Goal: Transaction & Acquisition: Register for event/course

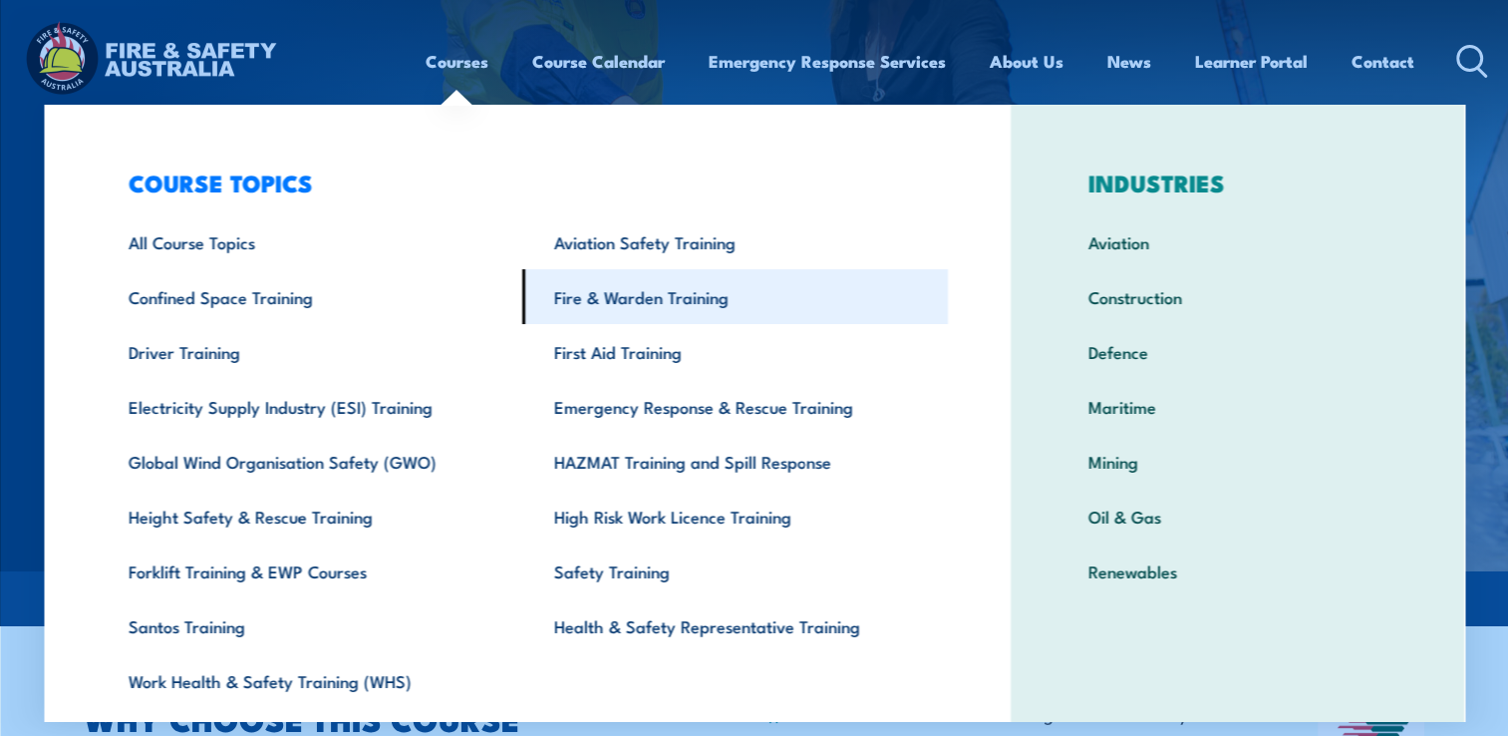
click at [653, 299] on link "Fire & Warden Training" at bounding box center [735, 296] width 426 height 55
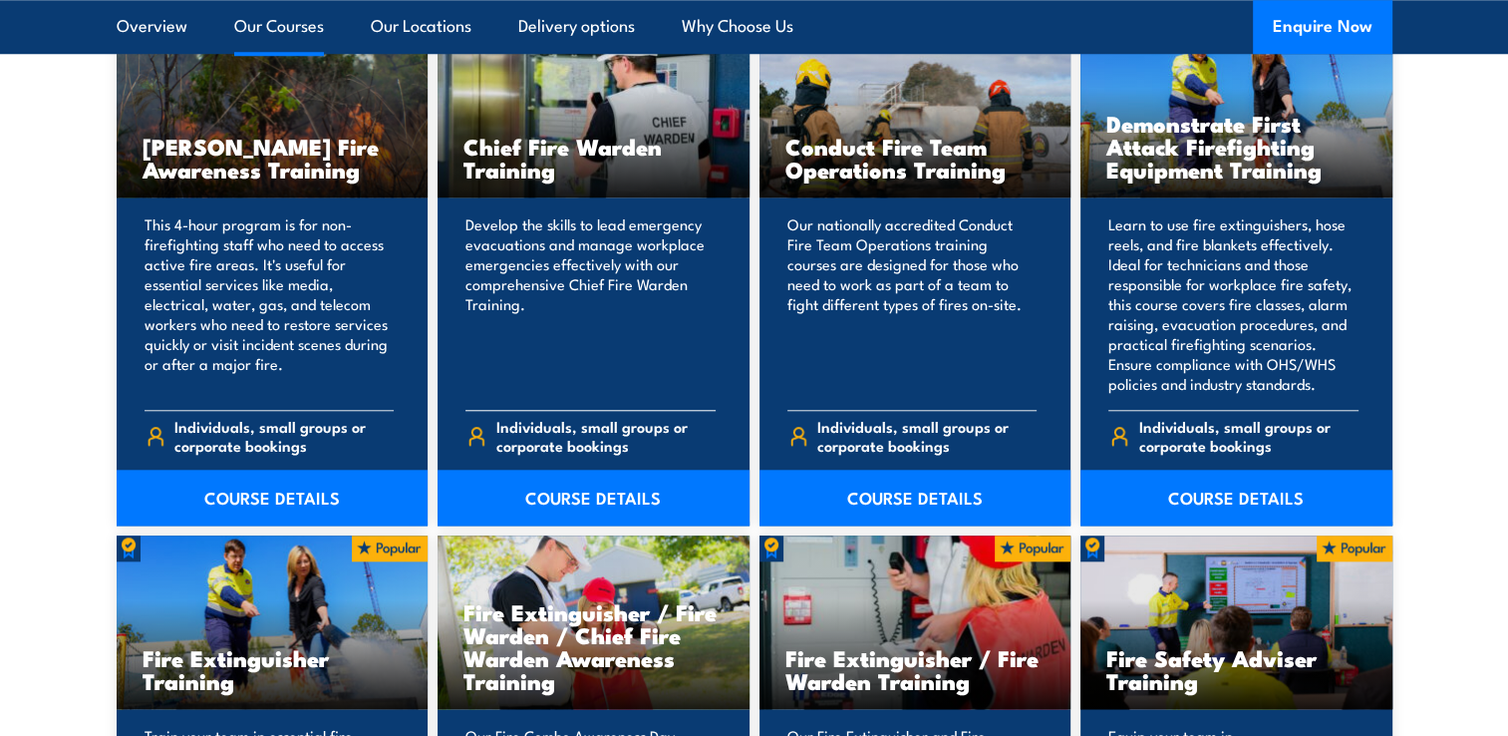
scroll to position [1993, 0]
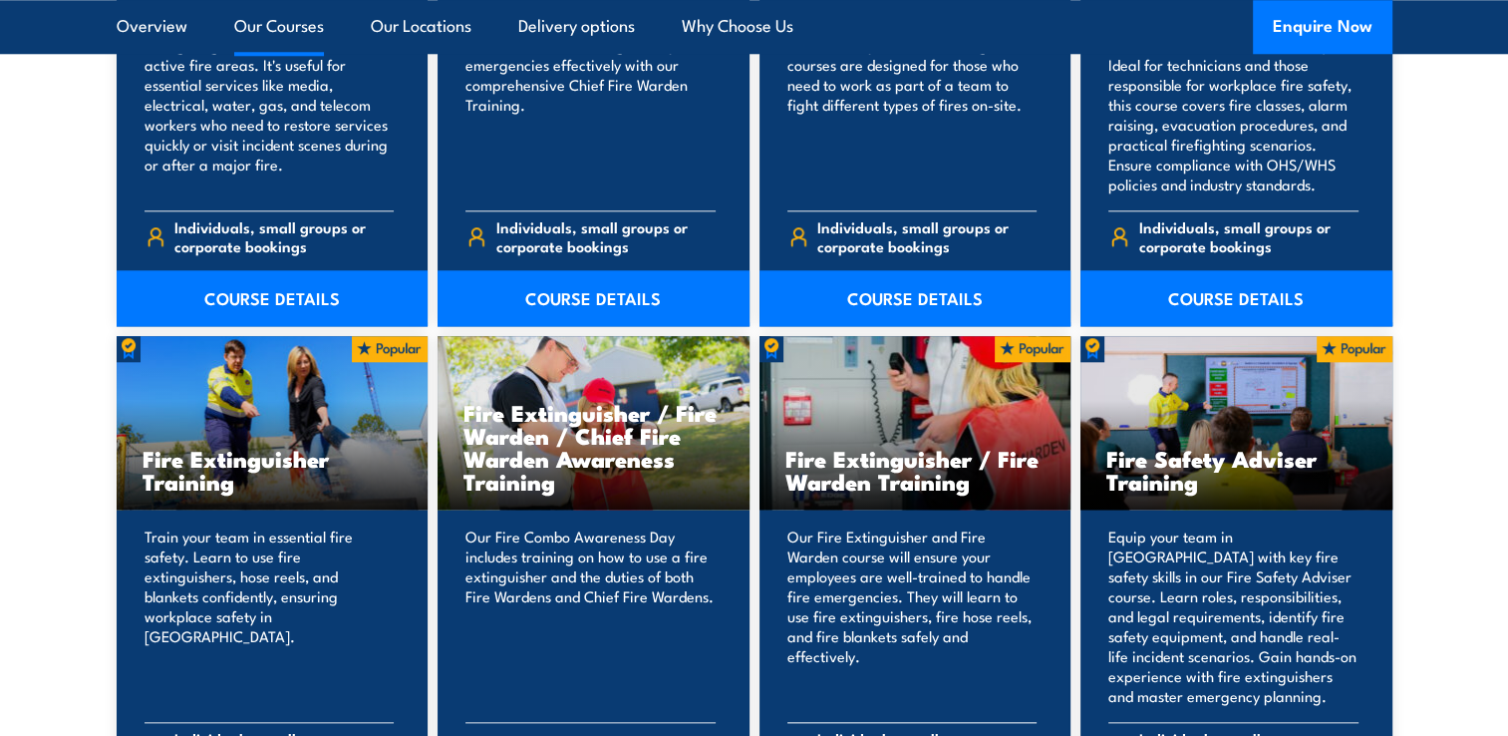
click at [893, 448] on h3 "Fire Extinguisher / Fire Warden Training" at bounding box center [915, 470] width 260 height 46
click at [916, 512] on div "Our Fire Extinguisher and Fire Warden course will ensure your employees are wel…" at bounding box center [915, 672] width 312 height 327
drag, startPoint x: 916, startPoint y: 512, endPoint x: 866, endPoint y: 393, distance: 129.6
click at [867, 393] on div "Fire Extinguisher / Fire Warden Training" at bounding box center [915, 423] width 312 height 174
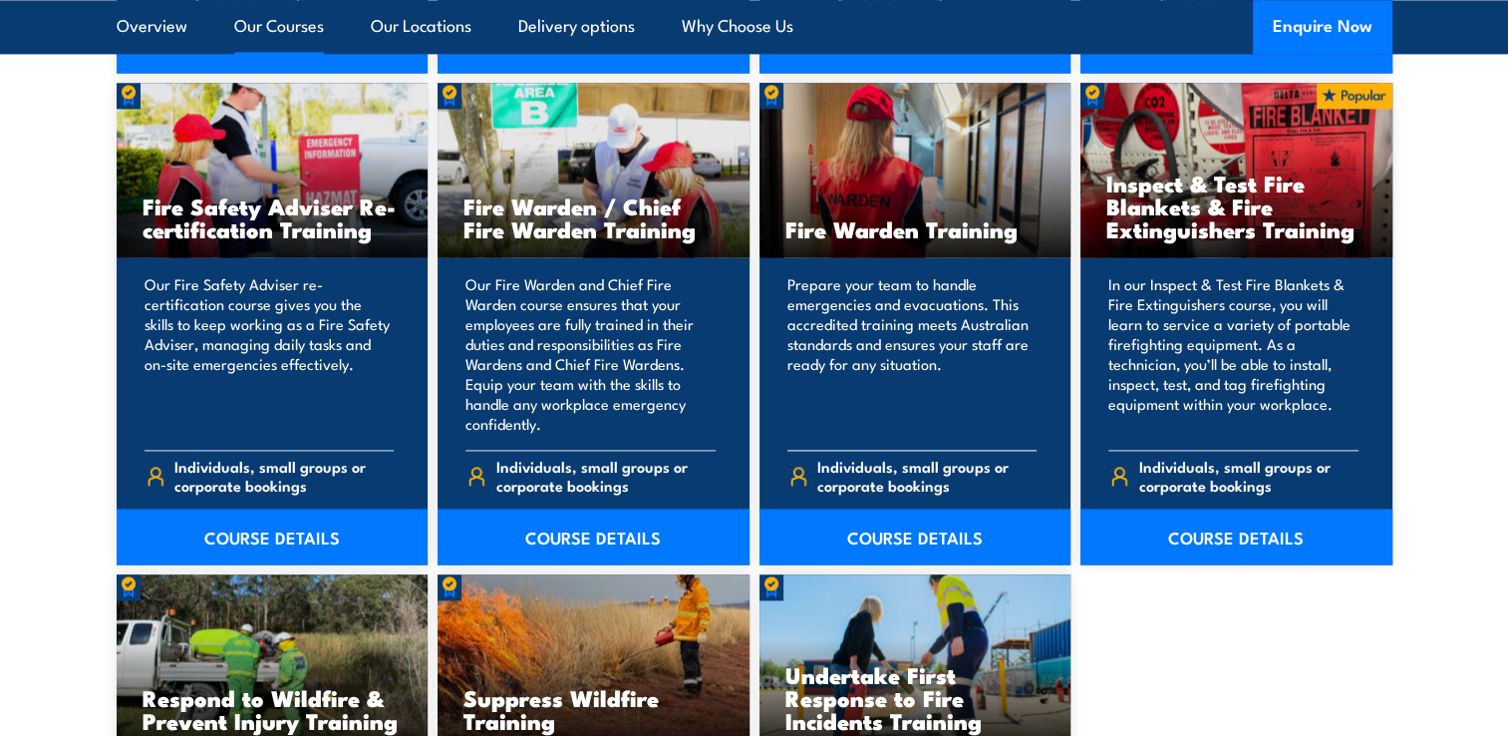
scroll to position [2791, 0]
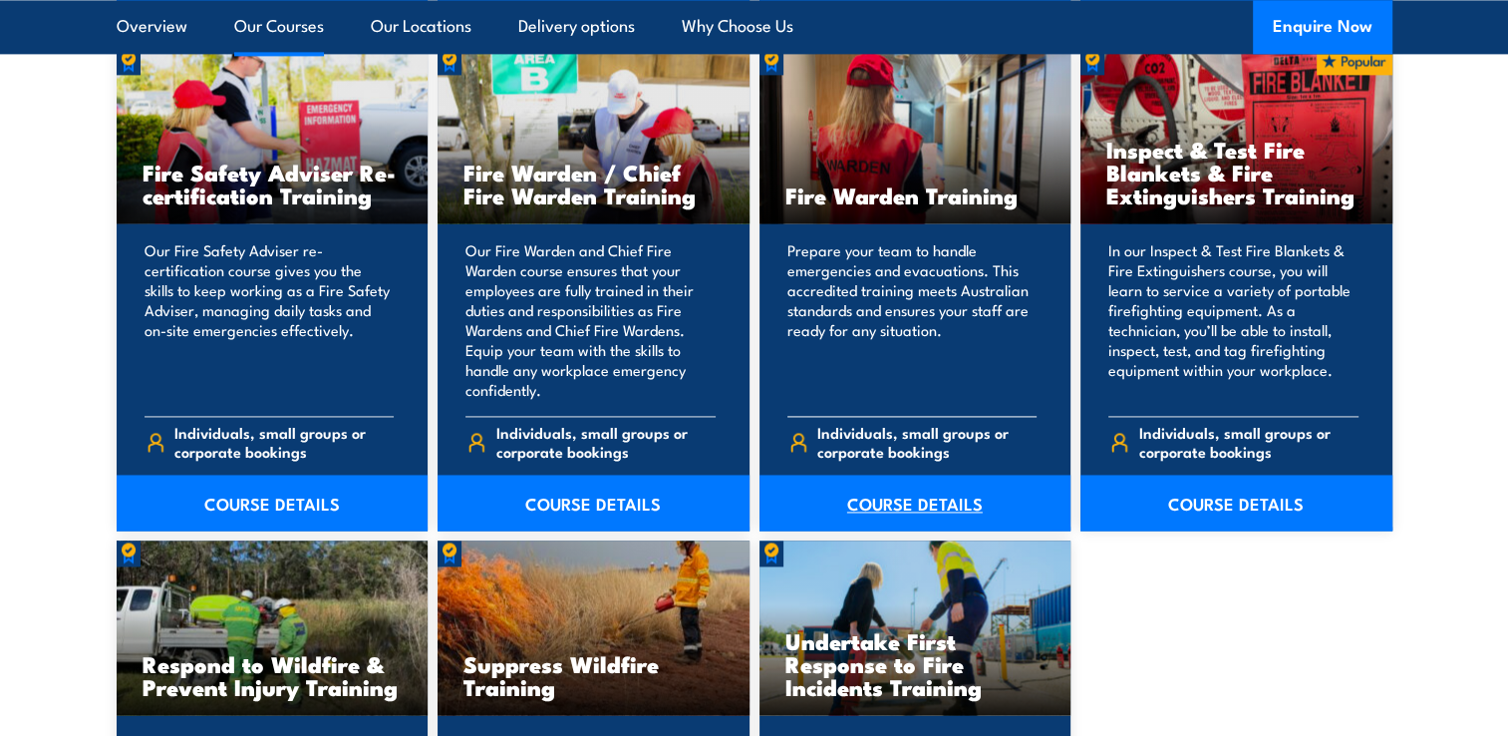
click at [903, 509] on link "COURSE DETAILS" at bounding box center [915, 502] width 312 height 56
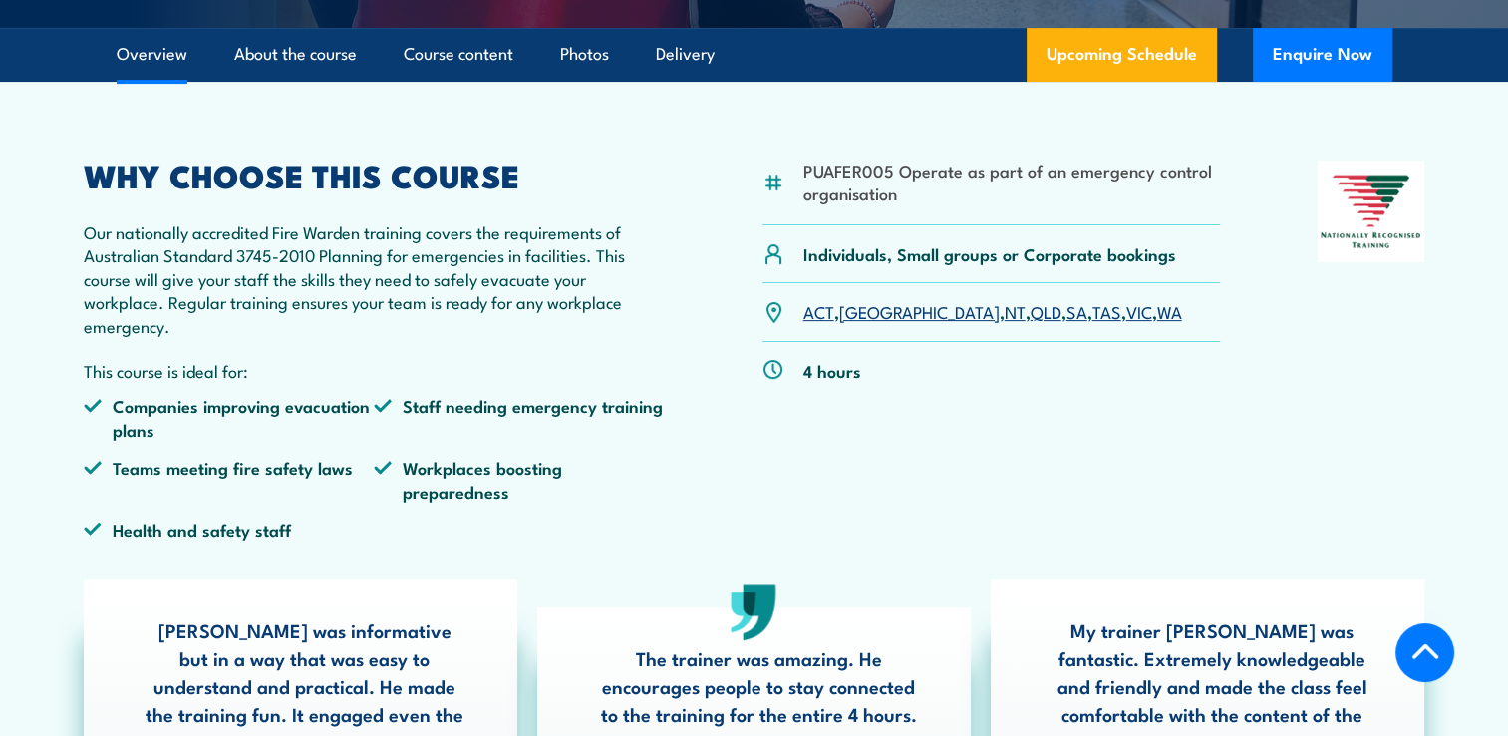
scroll to position [598, 0]
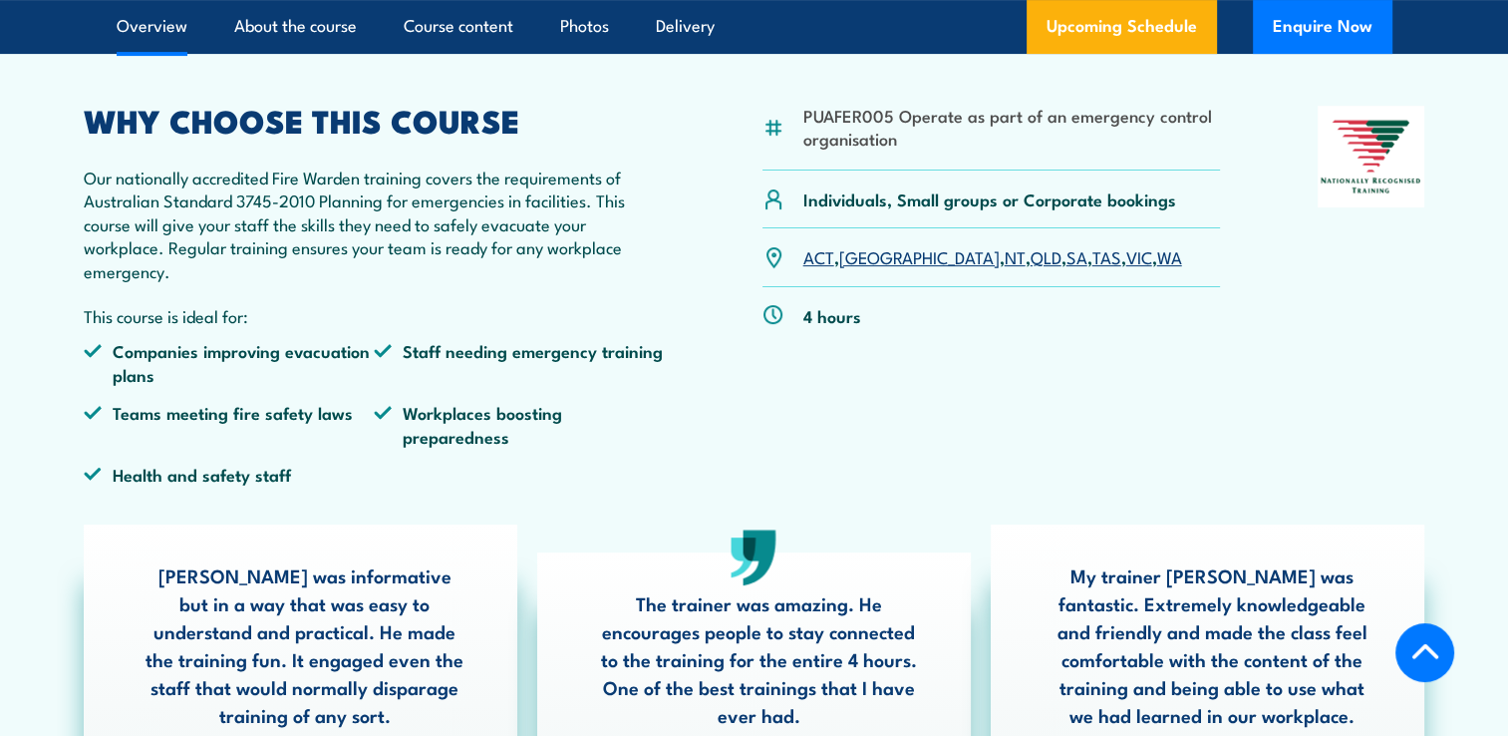
click at [1005, 257] on link "NT" at bounding box center [1015, 256] width 21 height 24
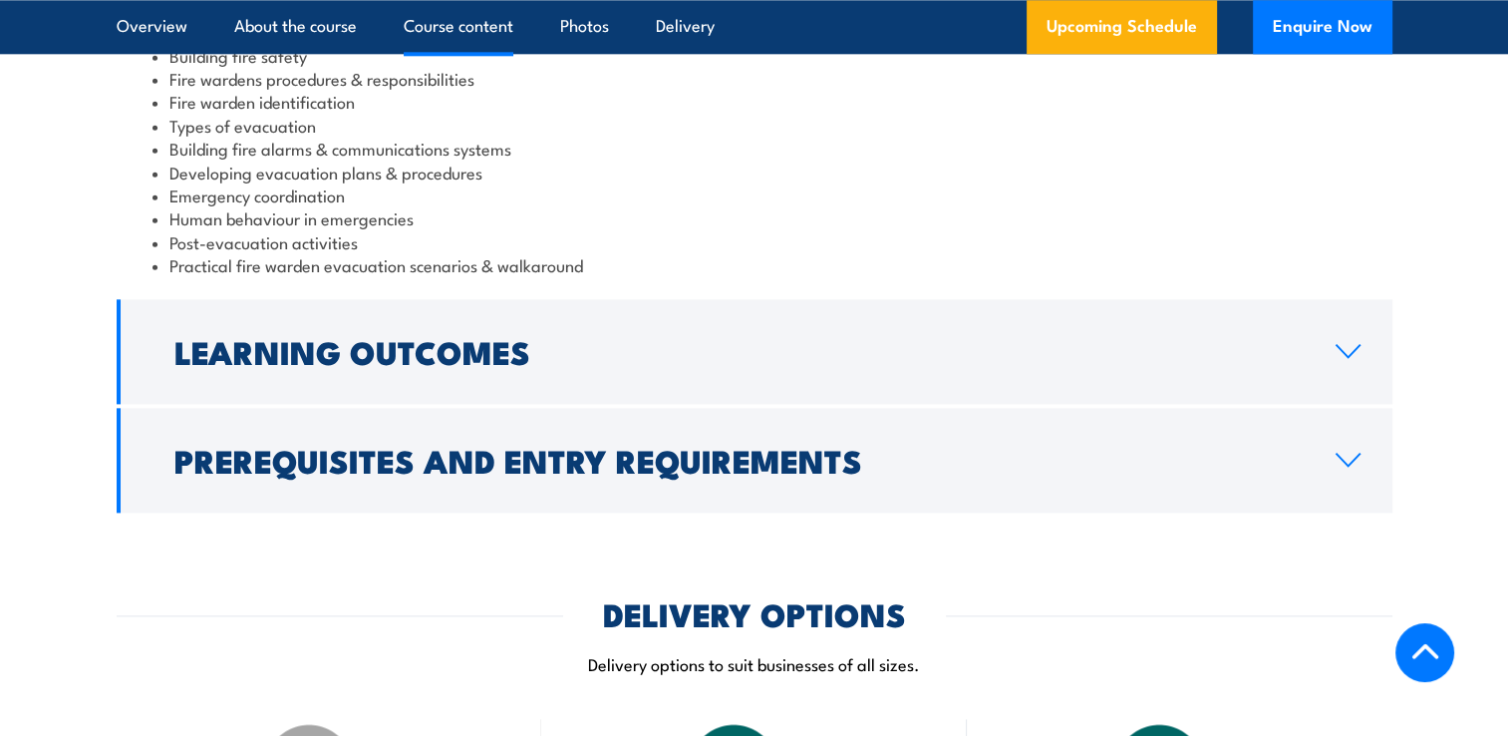
scroll to position [2311, 0]
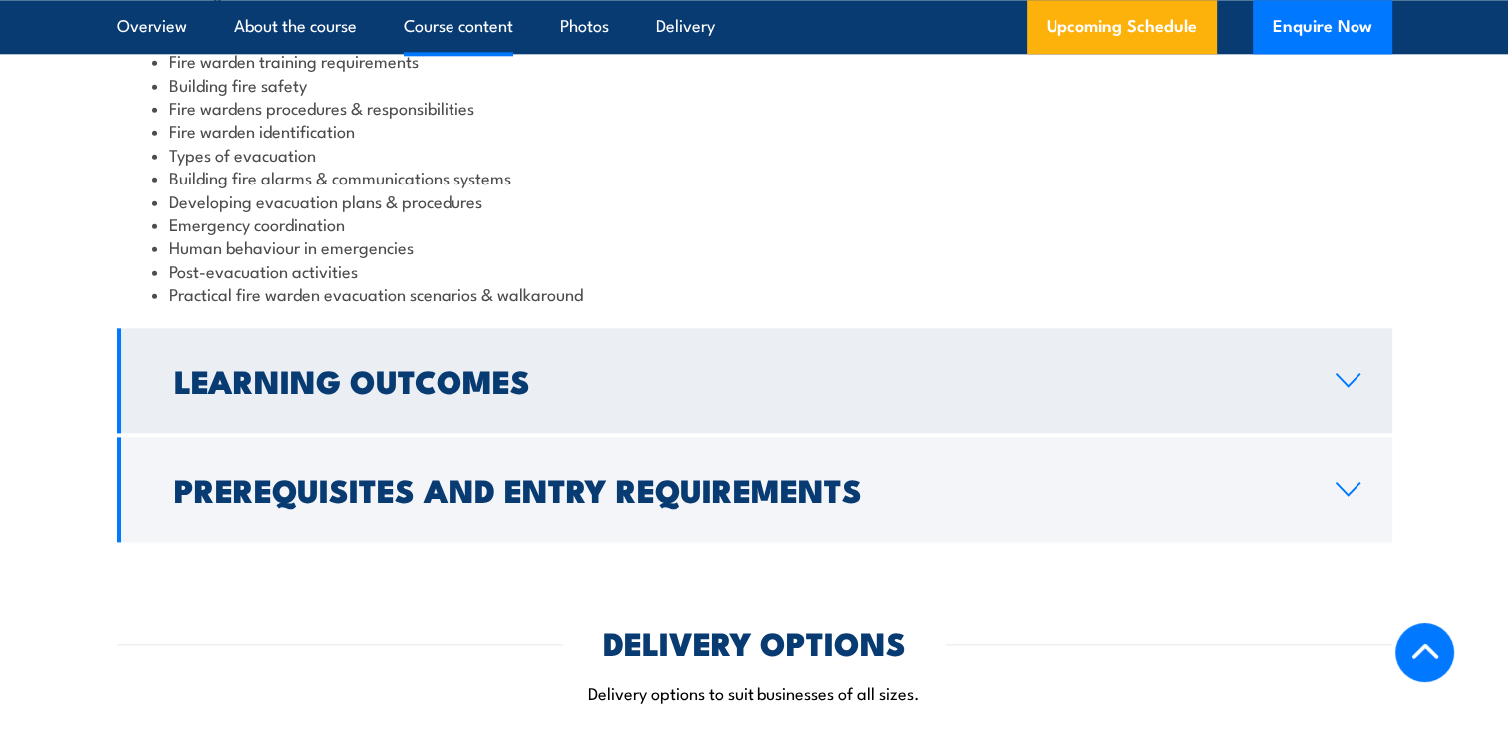
click at [1349, 379] on icon at bounding box center [1348, 380] width 27 height 16
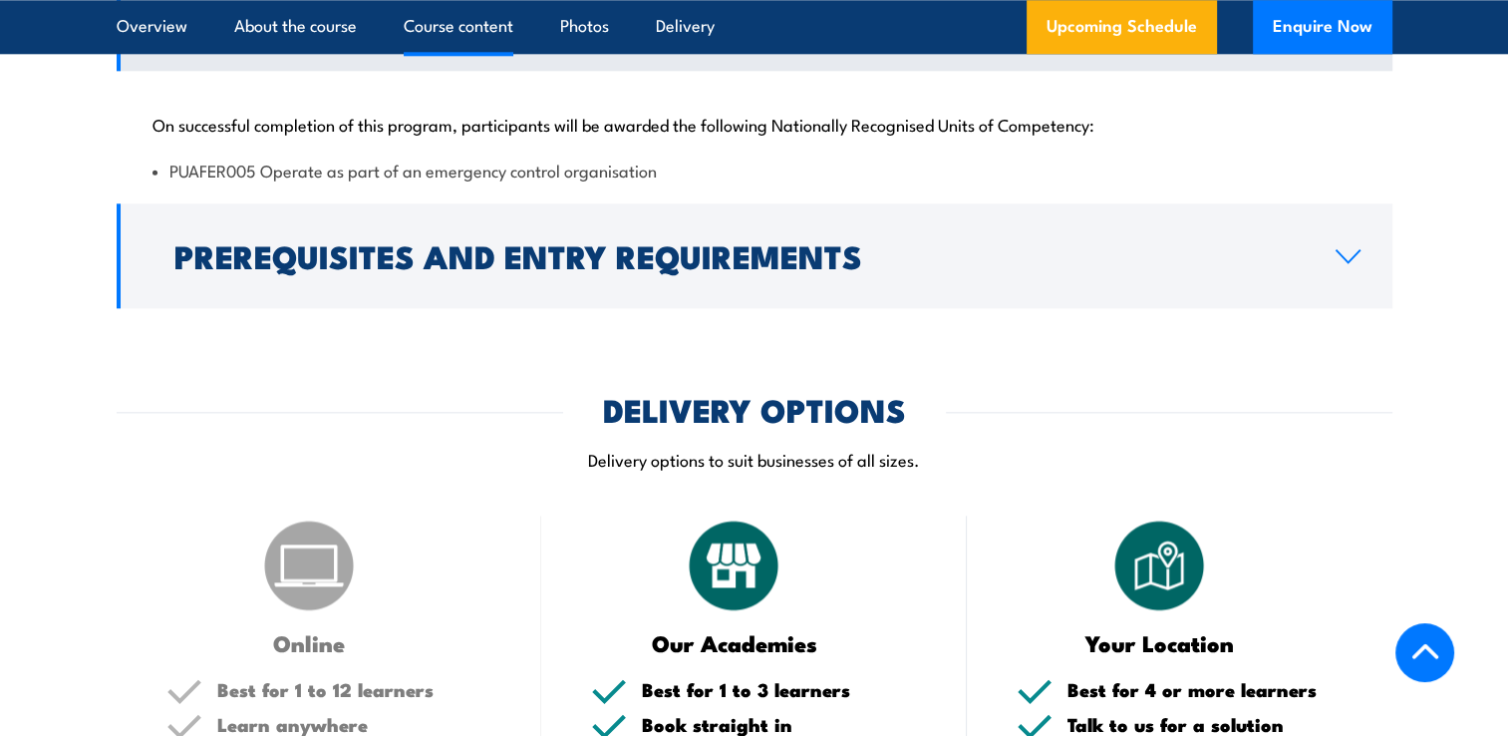
scroll to position [2041, 0]
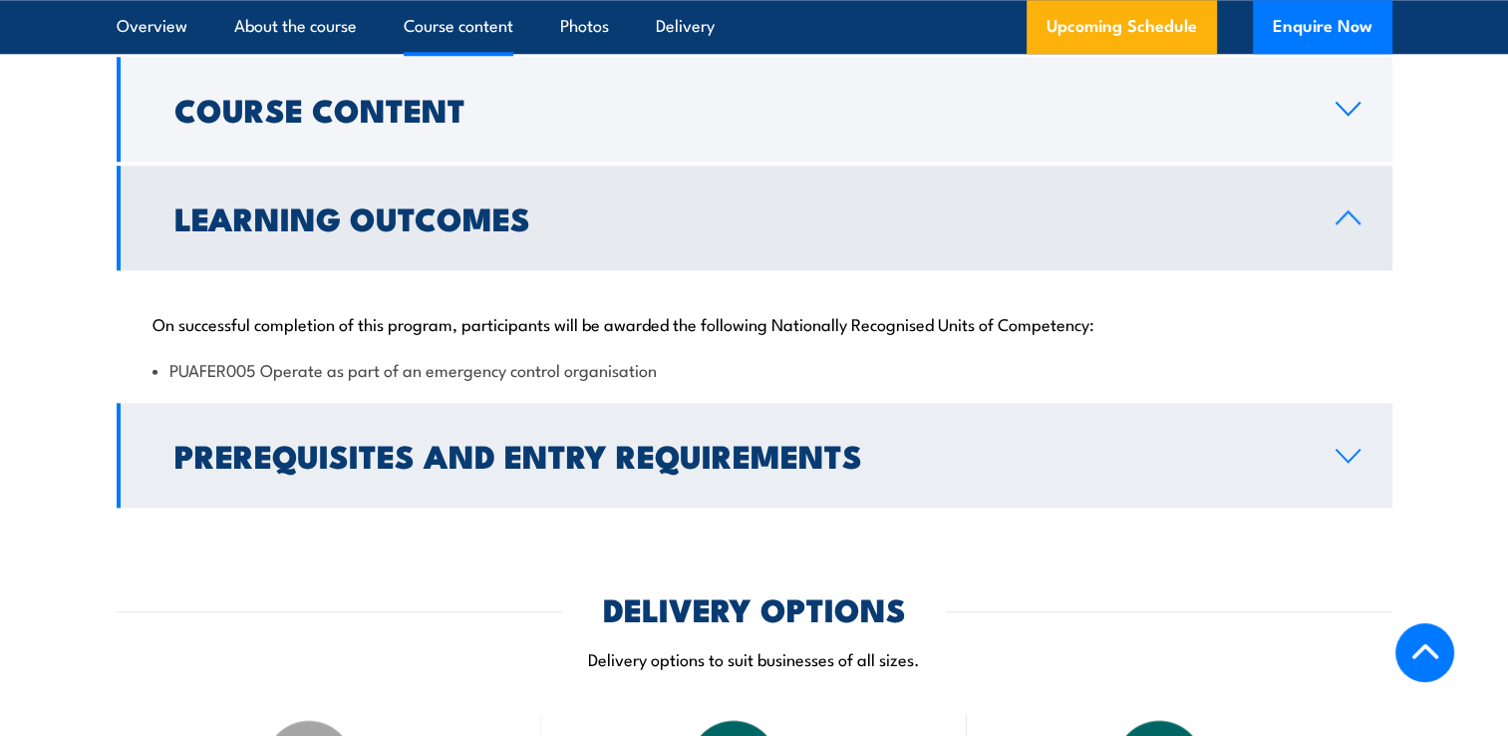
click at [1345, 460] on icon at bounding box center [1348, 456] width 27 height 16
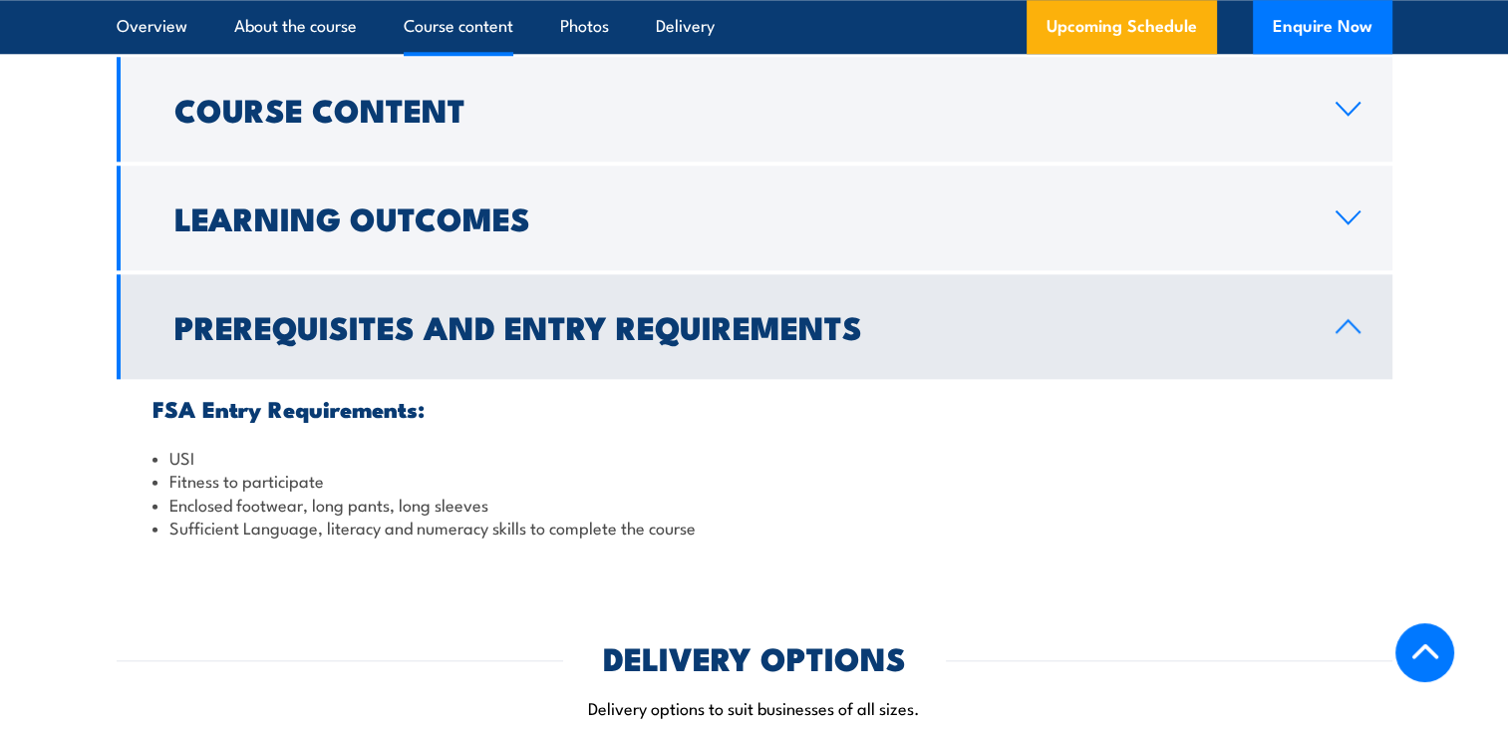
scroll to position [1842, 0]
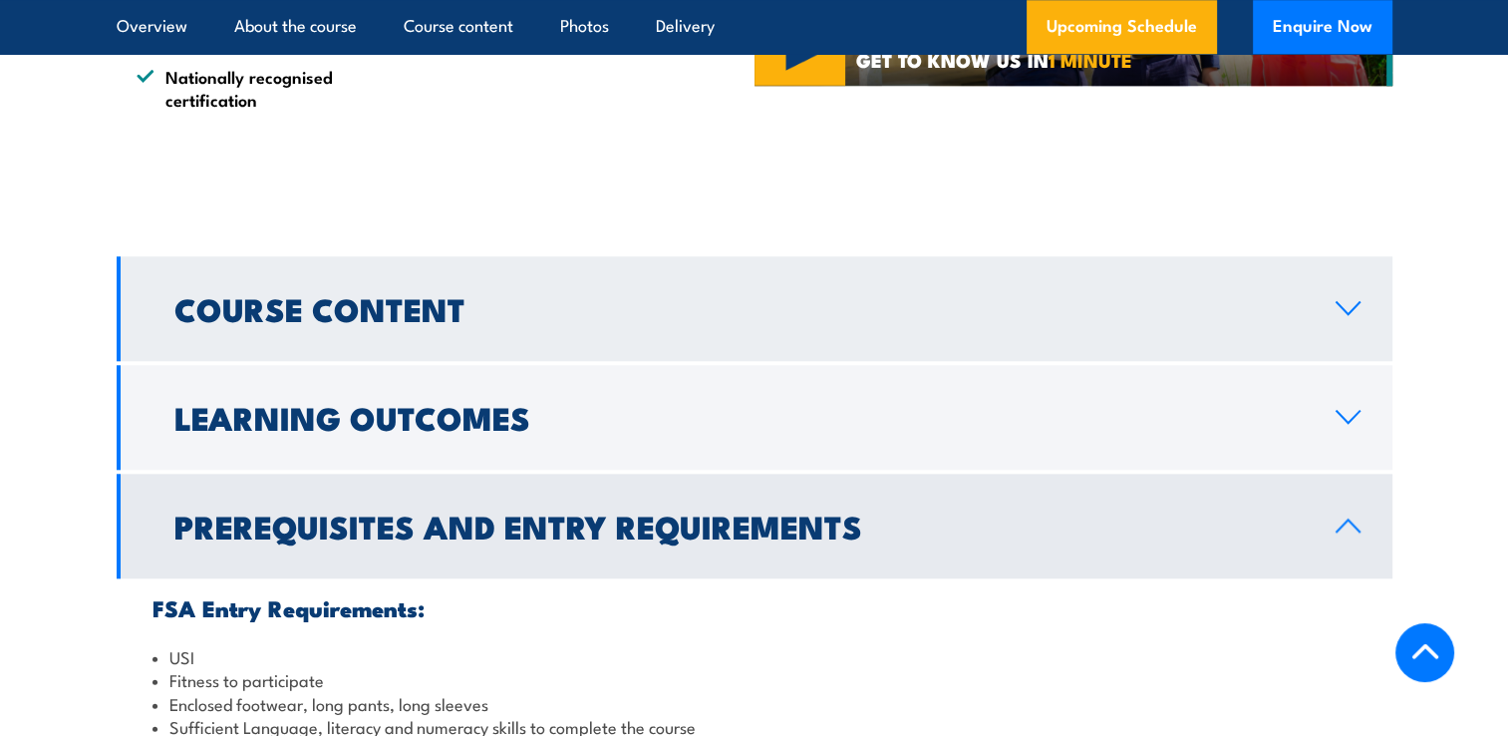
click at [1347, 309] on icon at bounding box center [1348, 308] width 27 height 16
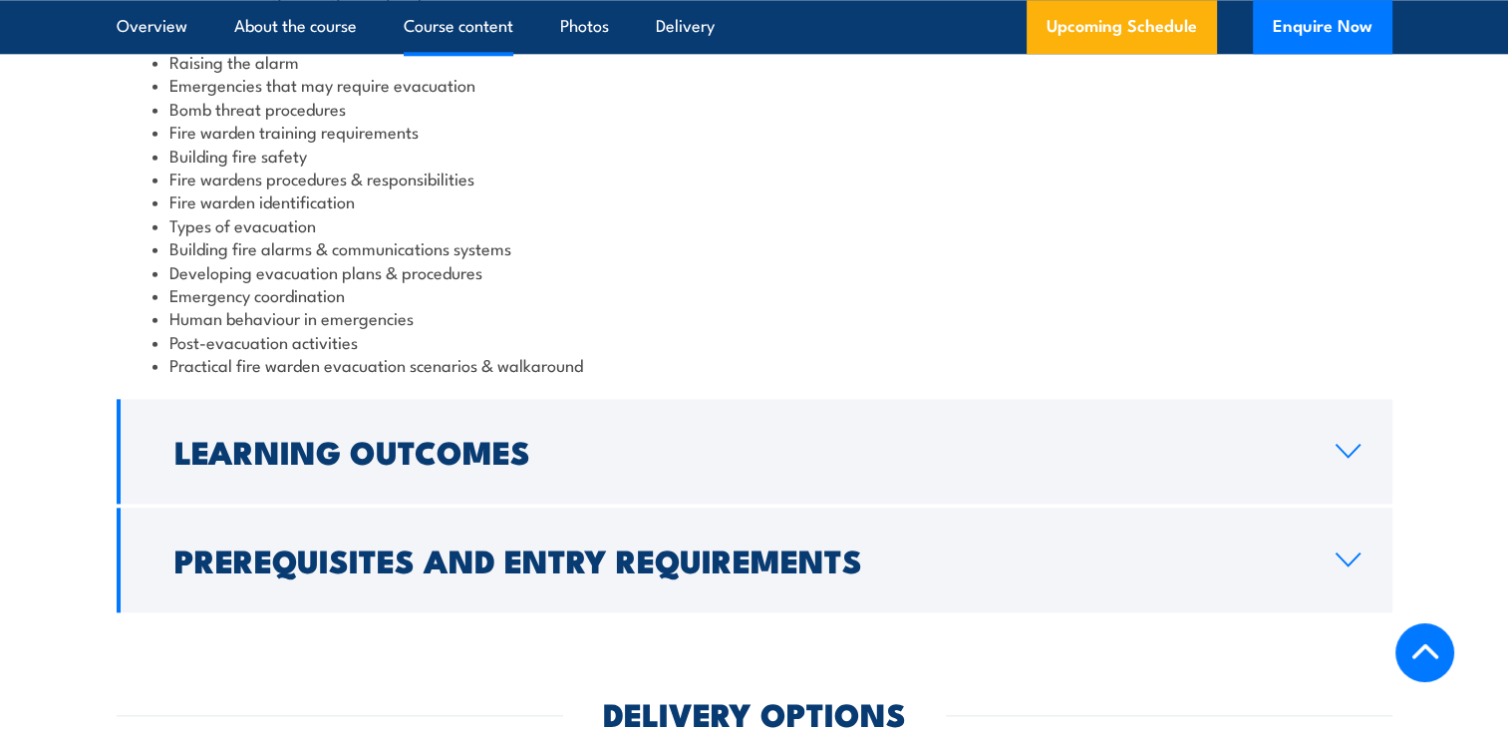
scroll to position [2440, 0]
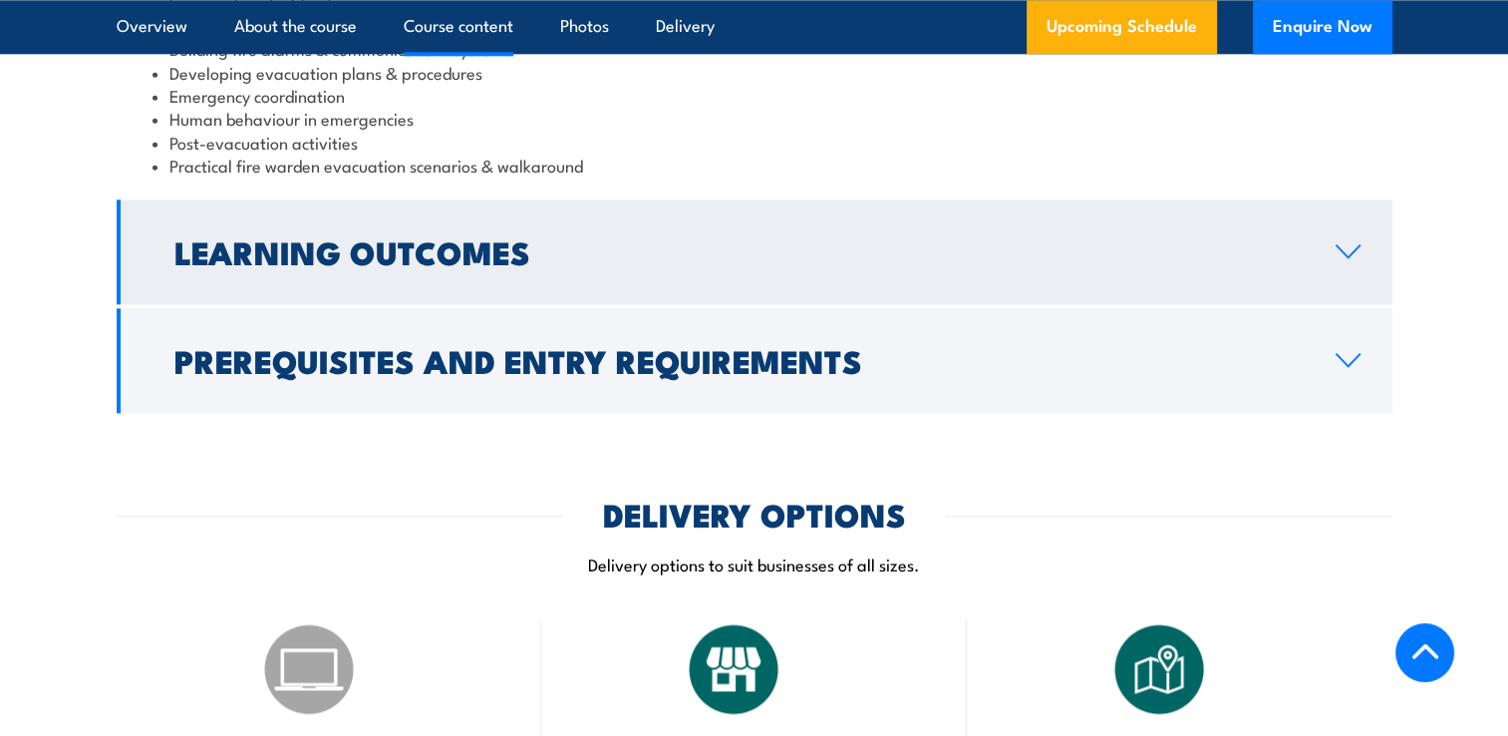
click at [1348, 252] on icon at bounding box center [1348, 251] width 27 height 16
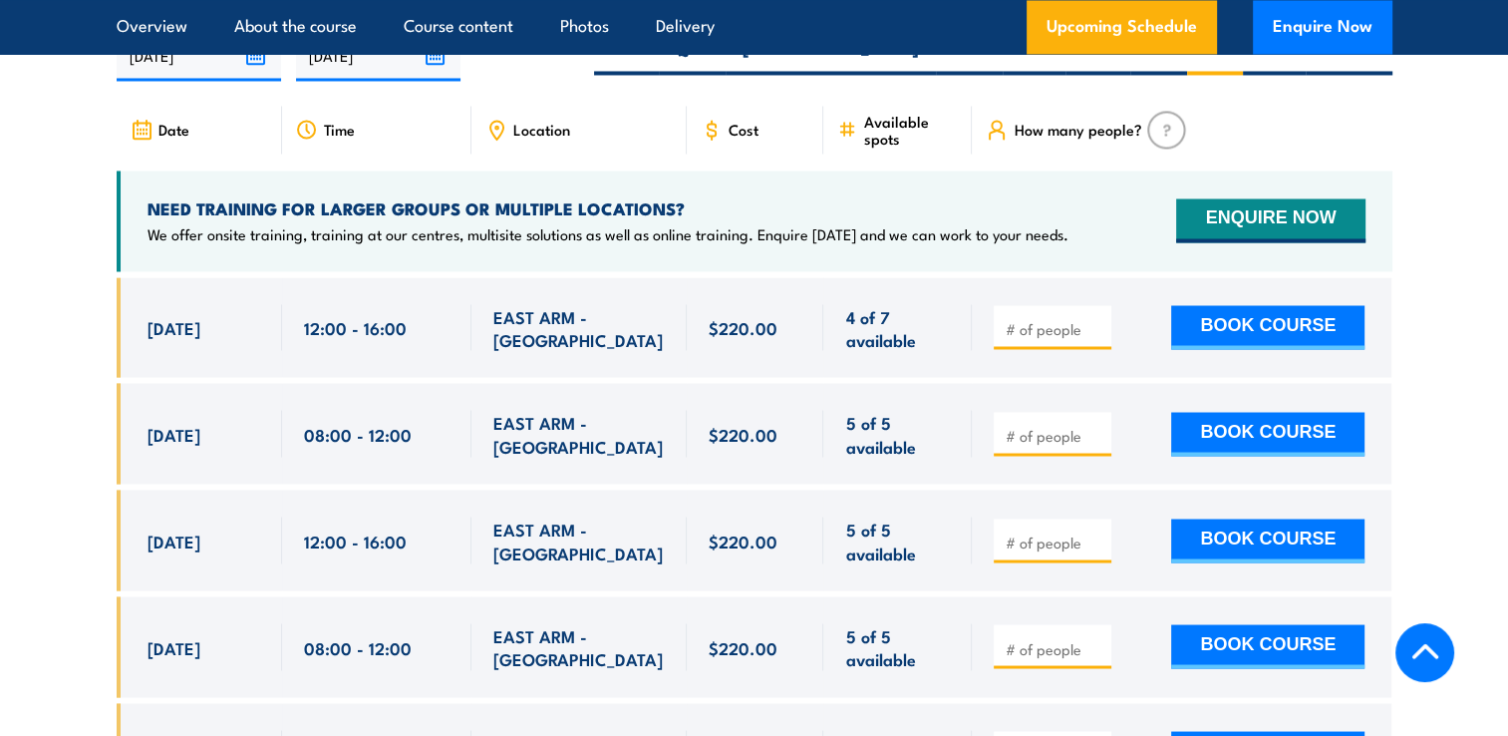
scroll to position [3432, 0]
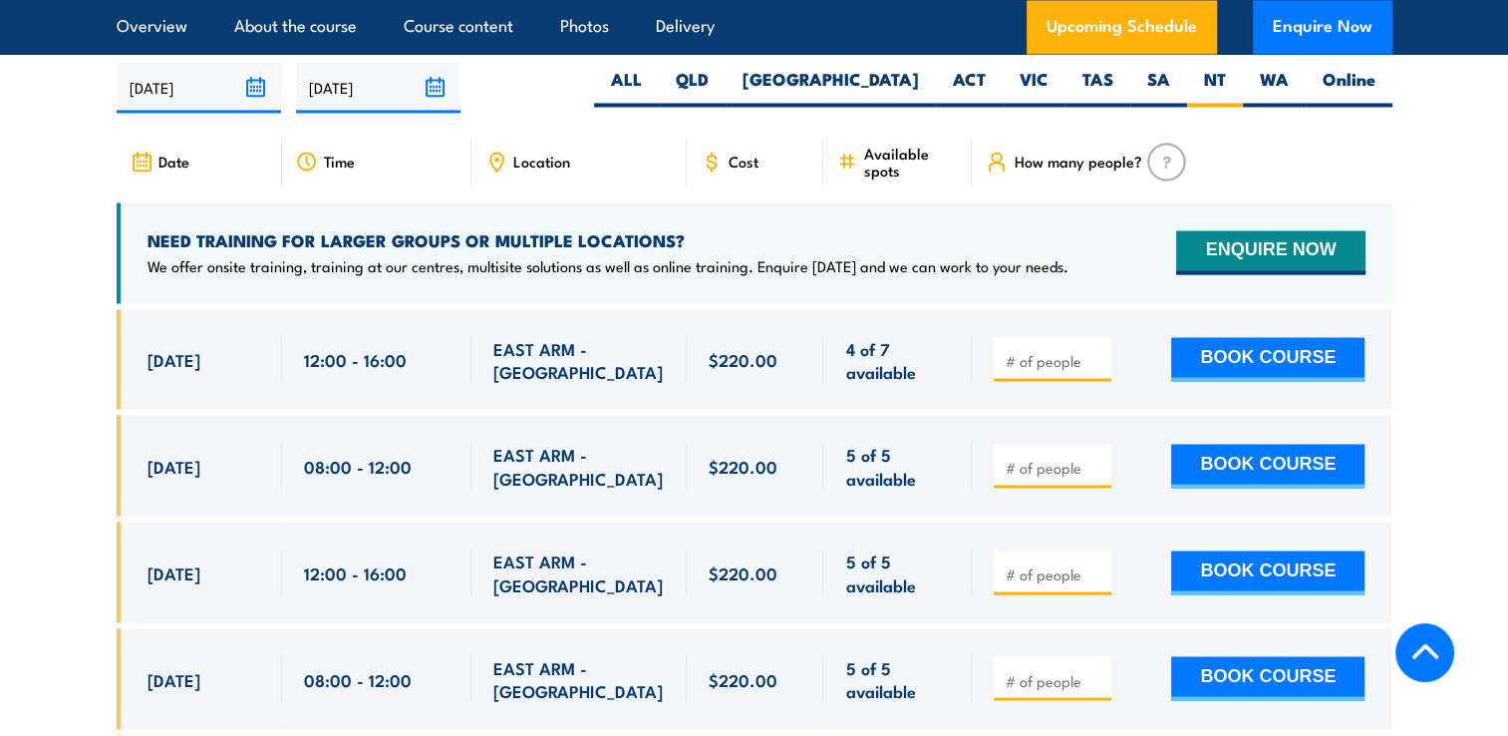
click at [949, 377] on div "4 of 7 available" at bounding box center [897, 359] width 149 height 101
click at [1255, 337] on button "BOOK COURSE" at bounding box center [1267, 359] width 193 height 44
type input "1"
click at [1272, 337] on button "BOOK COURSE" at bounding box center [1267, 359] width 193 height 44
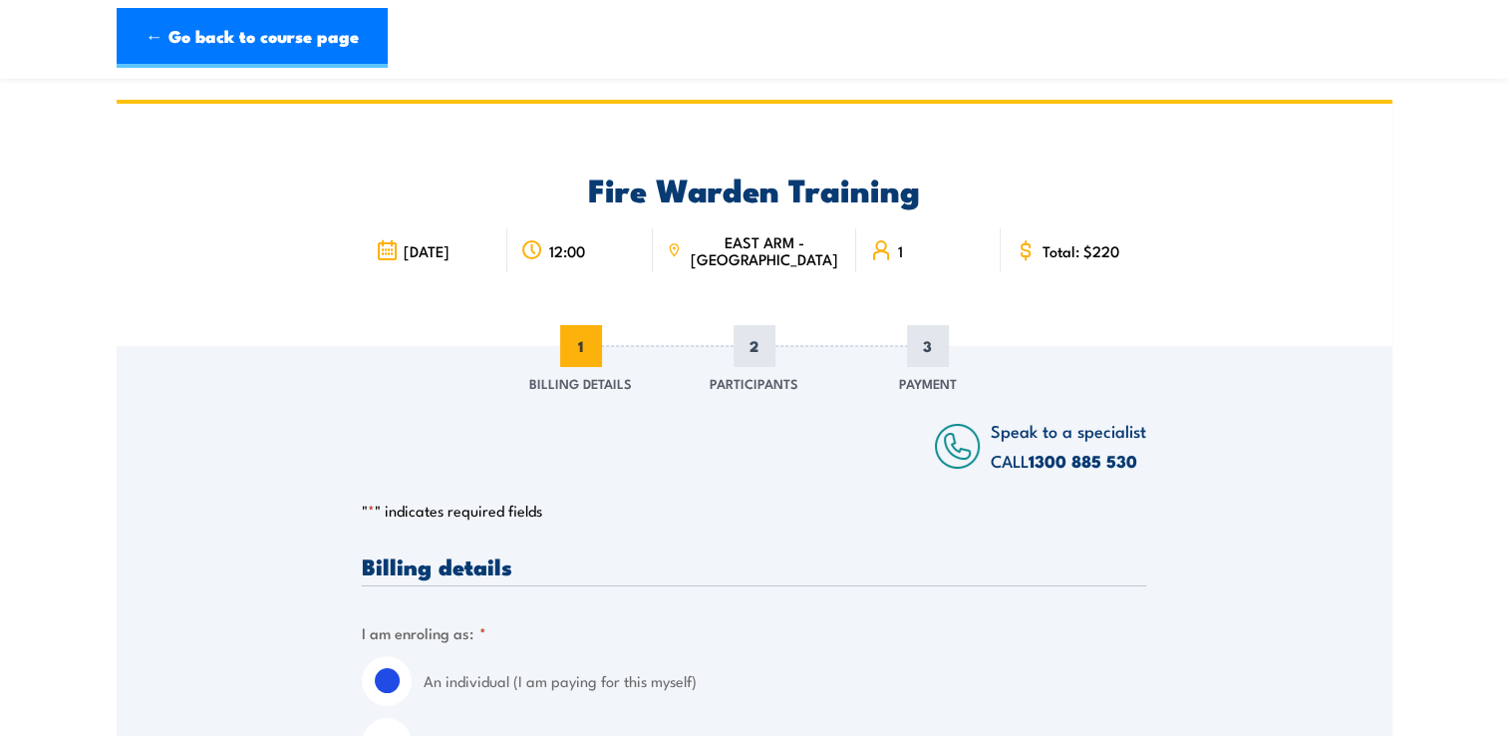
scroll to position [399, 0]
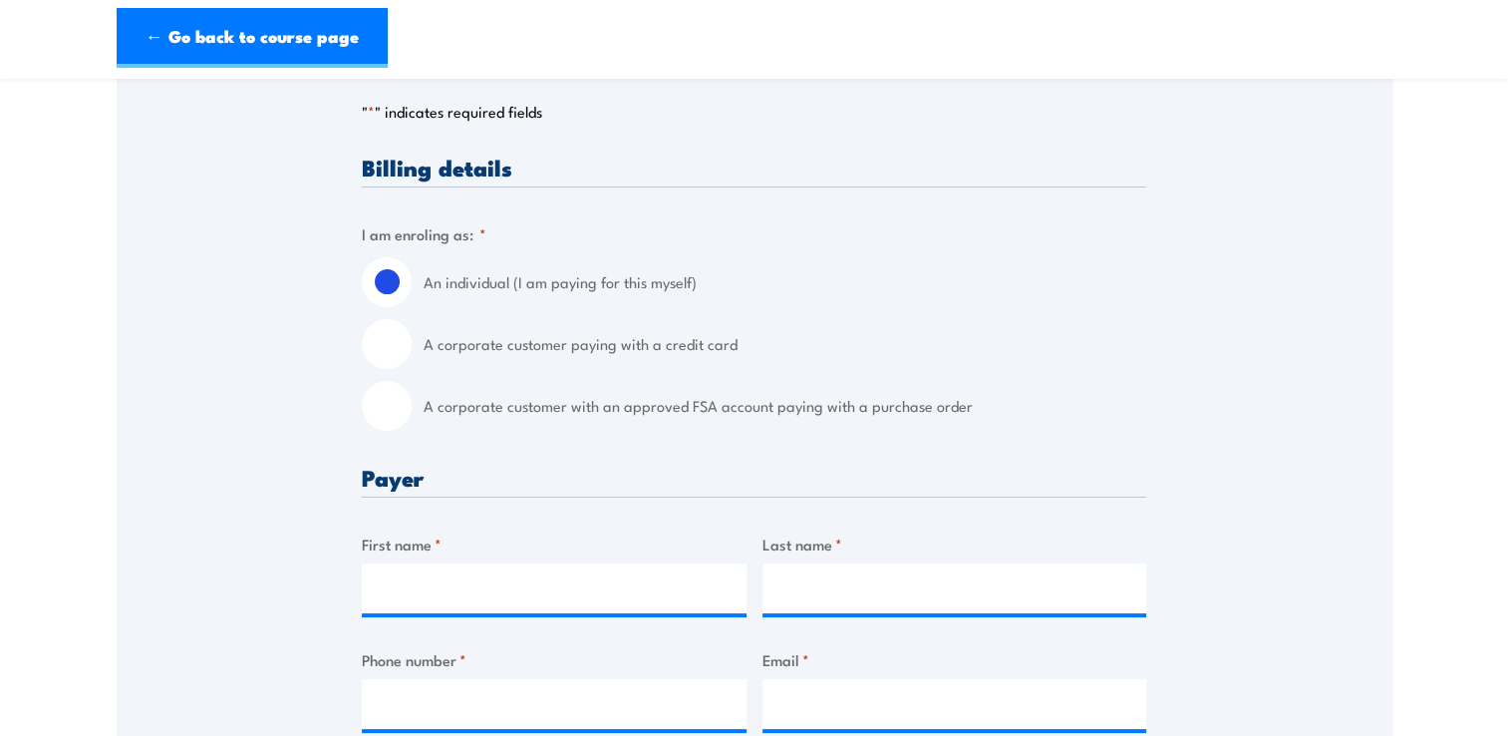
click at [392, 356] on input "A corporate customer paying with a credit card" at bounding box center [387, 344] width 50 height 50
radio input "true"
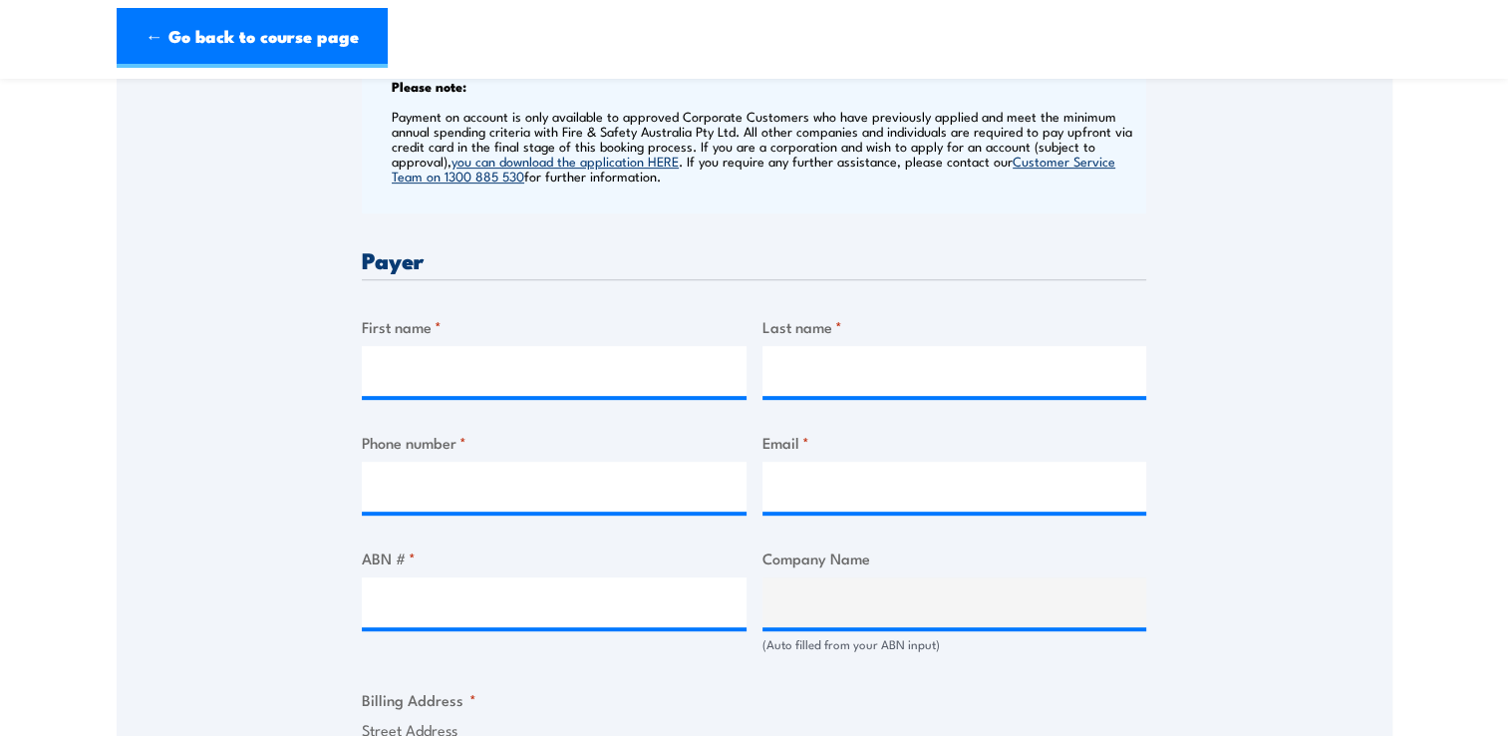
scroll to position [997, 0]
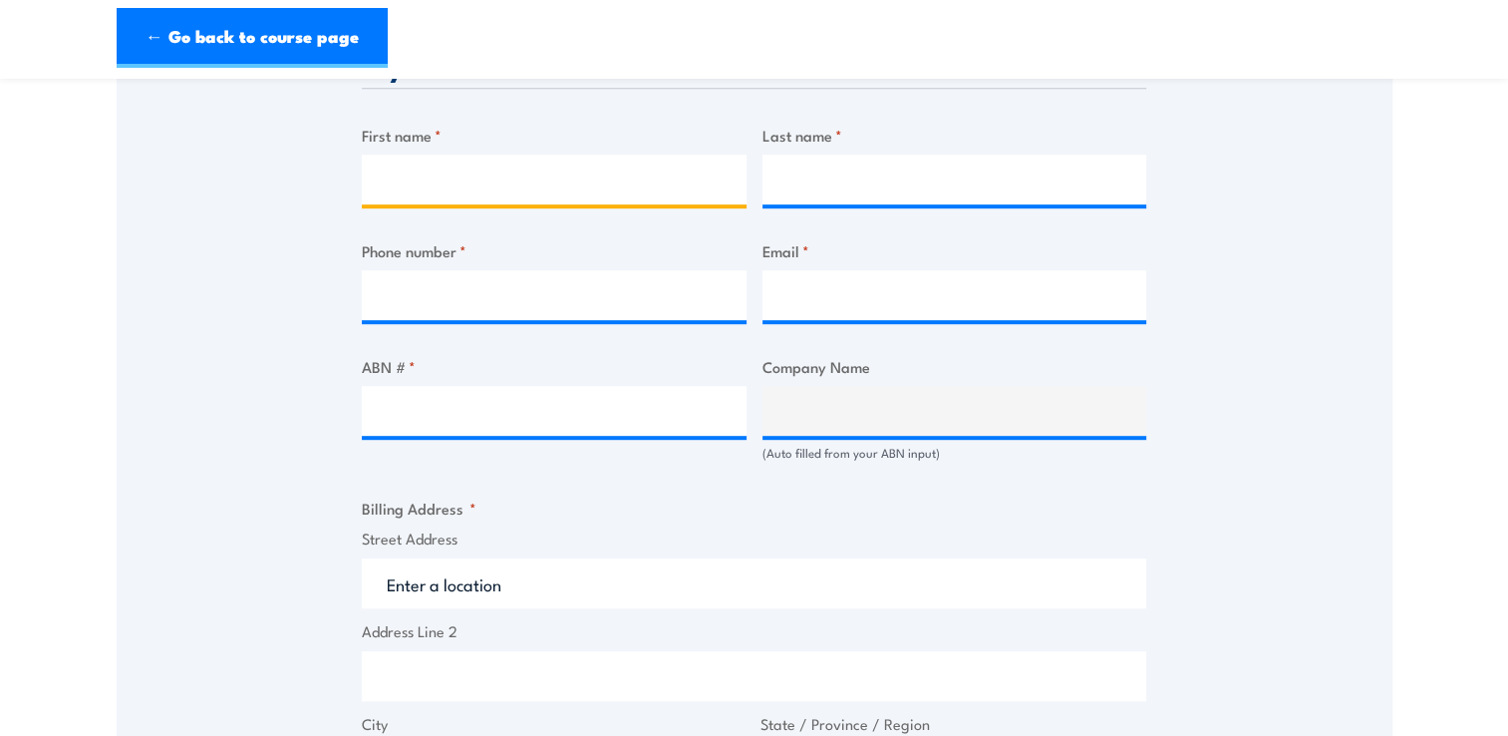
click at [558, 188] on input "First name *" at bounding box center [554, 179] width 385 height 50
type input "Ironbark Services NT"
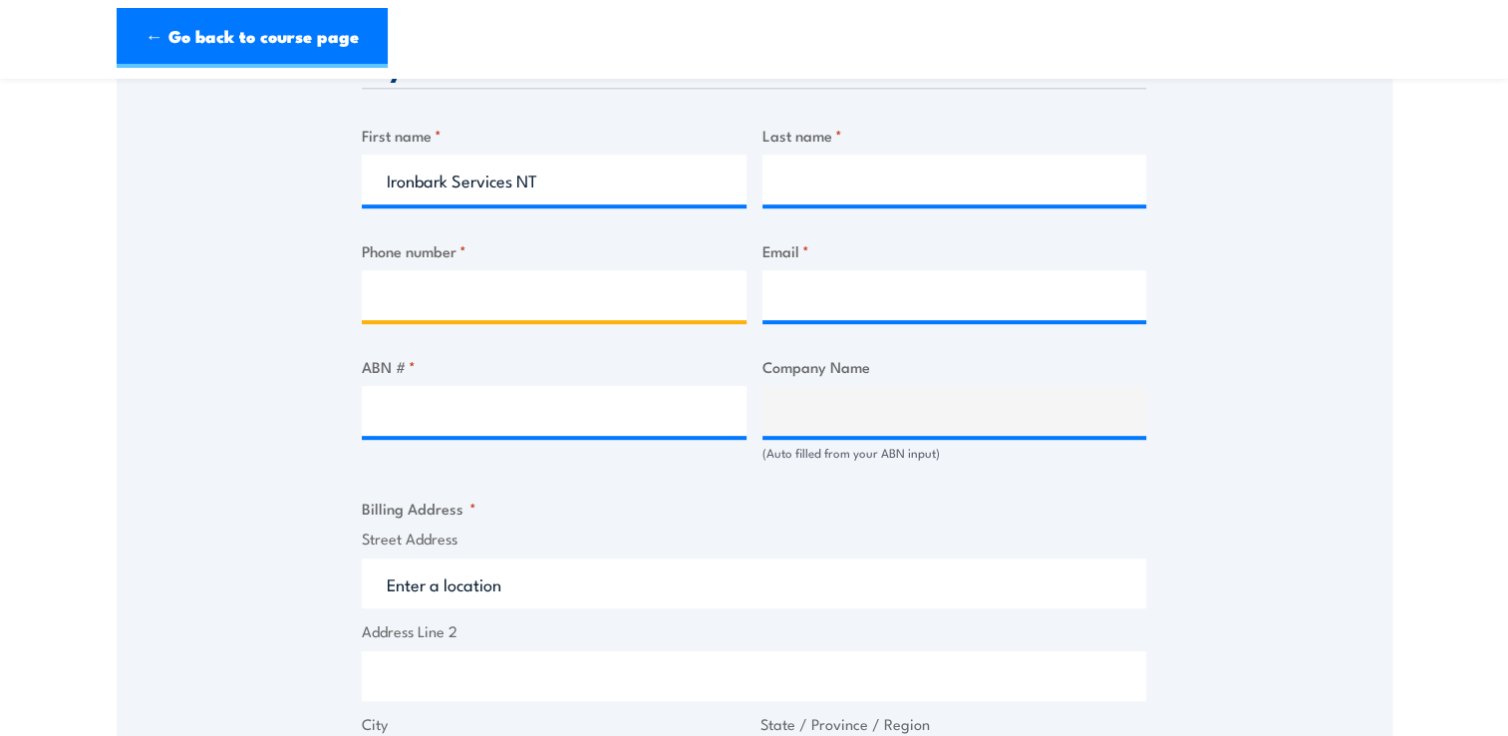
type input "0409923545"
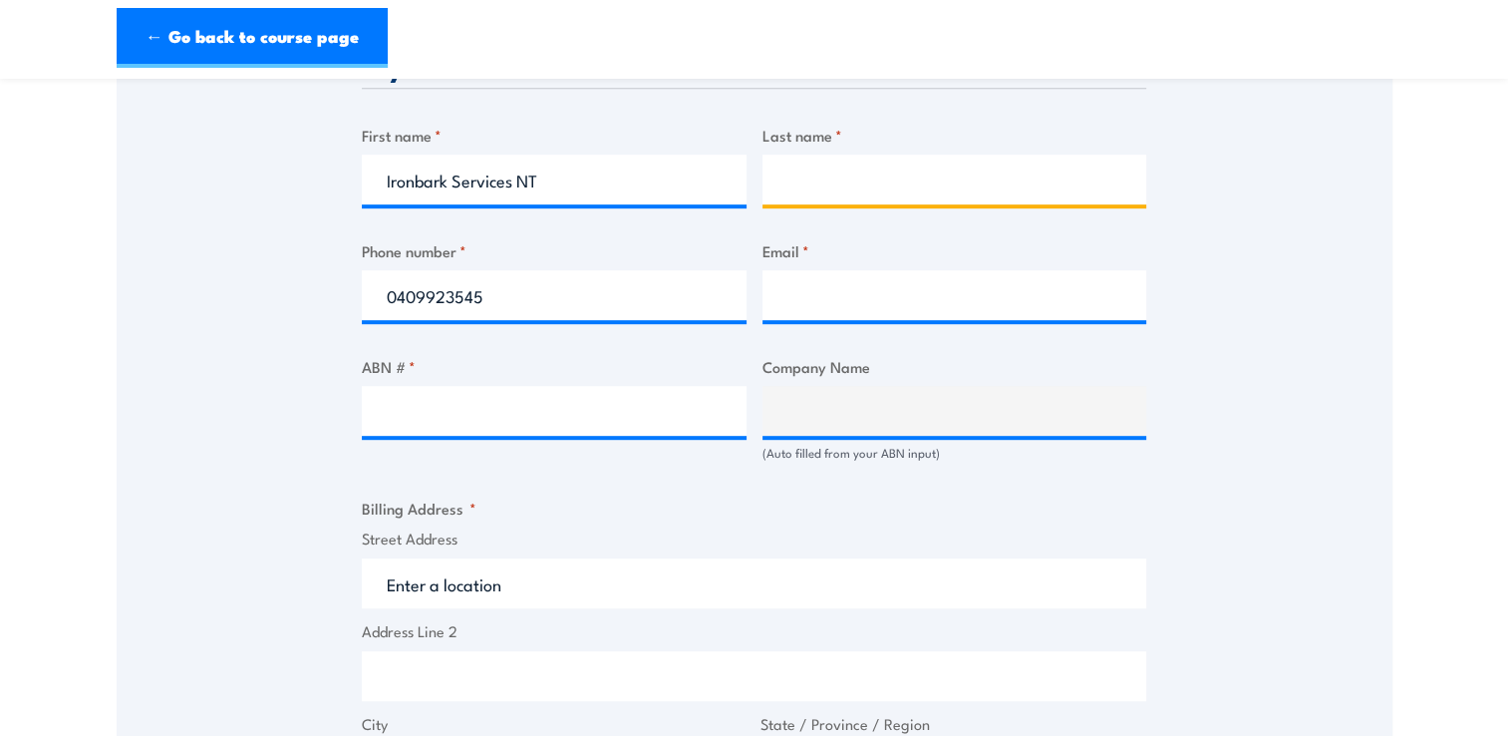
click at [851, 173] on input "Last name *" at bounding box center [954, 179] width 385 height 50
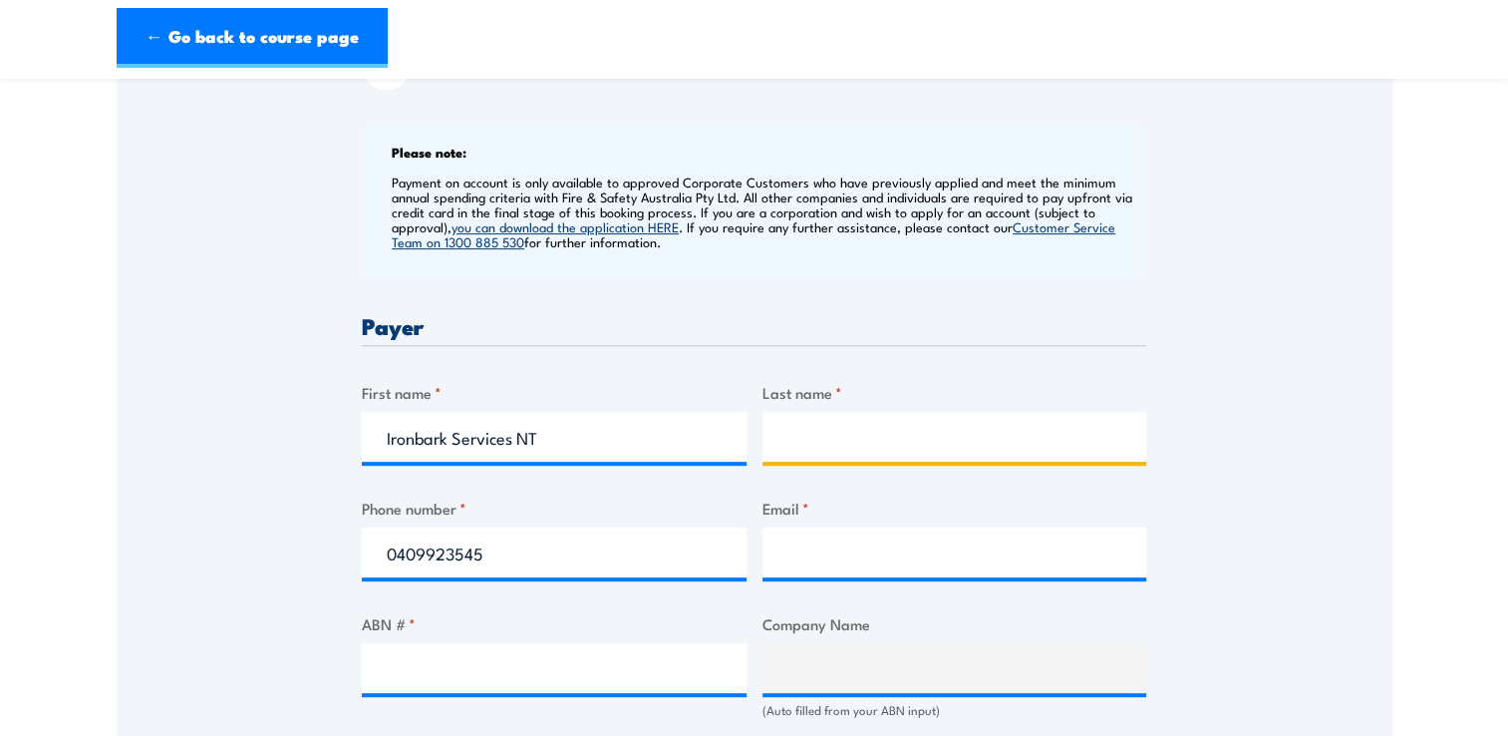
scroll to position [797, 0]
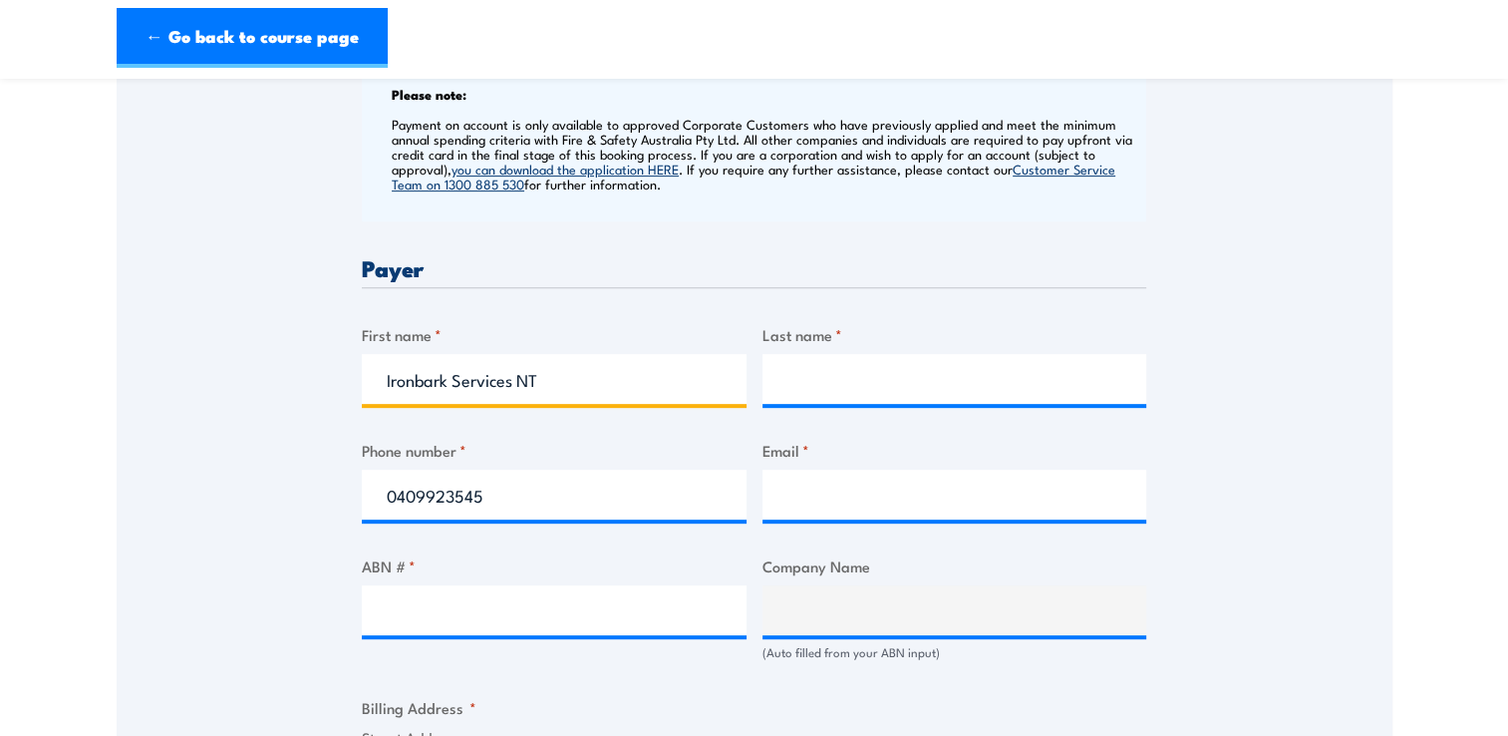
drag, startPoint x: 590, startPoint y: 381, endPoint x: 231, endPoint y: 364, distance: 359.2
click at [126, 359] on div "Speak to a specialist CALL 1300 885 530 CALL 1300 885 530 " * " indicates requi…" at bounding box center [755, 585] width 1276 height 2072
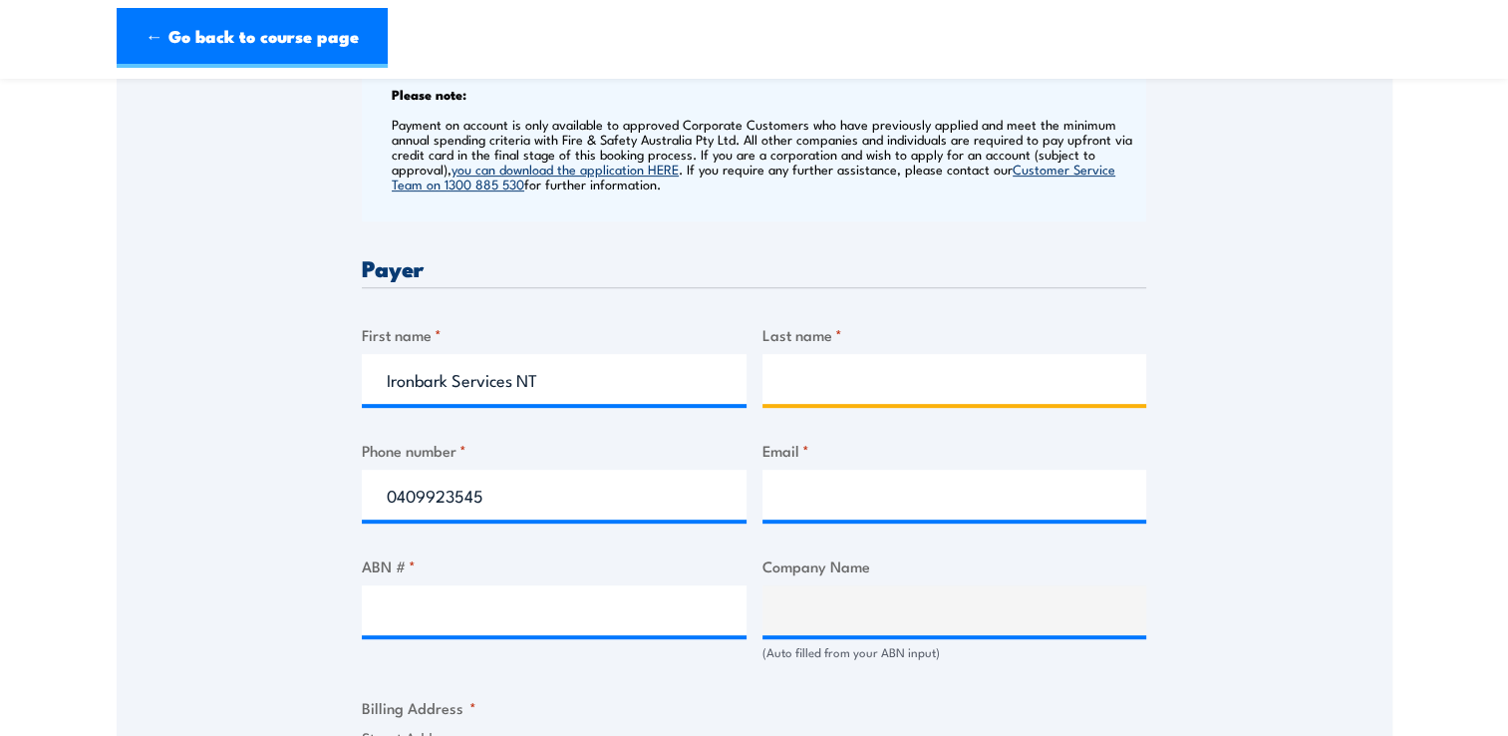
click at [861, 395] on input "Last name *" at bounding box center [954, 379] width 385 height 50
paste input "Ironbark Services NT"
type input "Ironbark Services NT"
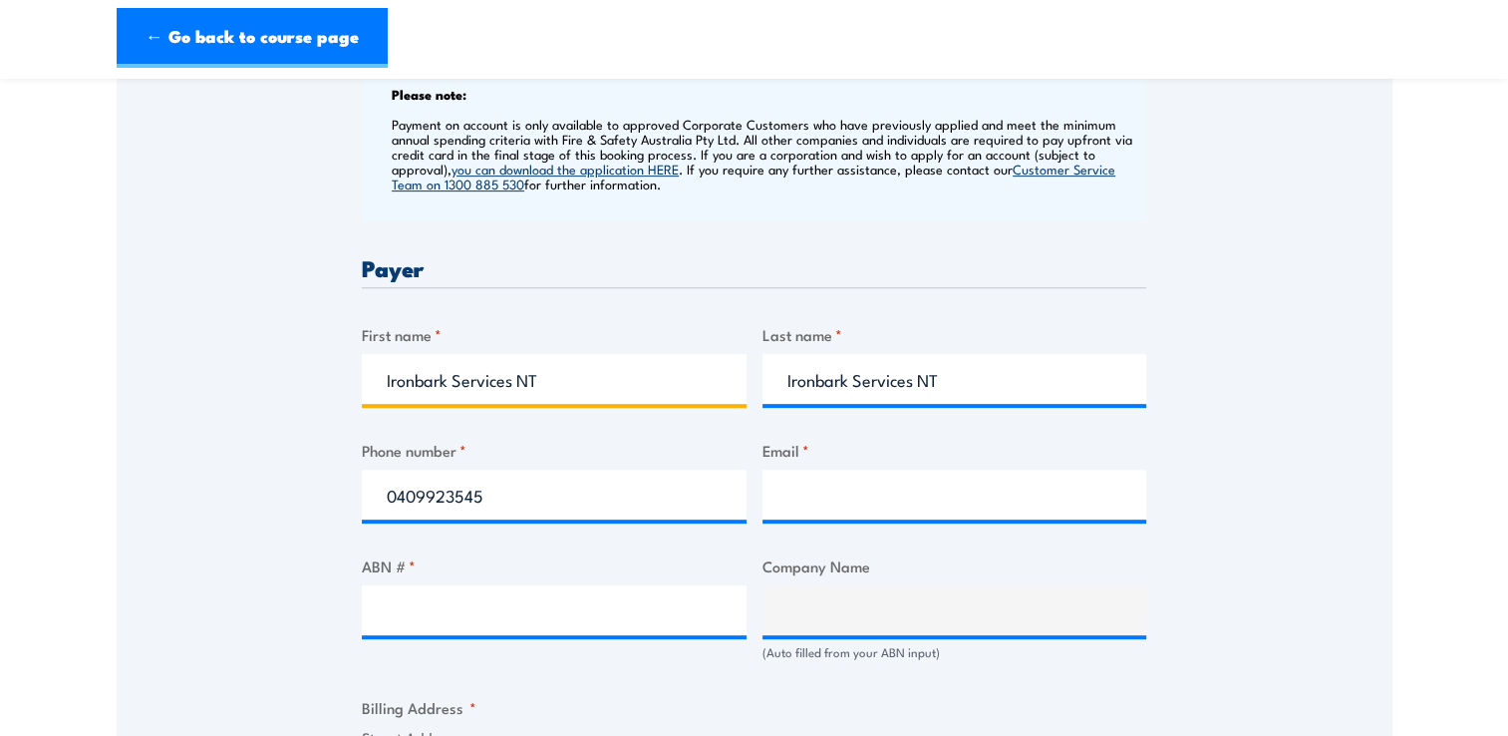
drag, startPoint x: 563, startPoint y: 381, endPoint x: 330, endPoint y: 378, distance: 233.2
click at [330, 378] on div "Speak to a specialist CALL 1300 885 530 CALL 1300 885 530 " * " indicates requi…" at bounding box center [755, 585] width 1276 height 2072
click at [558, 381] on input "Ironbark Services NT" at bounding box center [554, 379] width 385 height 50
type input "Ironbark Services"
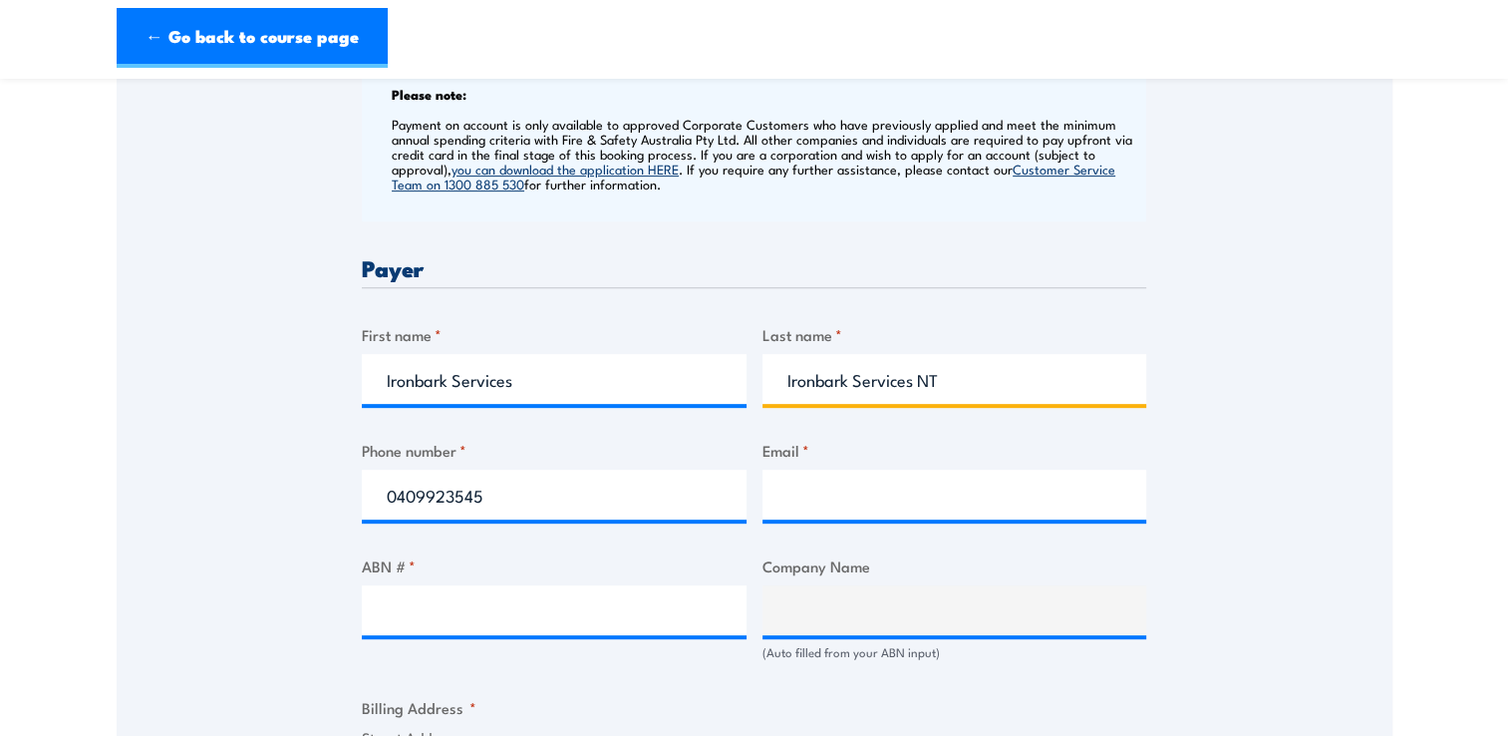
click at [957, 389] on input "Ironbark Services NT" at bounding box center [954, 379] width 385 height 50
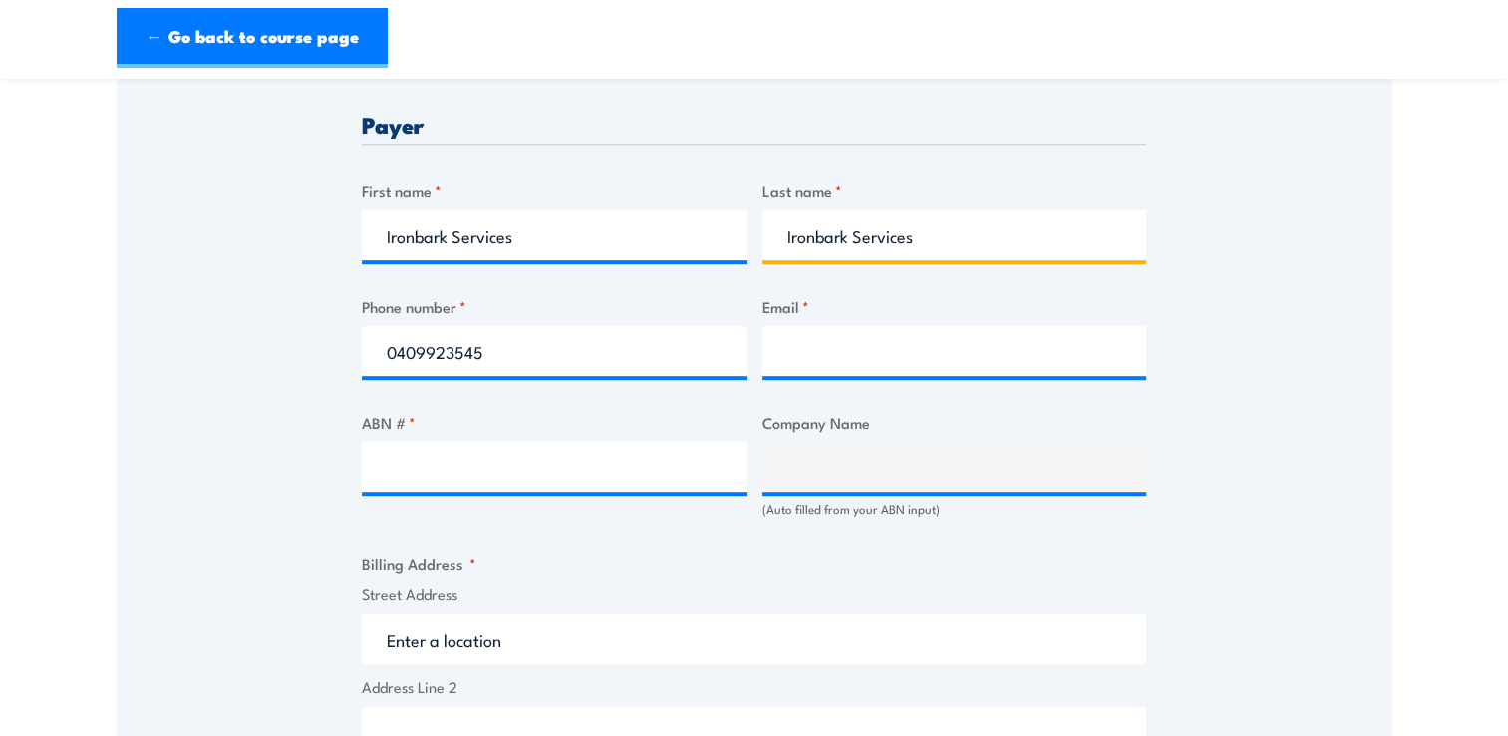
scroll to position [997, 0]
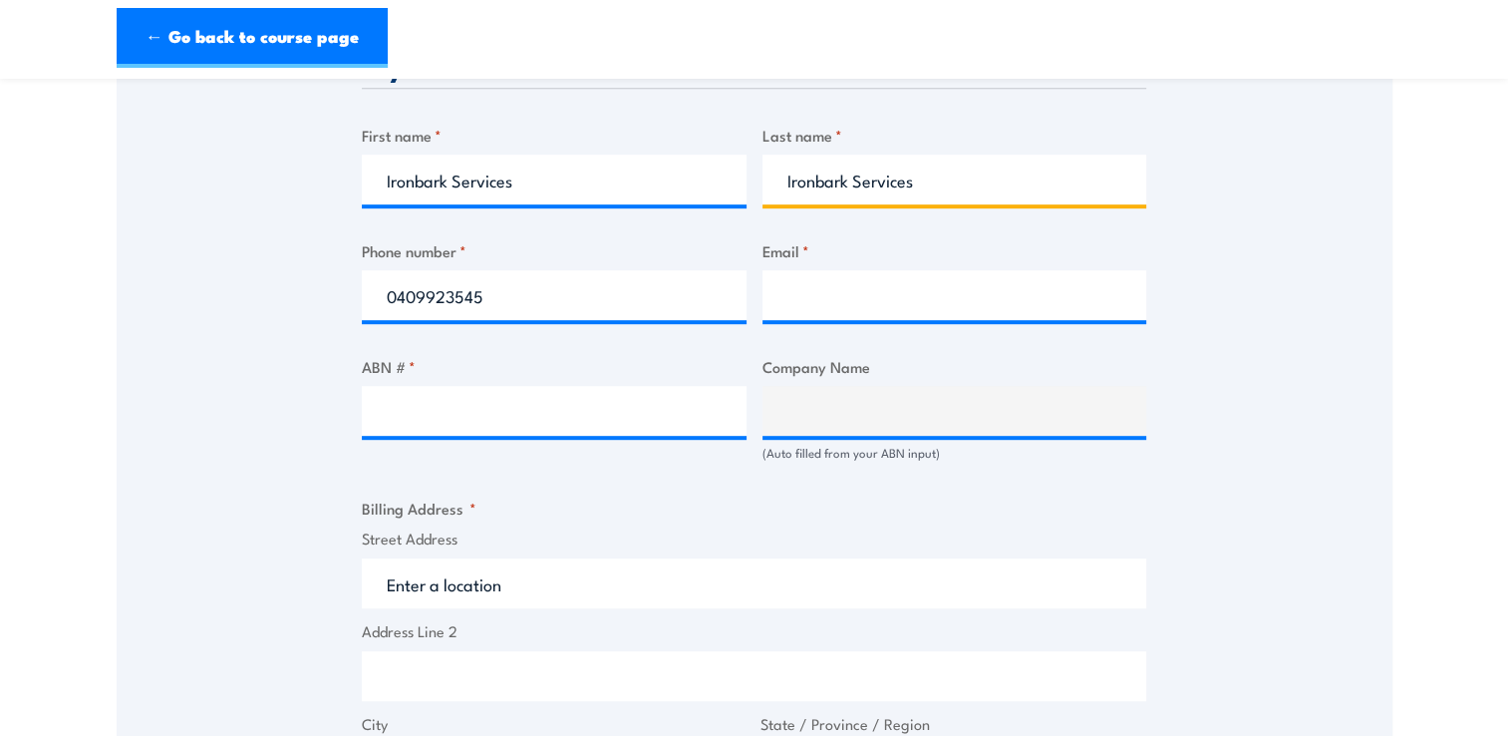
type input "Ironbark Services"
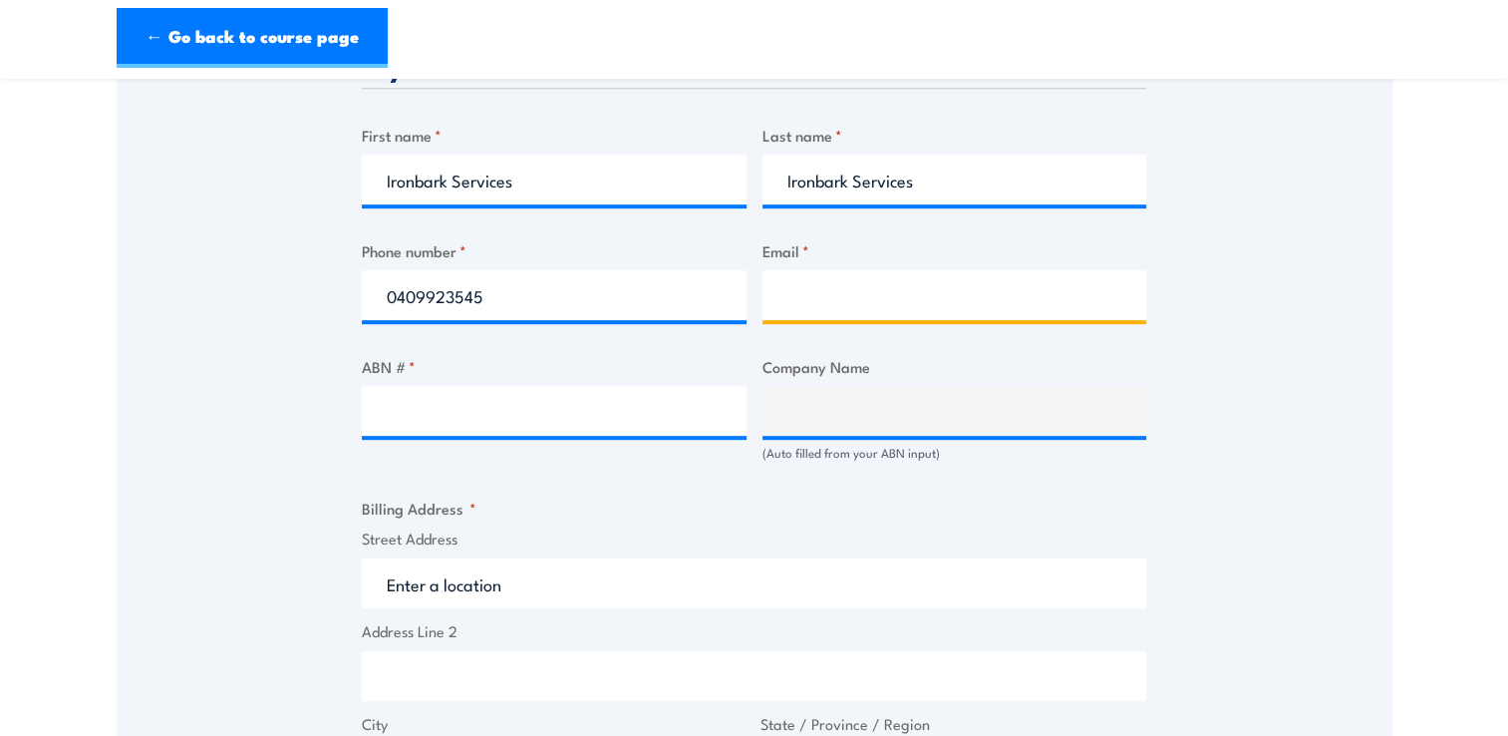
click at [901, 298] on input "Email *" at bounding box center [954, 295] width 385 height 50
type input "tenielle.binet@ironbarkservicesnt.com.au"
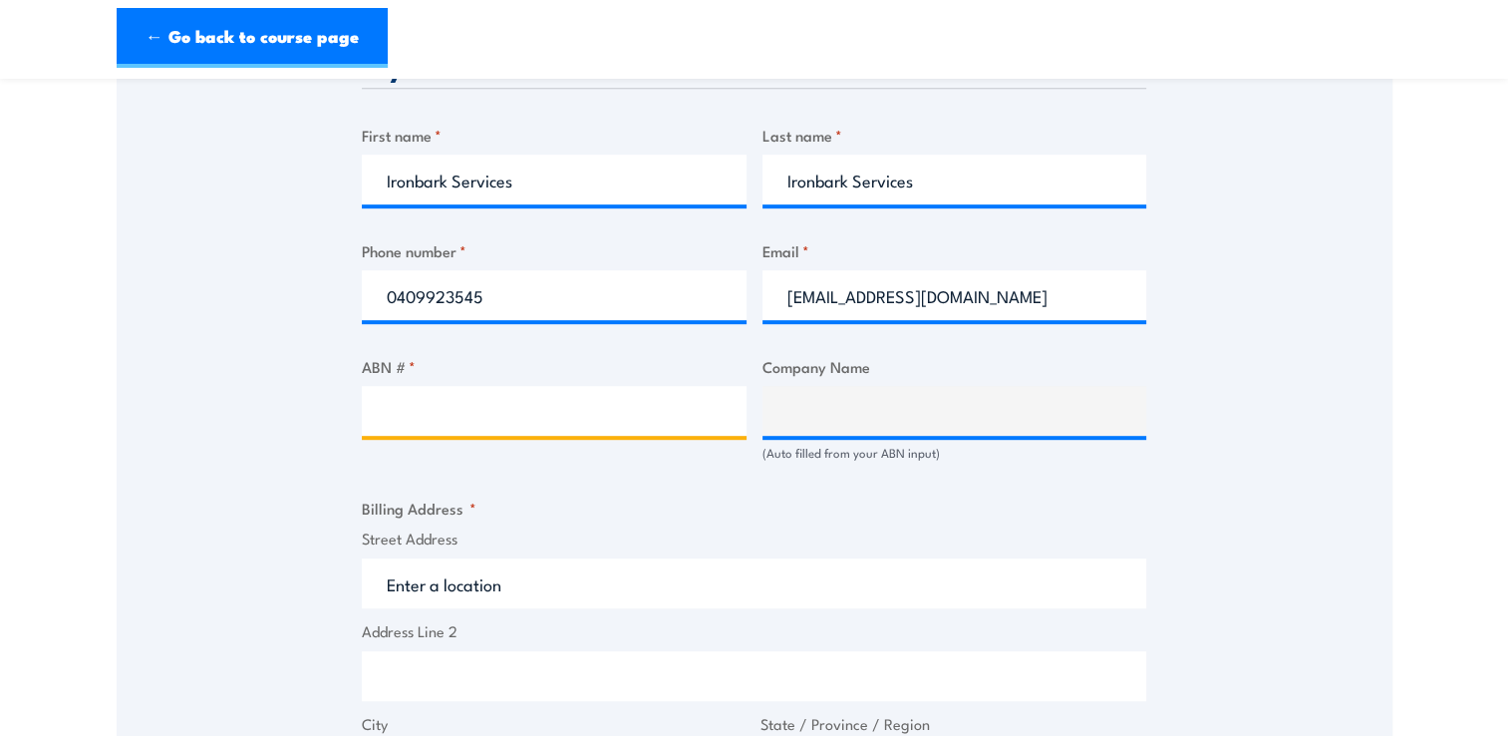
click at [604, 414] on input "ABN # *" at bounding box center [554, 411] width 385 height 50
paste input "54 2378 817 53"
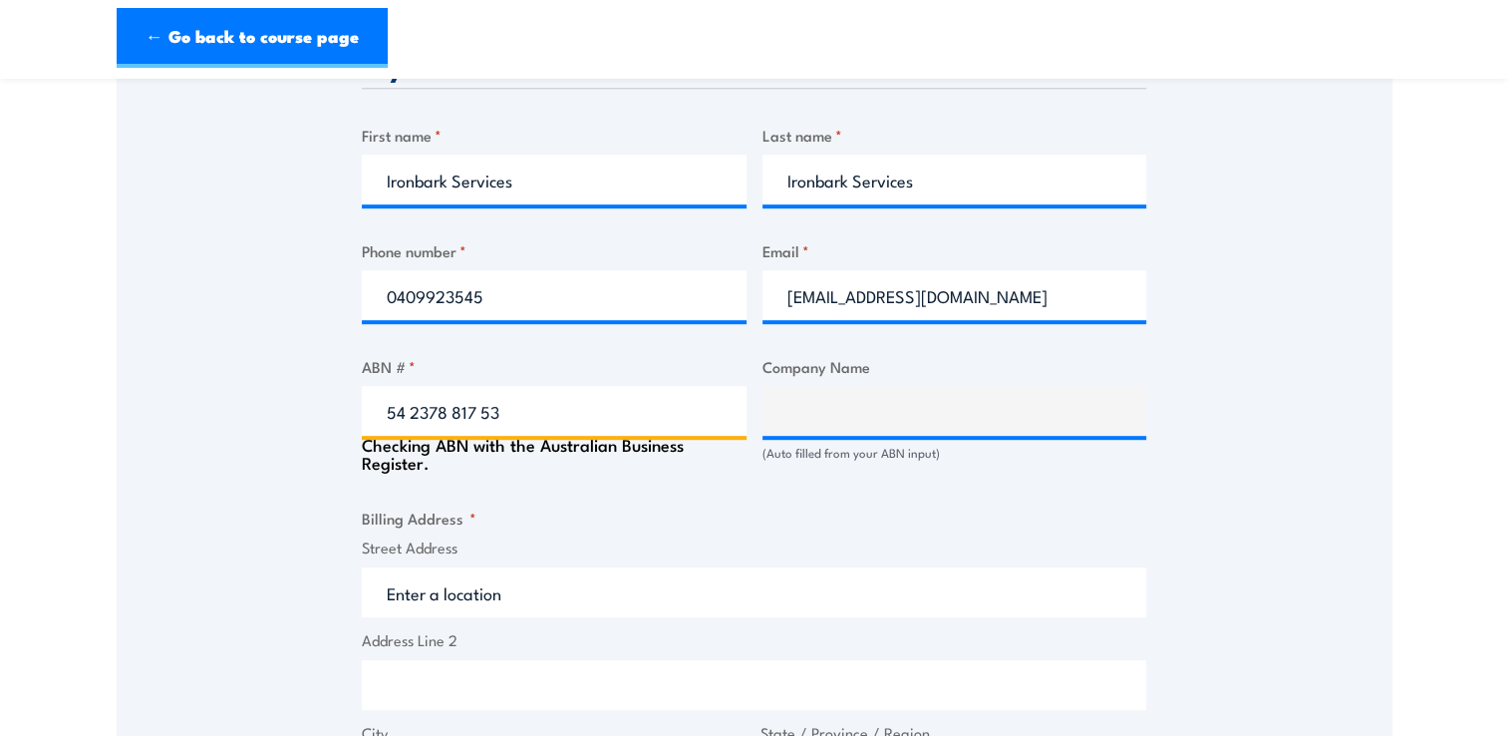
type input "54 2378 817 53"
click at [1239, 453] on div "Speak to a specialist CALL 1300 885 530 CALL 1300 885 530 " * " indicates requi…" at bounding box center [755, 390] width 1276 height 2082
type input "WALLACE, ANDREW JOHN"
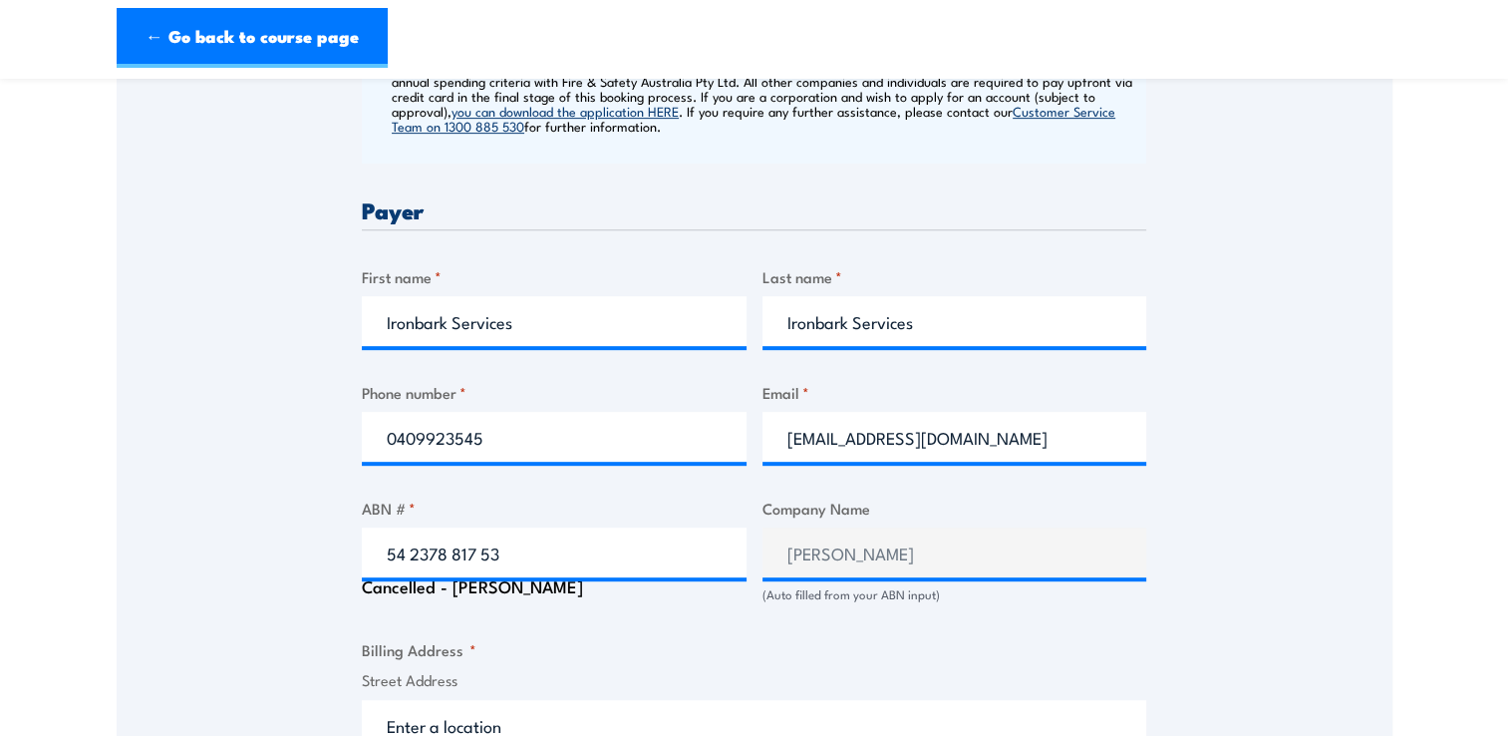
scroll to position [797, 0]
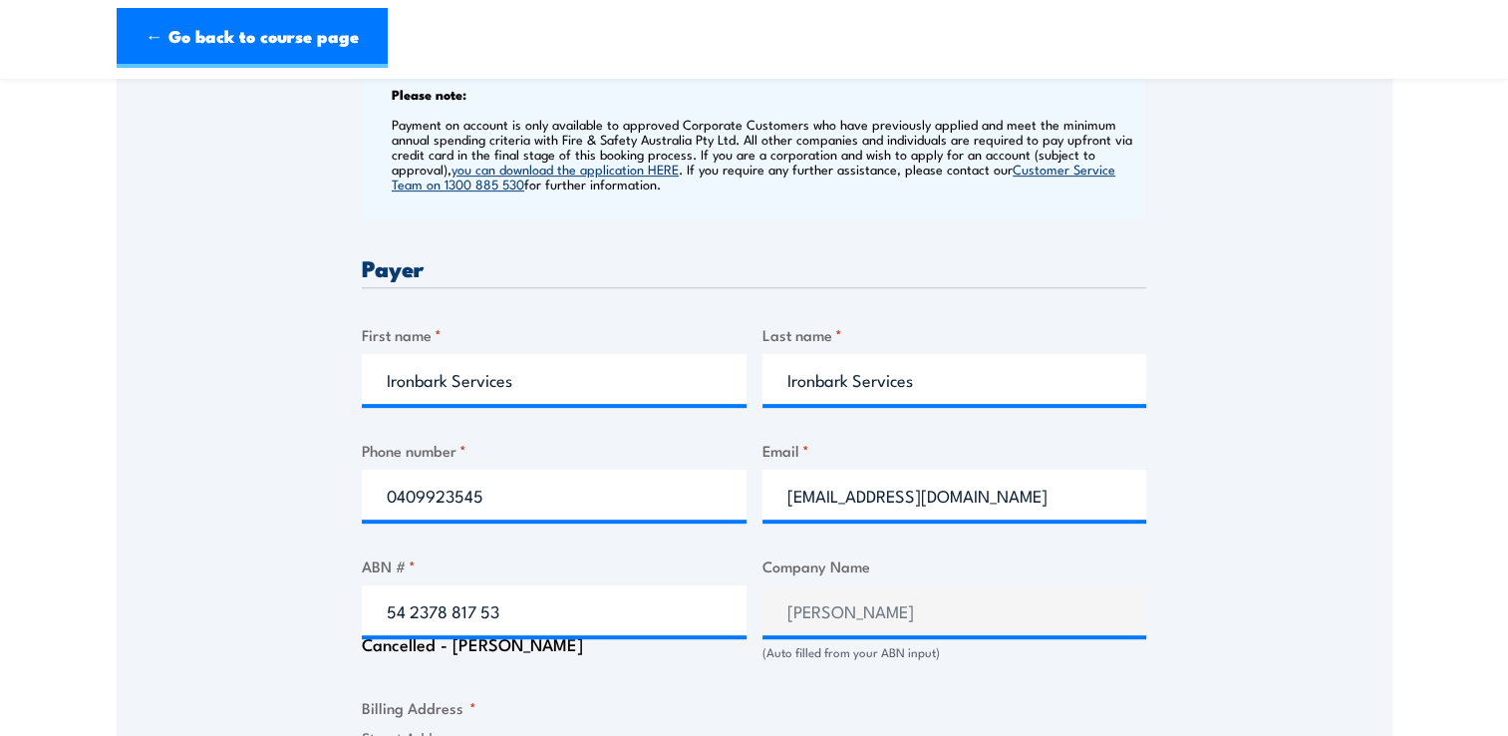
click at [235, 556] on div "Speak to a specialist CALL 1300 885 530 CALL 1300 885 530 " * " indicates requi…" at bounding box center [755, 585] width 1276 height 2072
drag, startPoint x: 514, startPoint y: 608, endPoint x: 33, endPoint y: 604, distance: 481.4
click at [32, 604] on section "Fire Warden Training 24 September 2025 12:00 1 " *" at bounding box center [754, 531] width 1508 height 2459
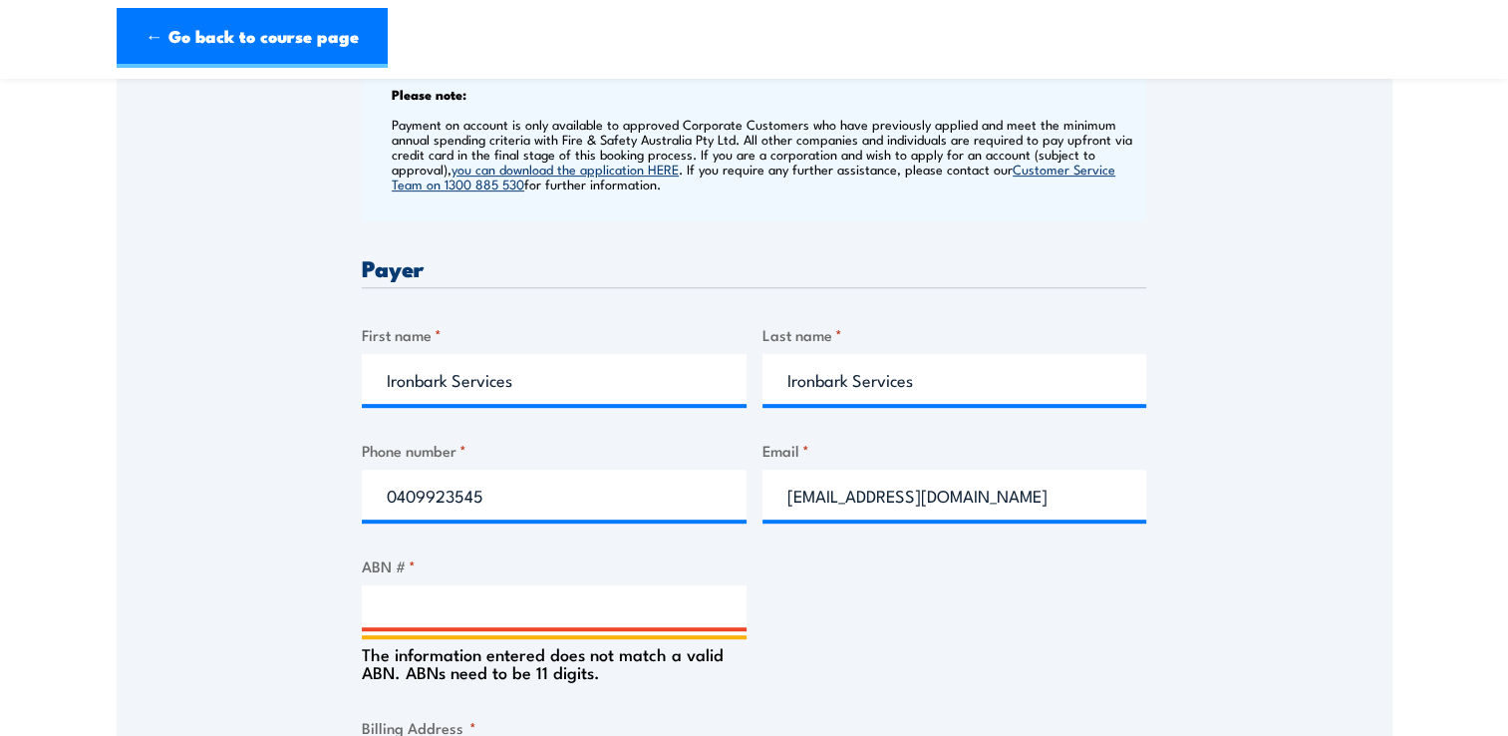
paste input "36 934 790 547"
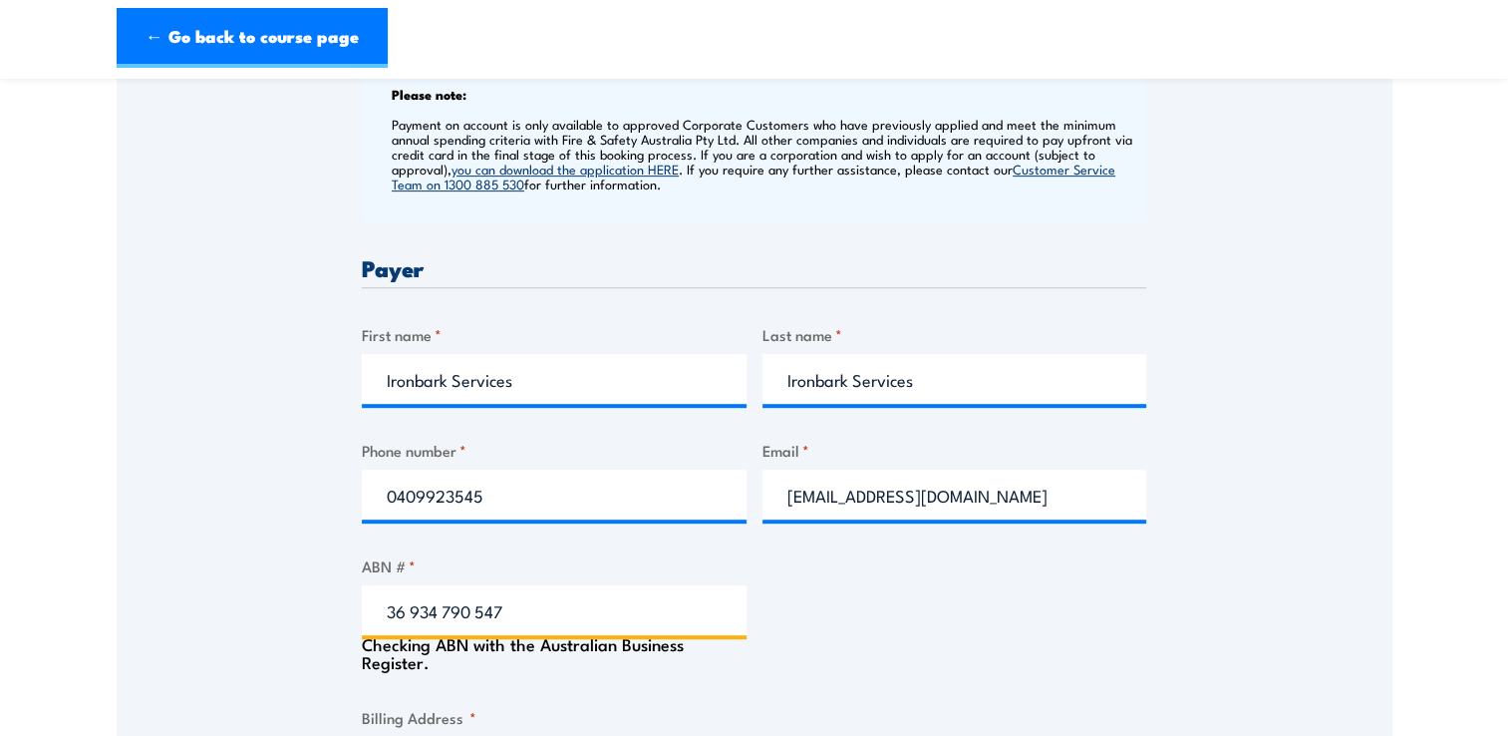
type input "36 934 790 547"
click at [896, 597] on div "Billing details I am enroling as: * An individual (I am paying for this myself)…" at bounding box center [754, 690] width 784 height 1866
type input "IRONBARK ABORIGINAL CORPORATION"
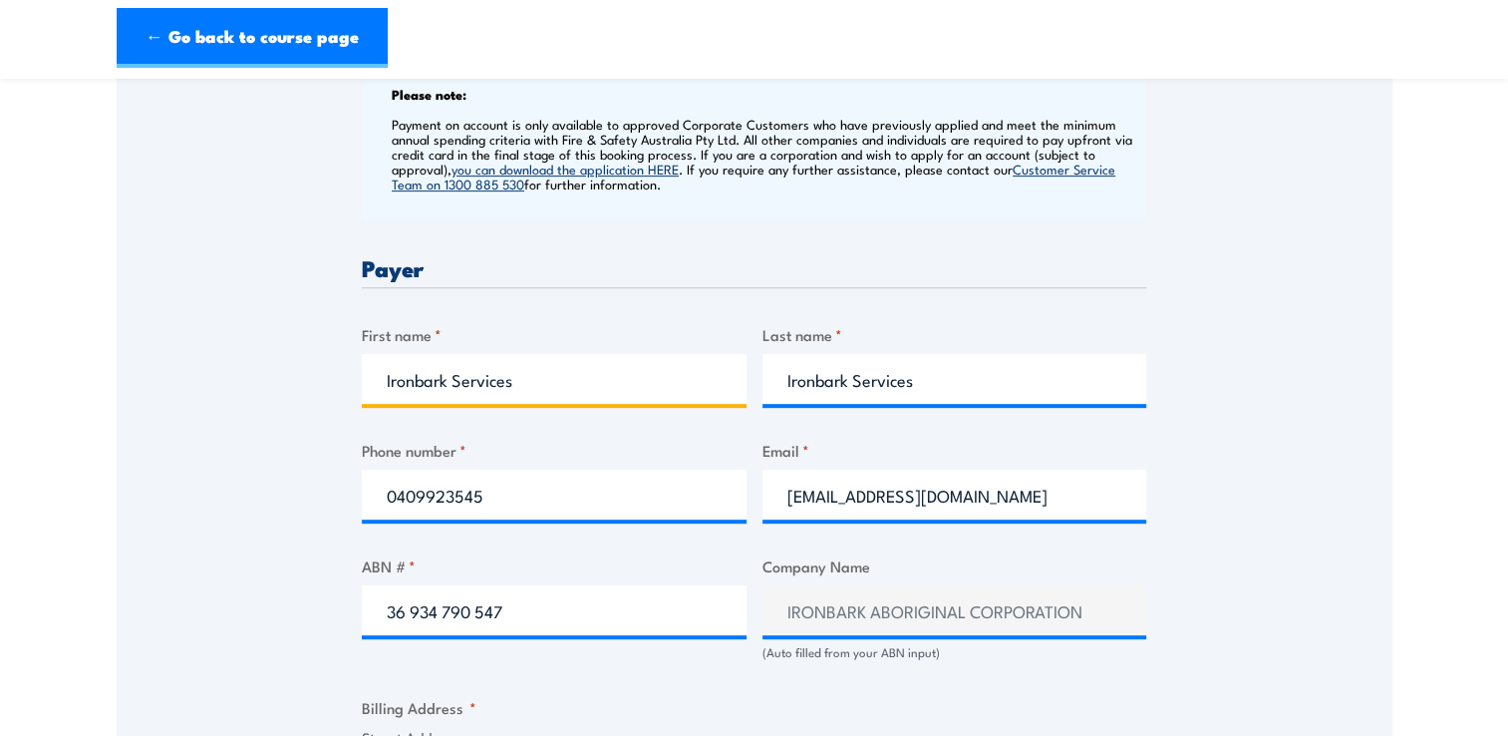
drag, startPoint x: 542, startPoint y: 377, endPoint x: 450, endPoint y: 379, distance: 91.7
click at [450, 379] on input "Ironbark Services" at bounding box center [554, 379] width 385 height 50
drag, startPoint x: 653, startPoint y: 377, endPoint x: 0, endPoint y: 341, distance: 653.8
type input "Ironbark Aboriginal Corporation"
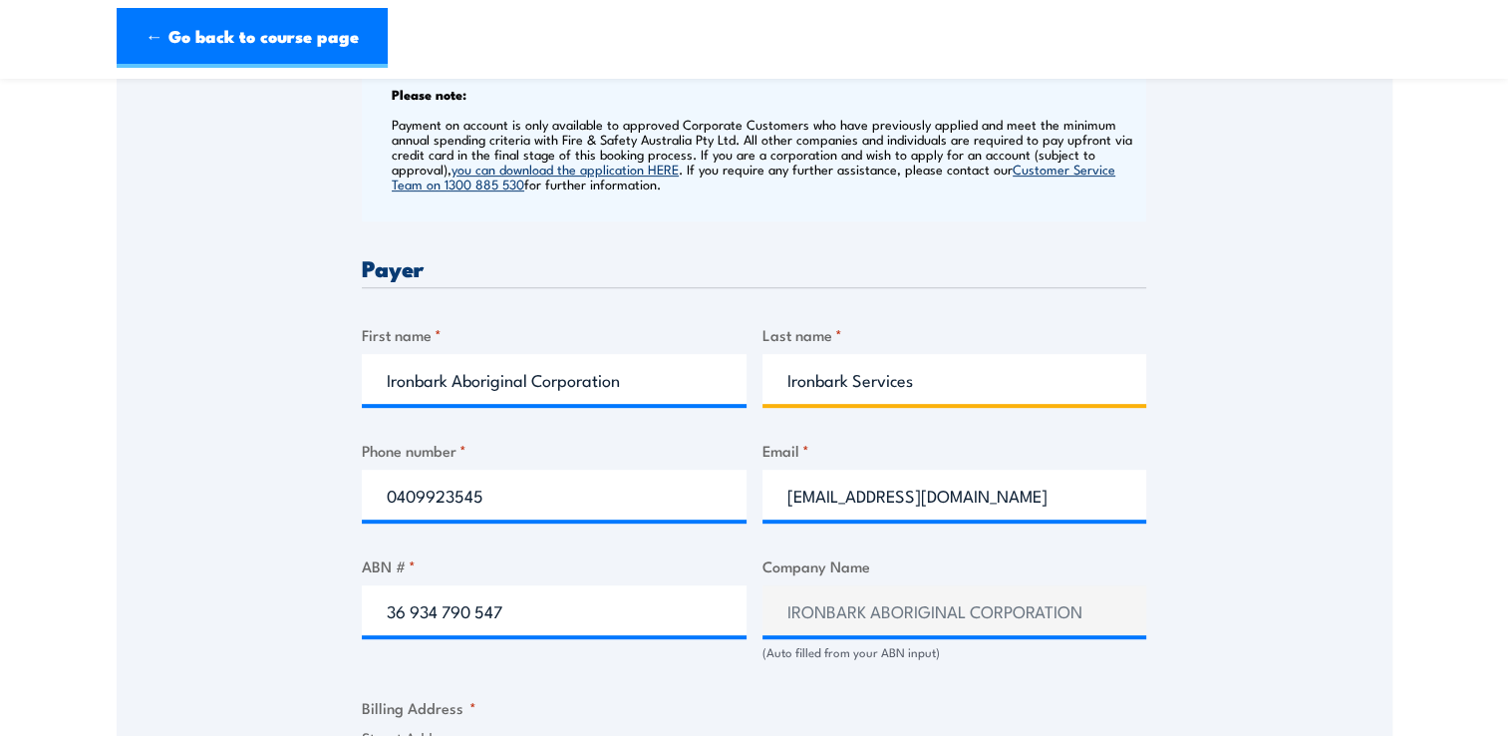
drag, startPoint x: 984, startPoint y: 378, endPoint x: 397, endPoint y: 371, distance: 587.1
click at [371, 377] on div "Billing details I am enroling as: * An individual (I am paying for this myself)…" at bounding box center [754, 685] width 784 height 1856
paste input "Aboriginal Corporation"
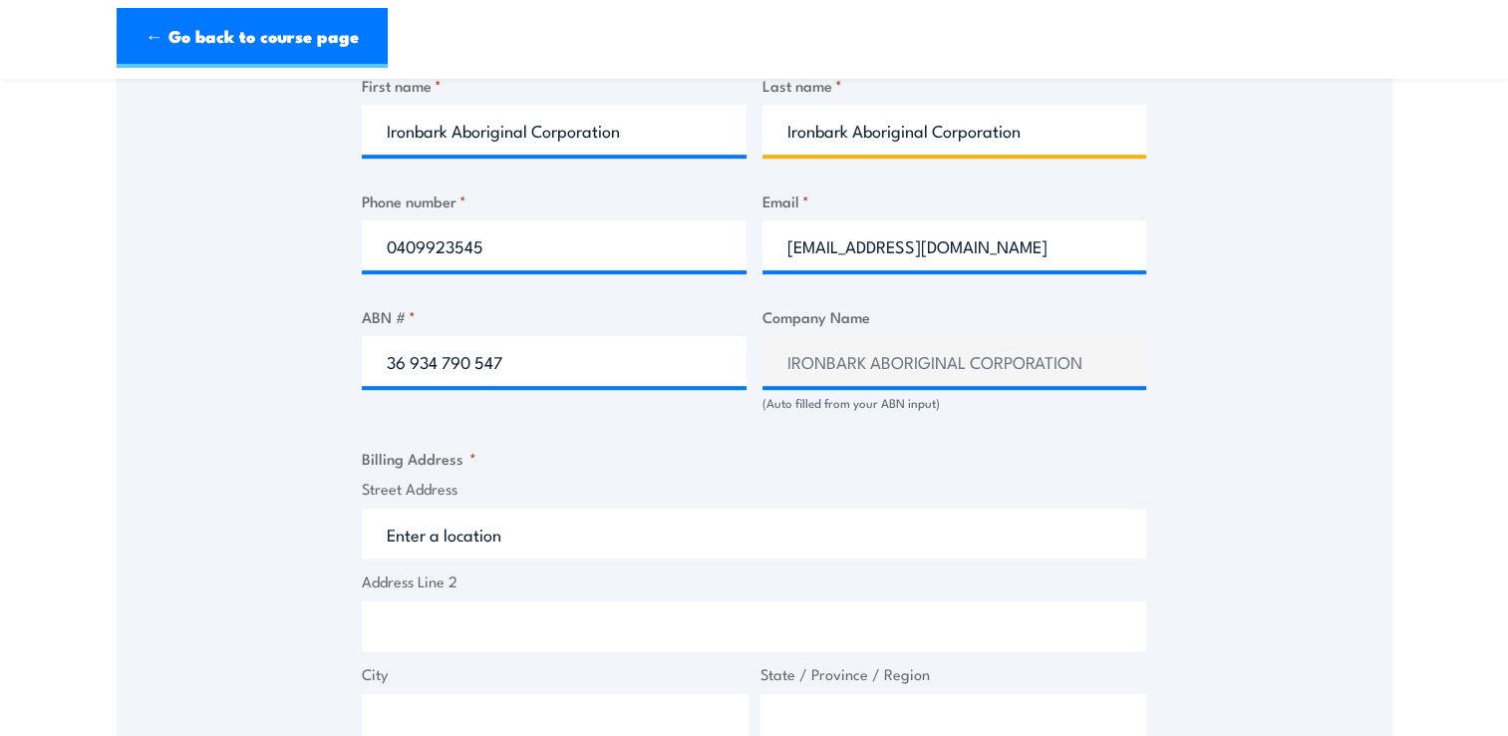
scroll to position [1196, 0]
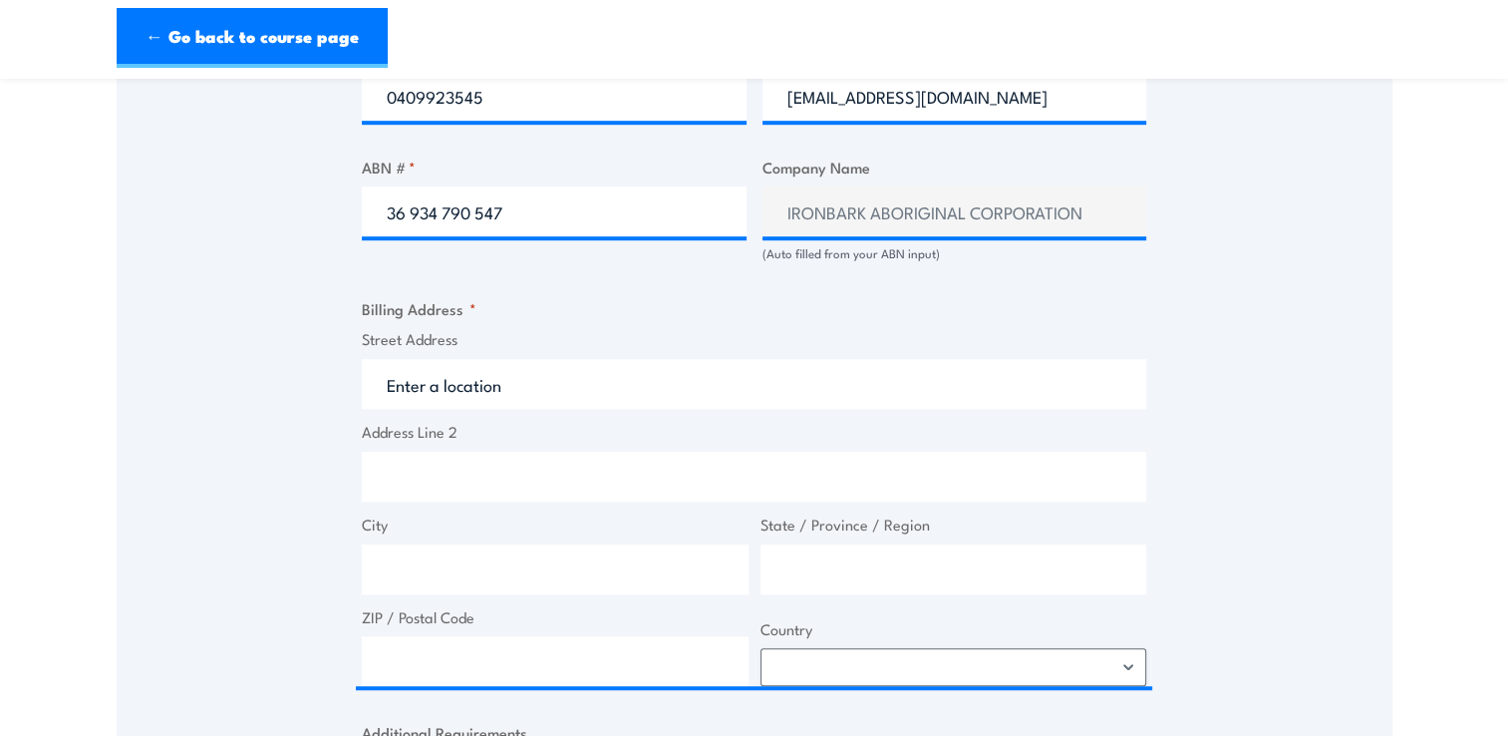
type input "Ironbark Aboriginal Corporation"
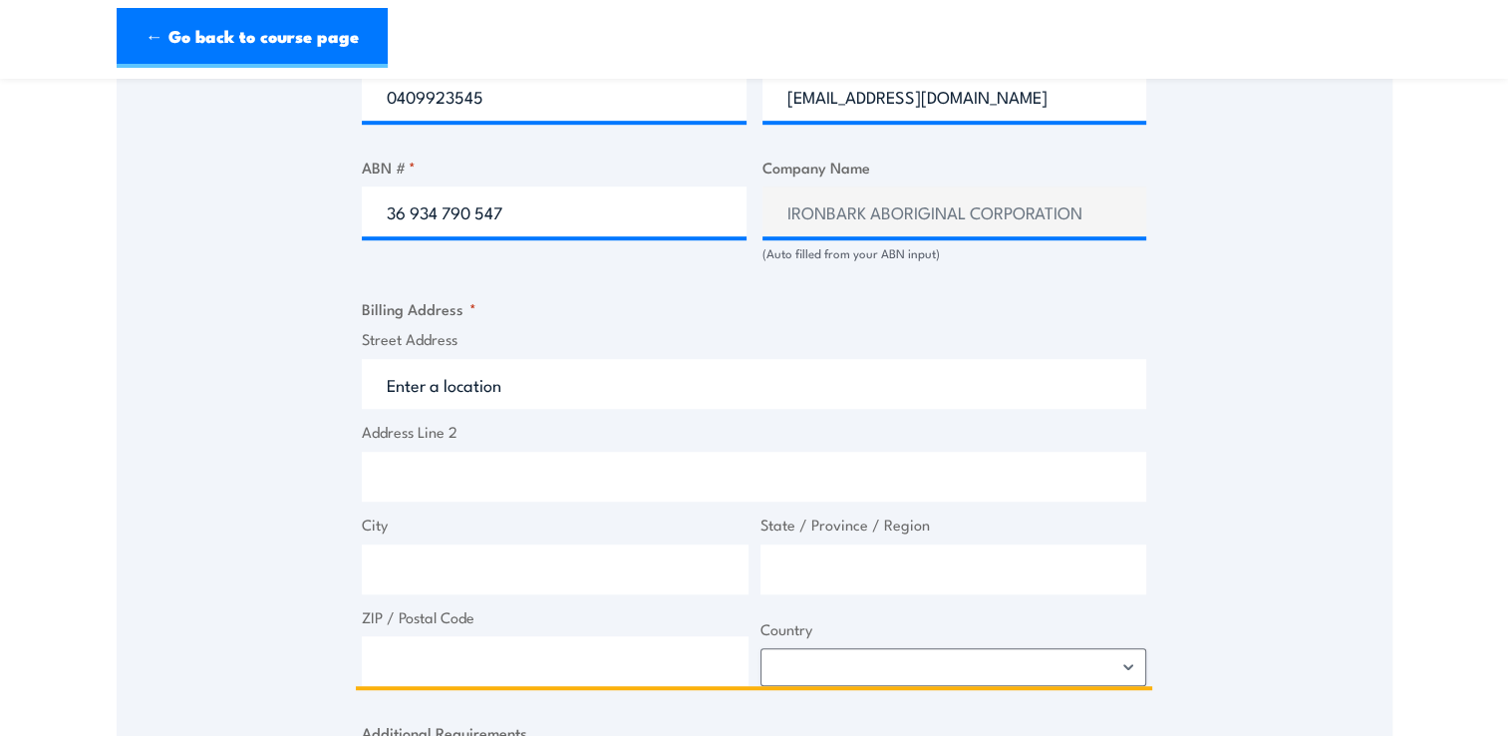
click at [491, 390] on input "Street Address" at bounding box center [754, 384] width 784 height 50
type input "Berrimah Business Park, 631 Stuart Highway, Building 1, Ground Level, Berrimah,…"
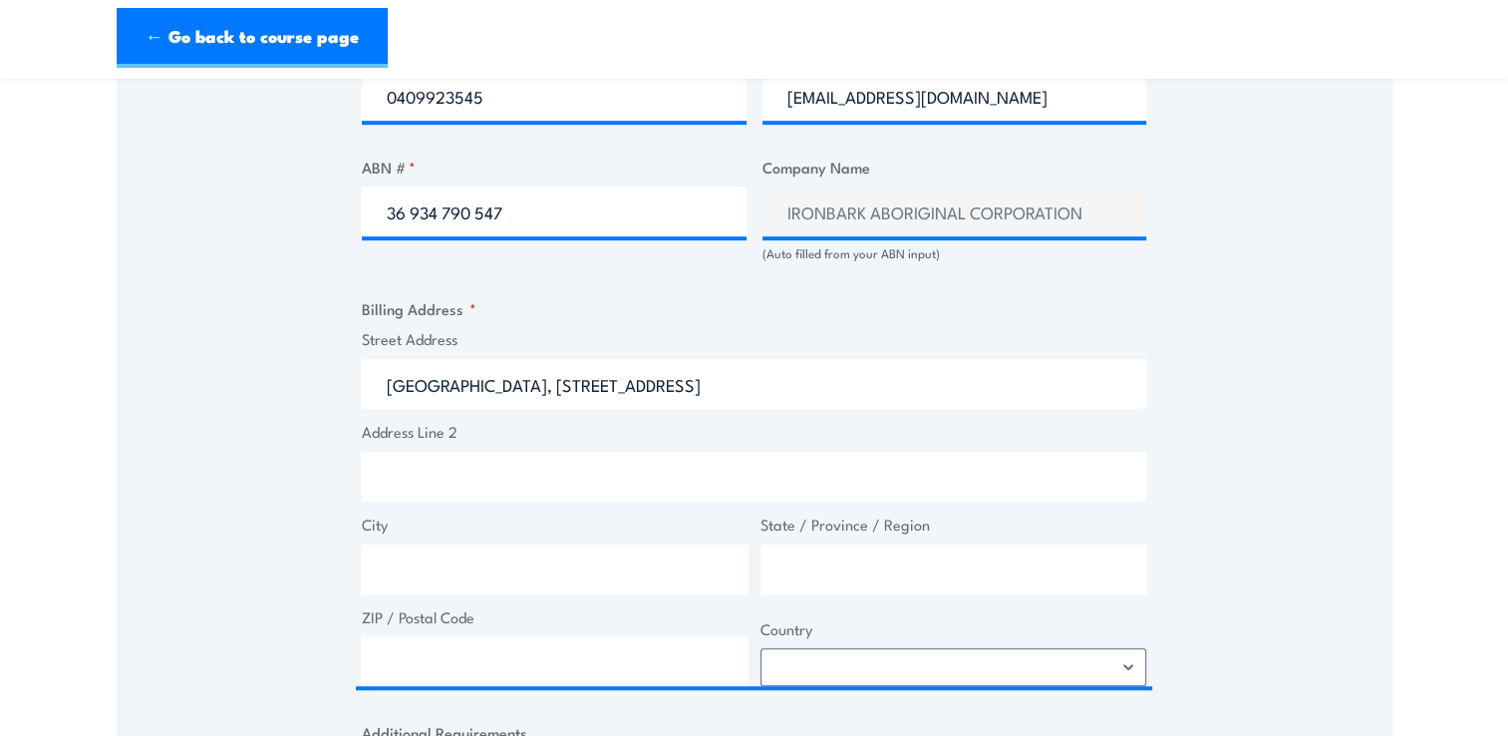
click at [243, 394] on div "Speak to a specialist CALL 1300 885 530 CALL 1300 885 530 " * " indicates requi…" at bounding box center [755, 186] width 1276 height 2072
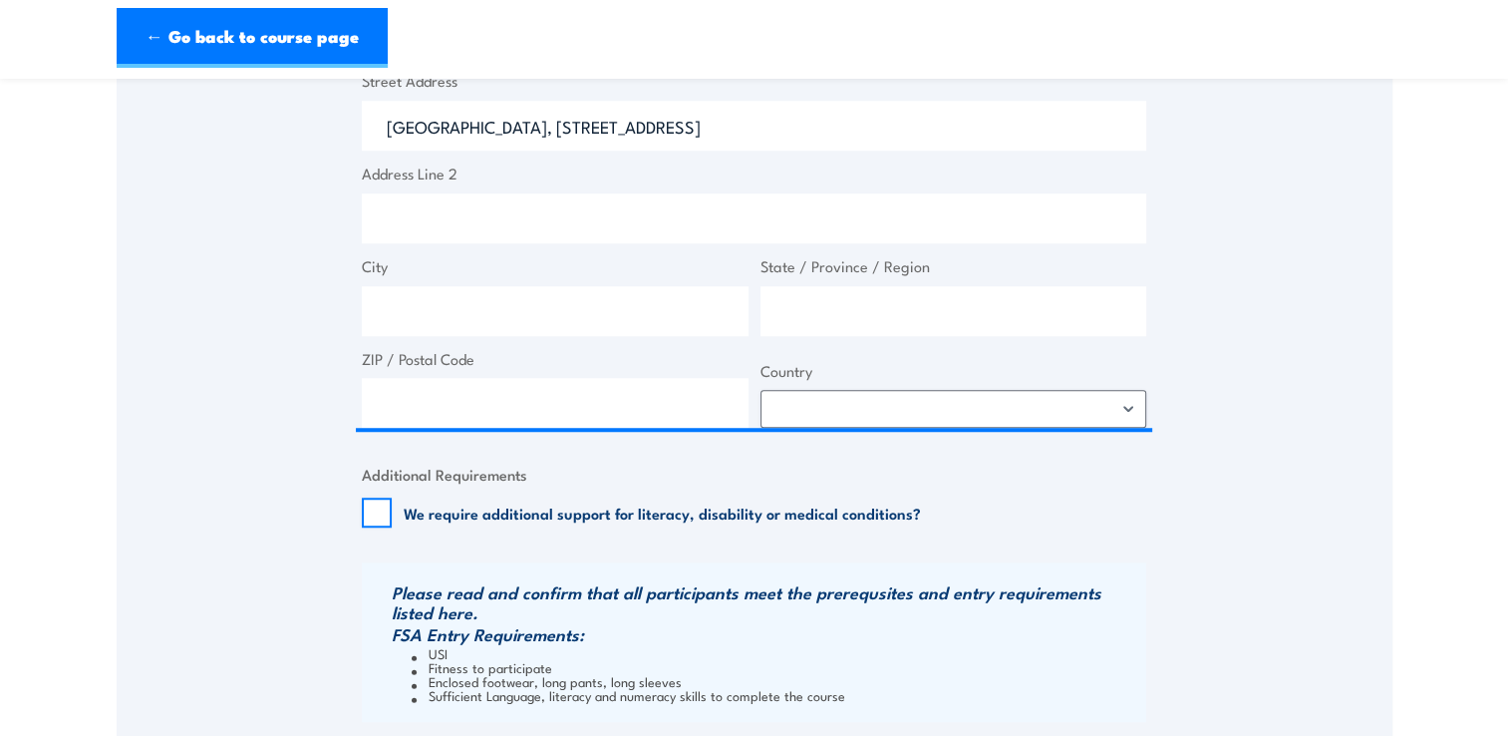
scroll to position [1595, 0]
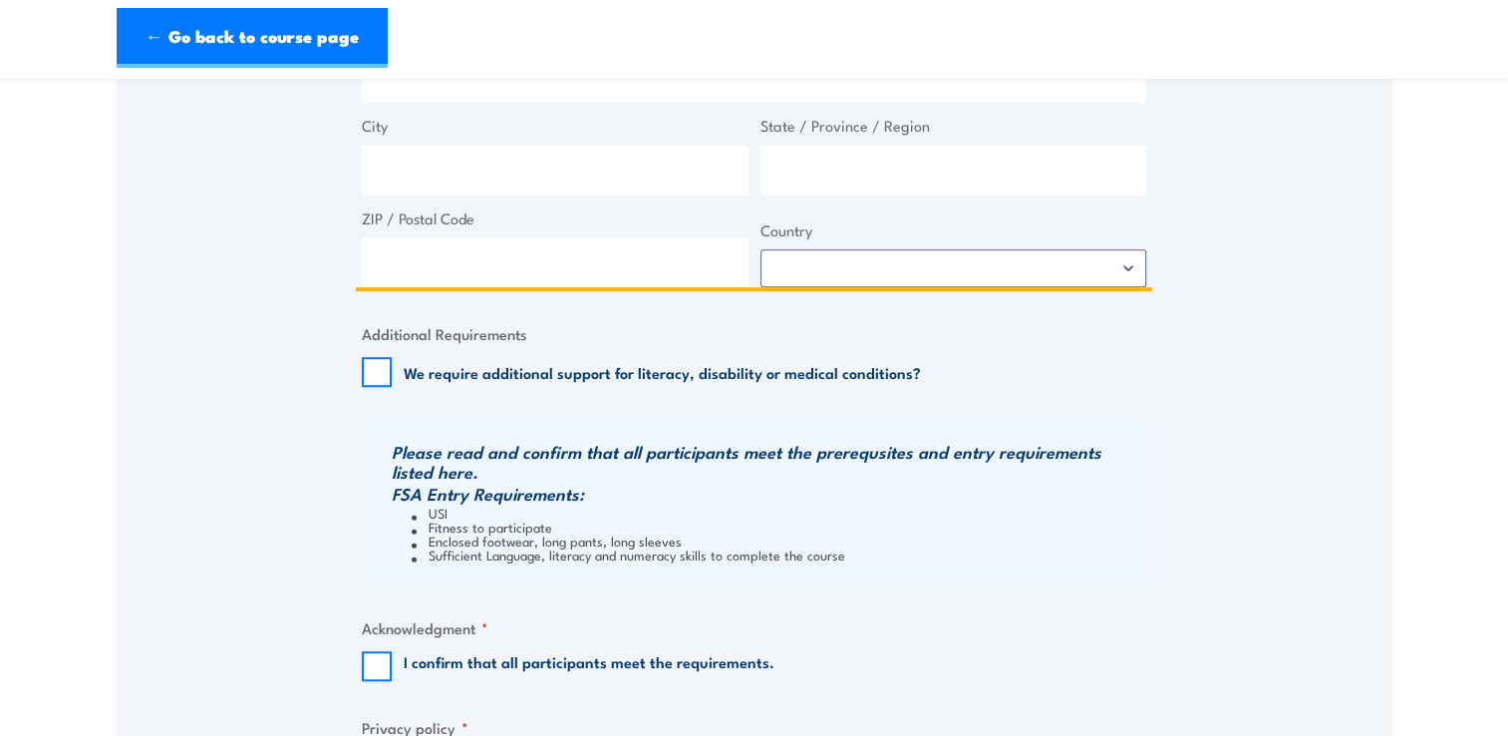
click at [440, 273] on input "ZIP / Postal Code" at bounding box center [555, 262] width 387 height 50
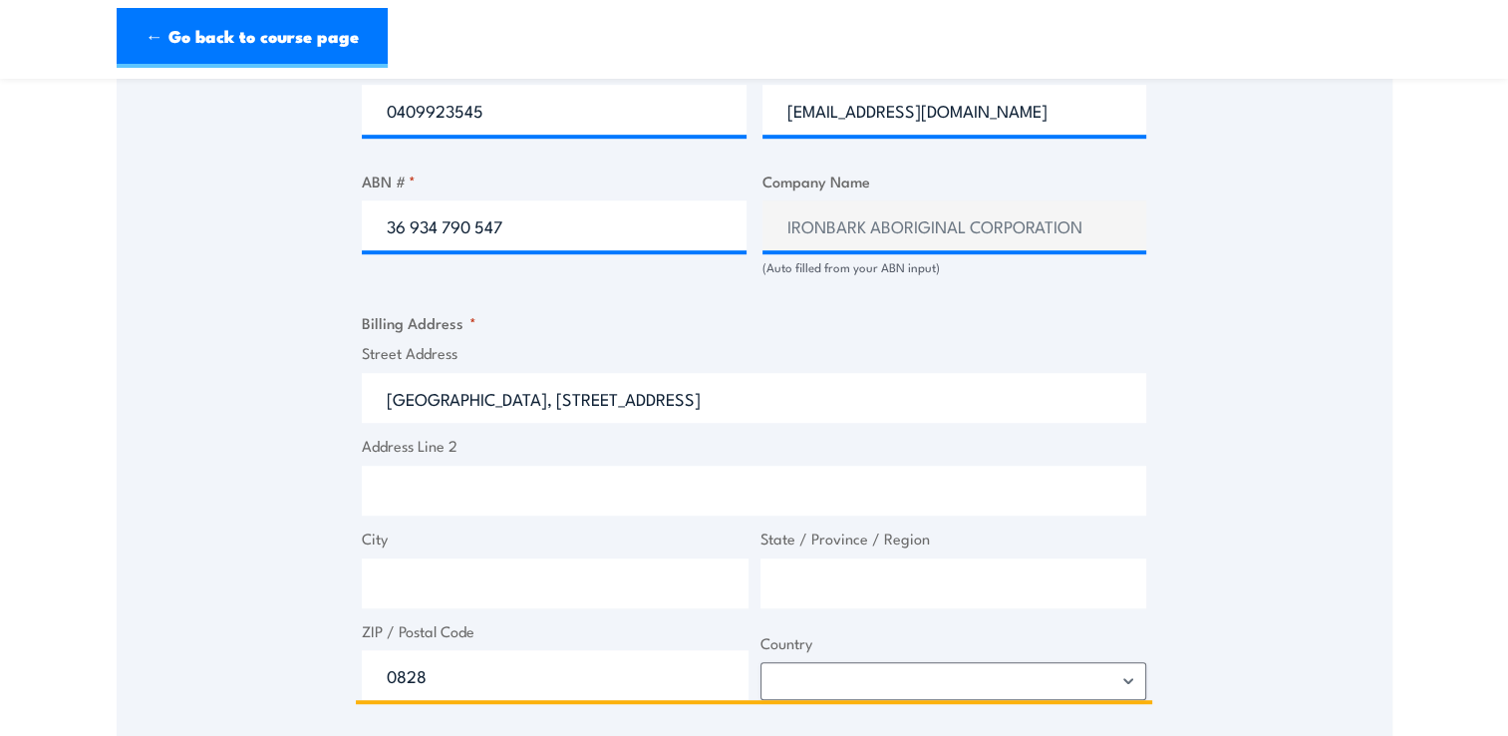
scroll to position [997, 0]
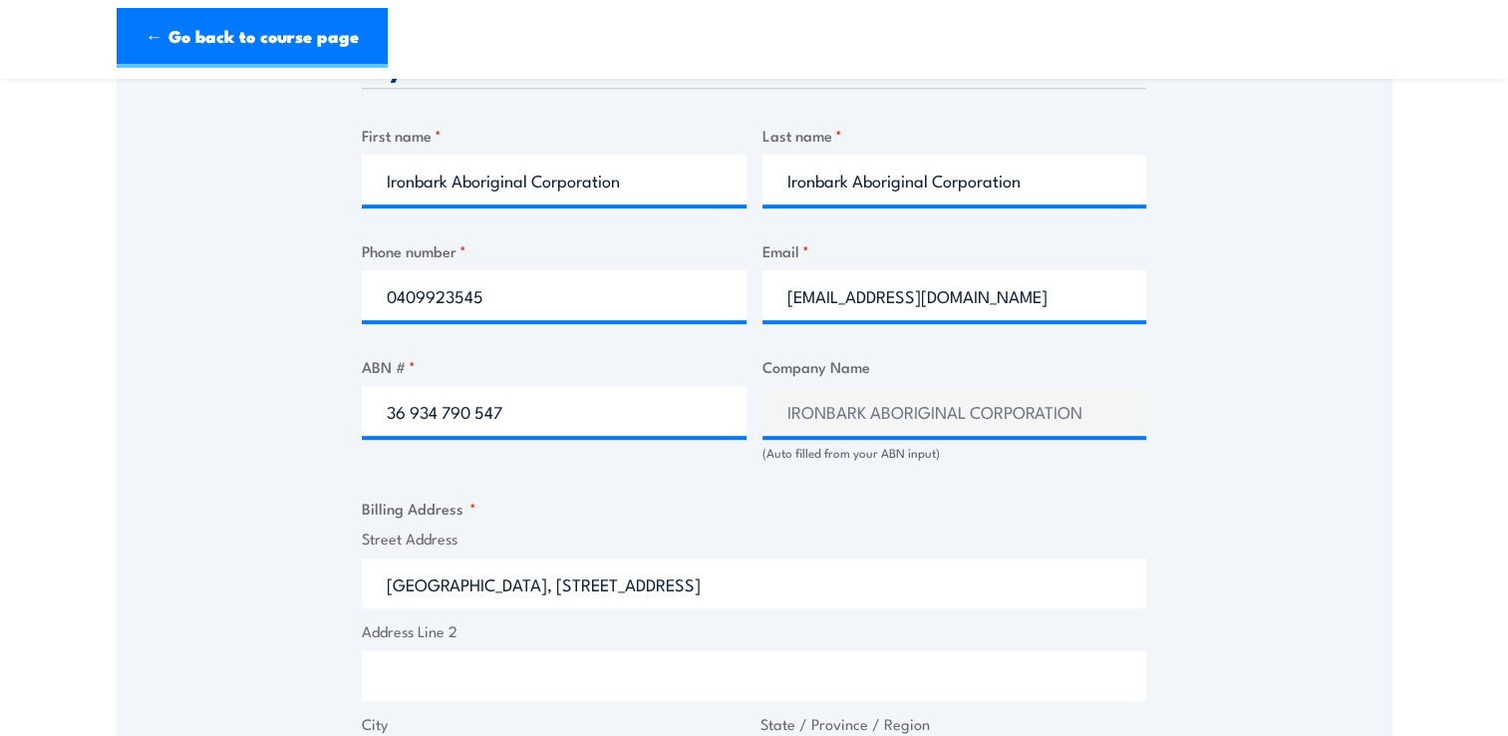
type input "0828"
click at [1088, 580] on input "Berrimah Business Park, 631 Stuart Highway, Building 1, Ground Level, Berrimah,…" at bounding box center [754, 583] width 784 height 50
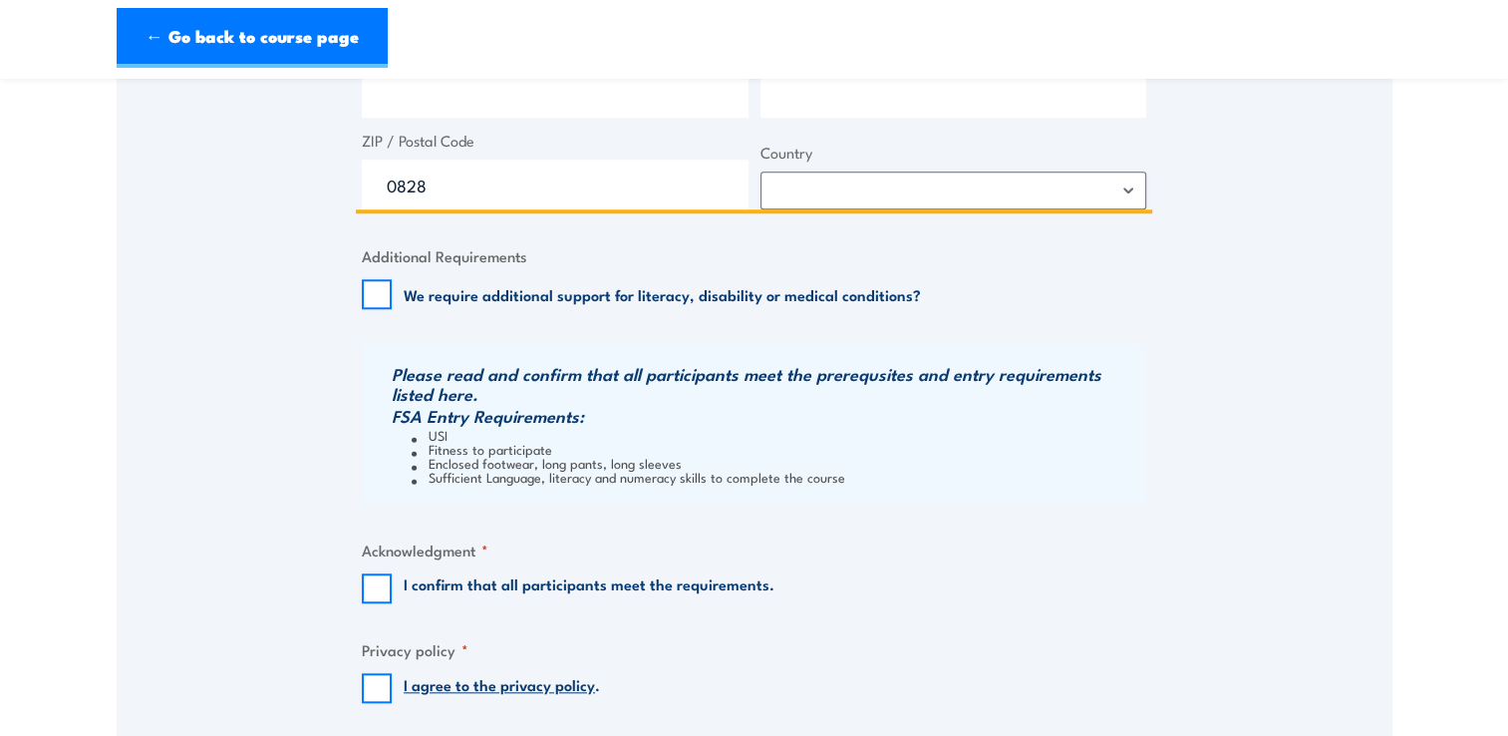
scroll to position [1595, 0]
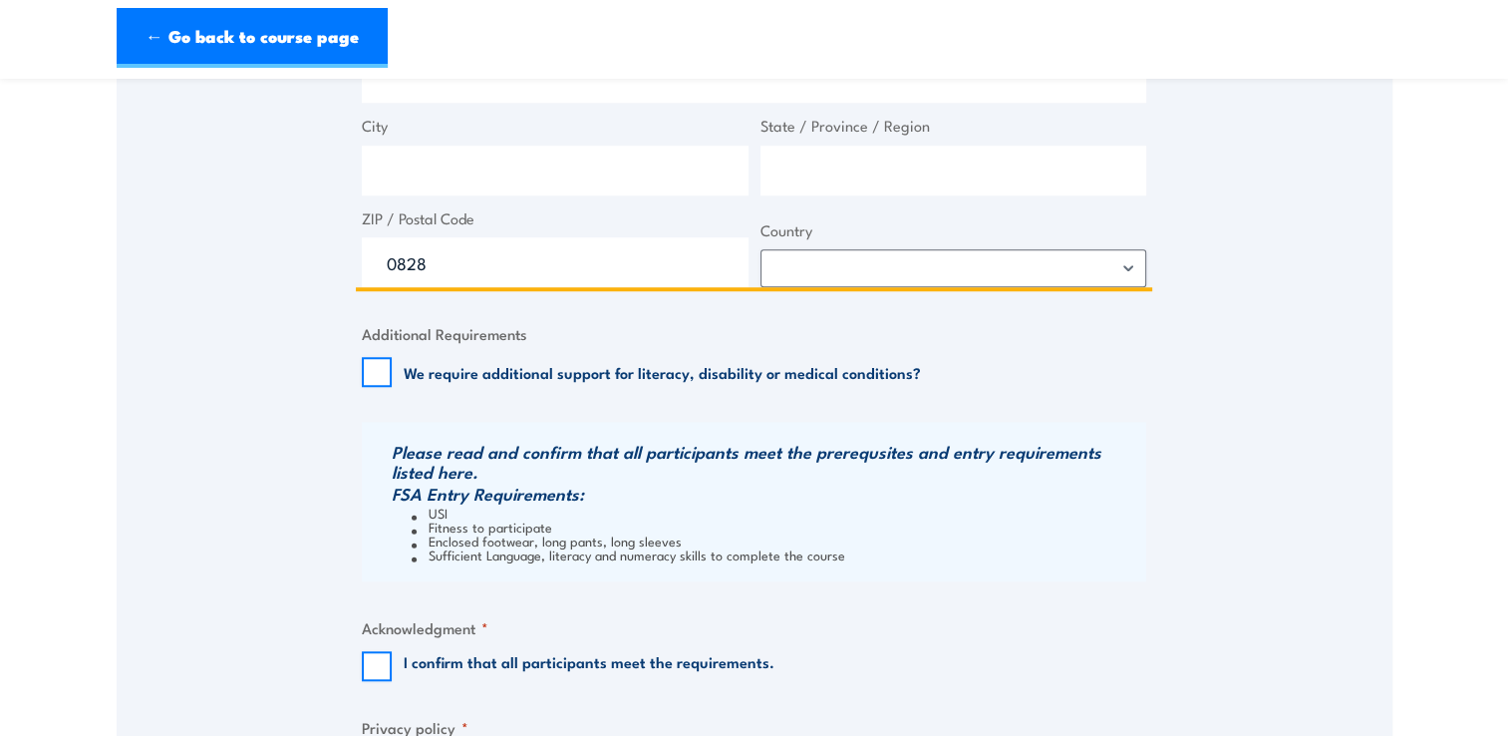
type input "Berrimah Business Park, 631 Stuart Highway, Building 1, Ground Level"
click at [921, 279] on select "Afghanistan Albania Algeria American Samoa Andorra Angola Anguilla Antarctica A…" at bounding box center [953, 268] width 387 height 38
select select "Australia"
click at [760, 249] on select "Afghanistan Albania Algeria American Samoa Andorra Angola Anguilla Antarctica A…" at bounding box center [953, 268] width 387 height 38
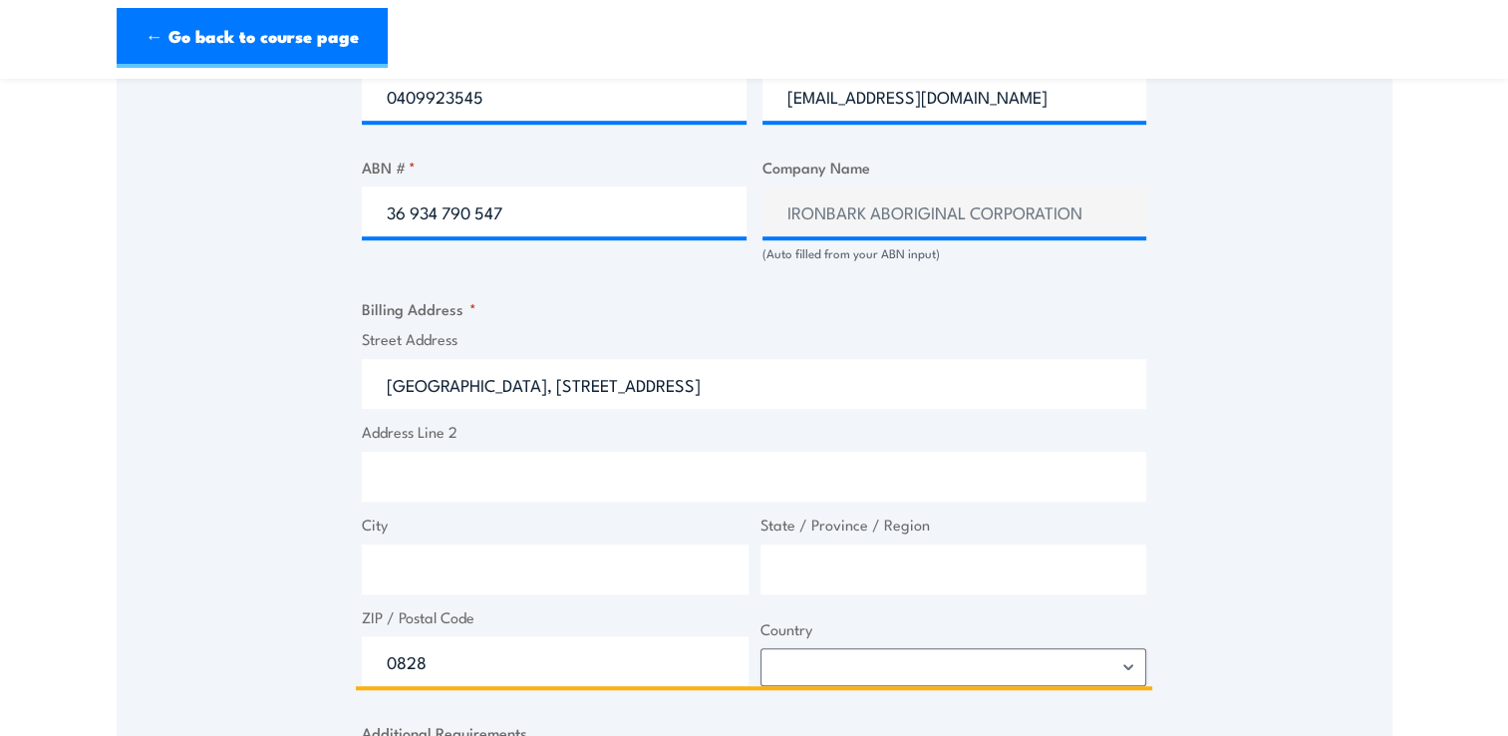
click at [509, 574] on input "City" at bounding box center [555, 569] width 387 height 50
type input "Berrimah"
click at [820, 565] on input "State / Province / Region" at bounding box center [953, 569] width 387 height 50
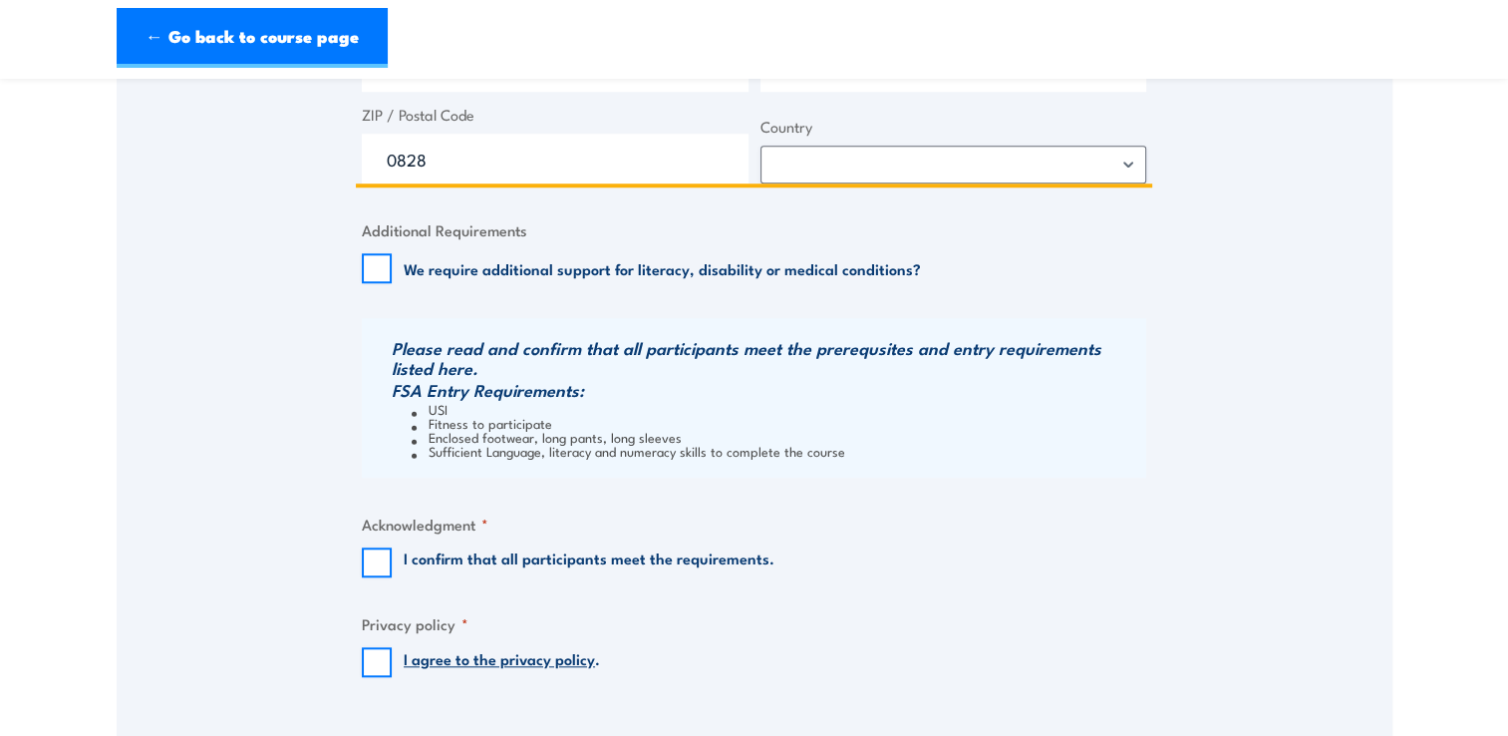
scroll to position [1794, 0]
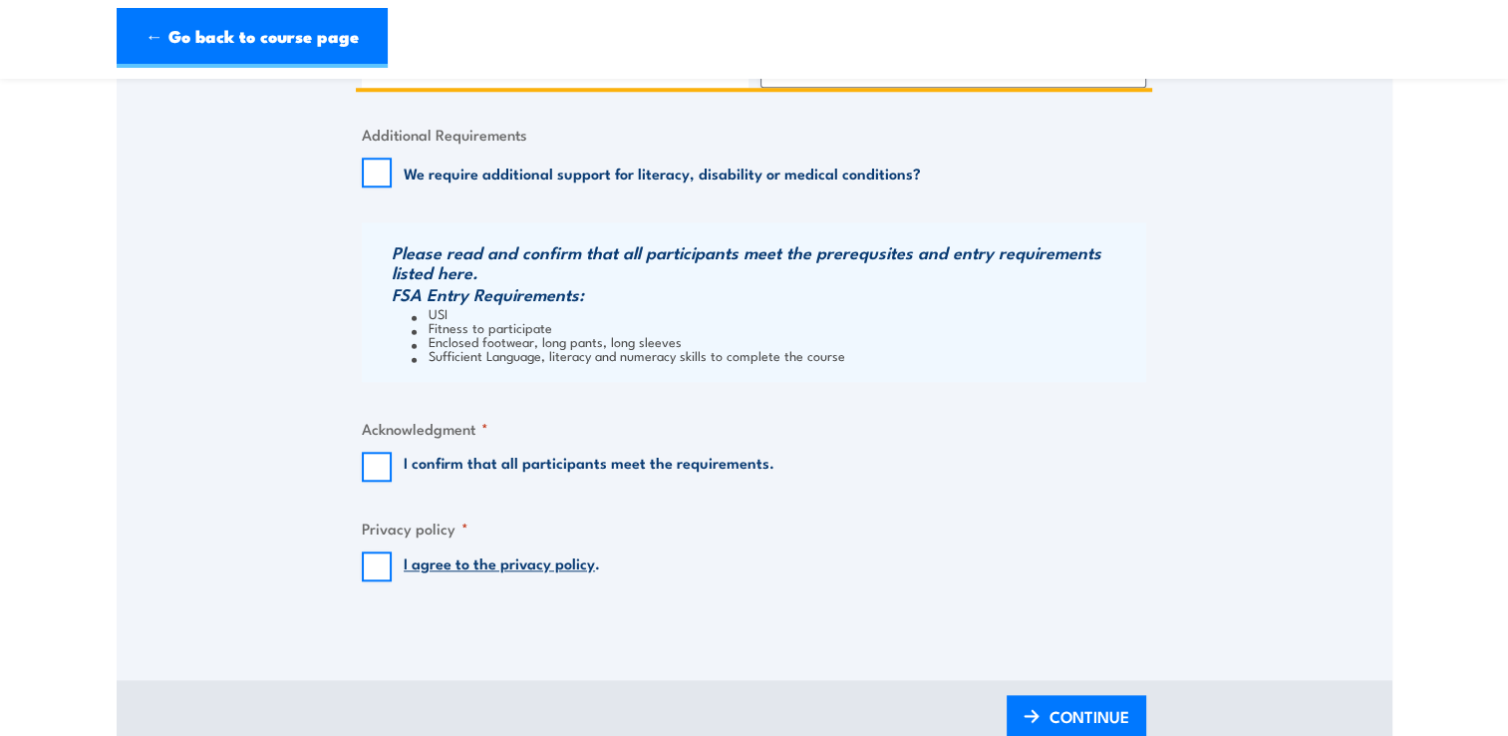
type input "NT"
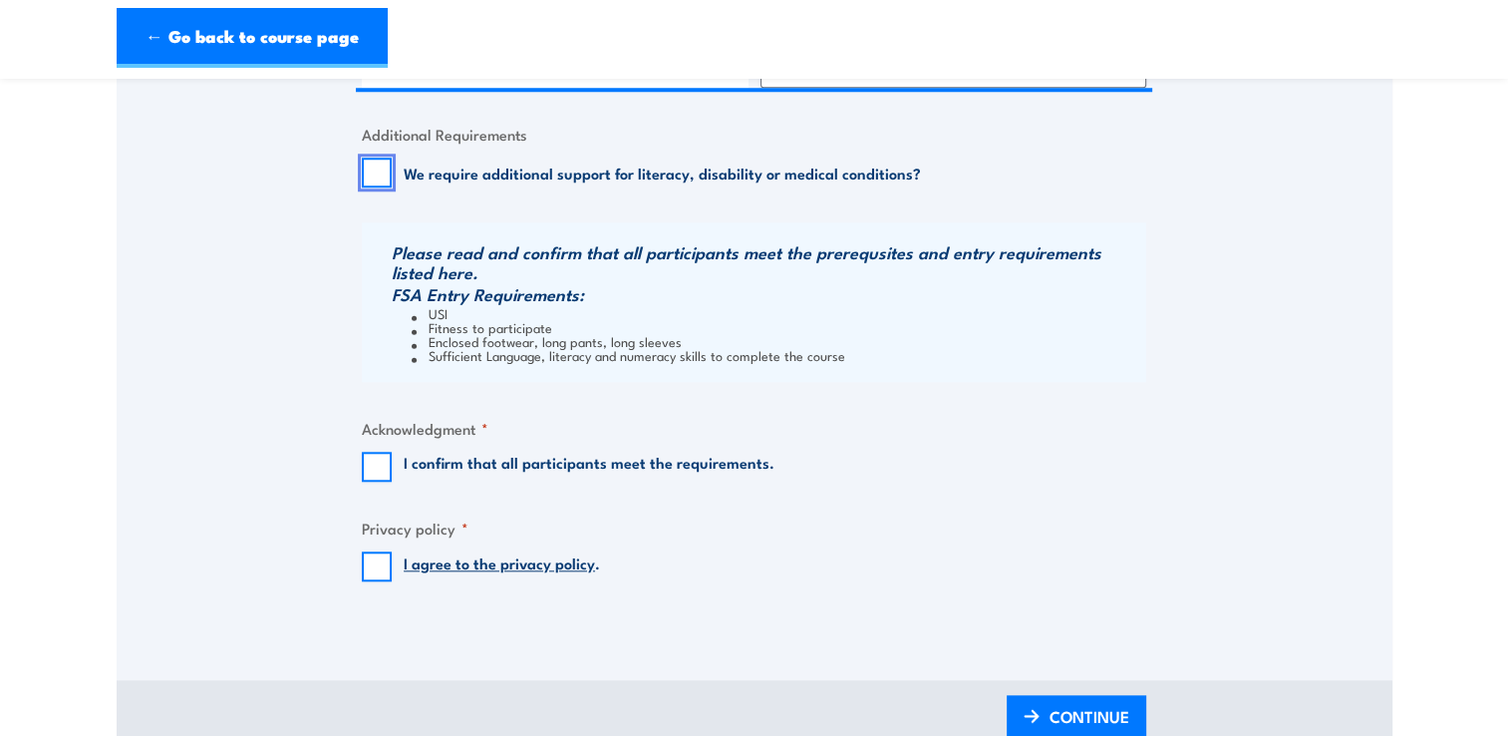
click at [379, 167] on input "We require additional support for literacy, disability or medical conditions?" at bounding box center [377, 172] width 30 height 30
checkbox input "true"
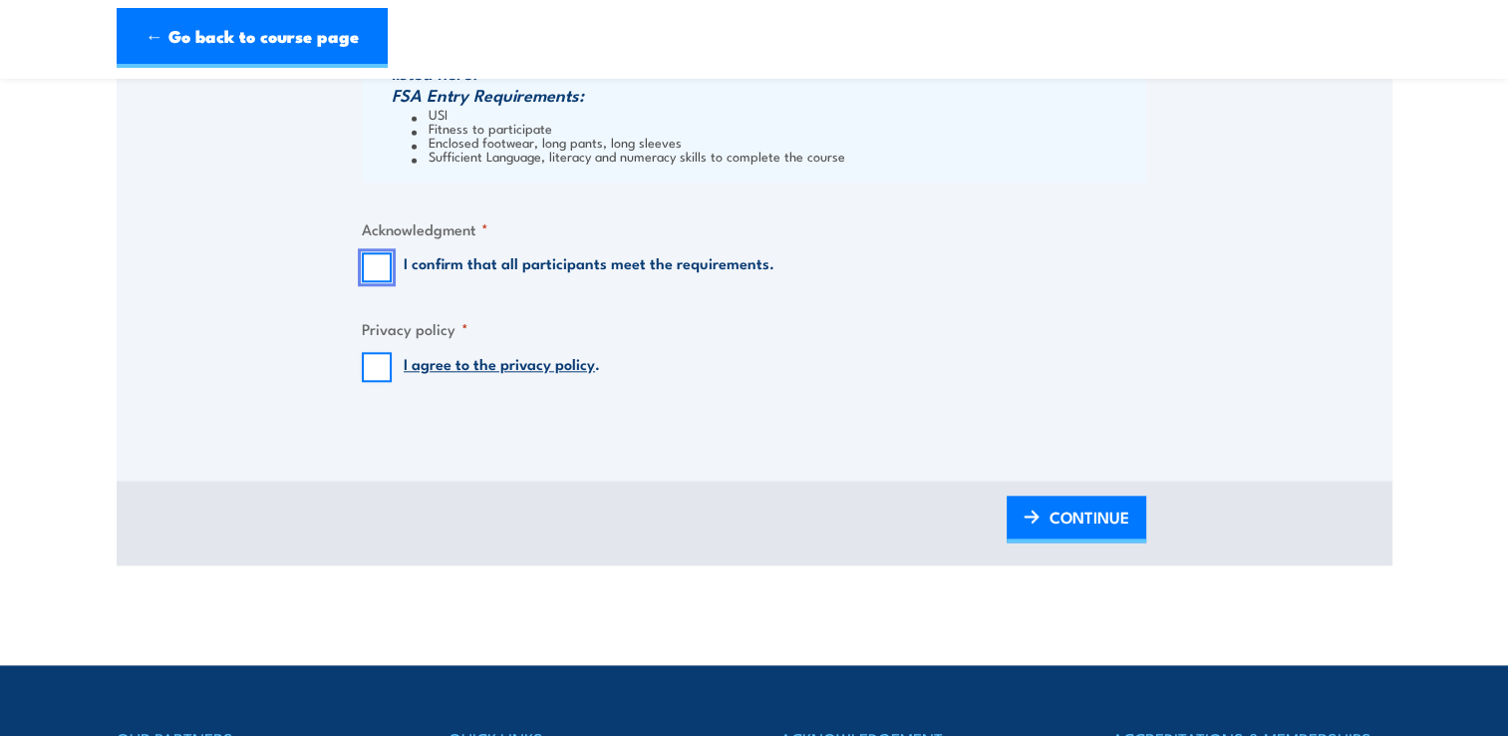
click at [379, 268] on input "I confirm that all participants meet the requirements." at bounding box center [377, 267] width 30 height 30
checkbox input "true"
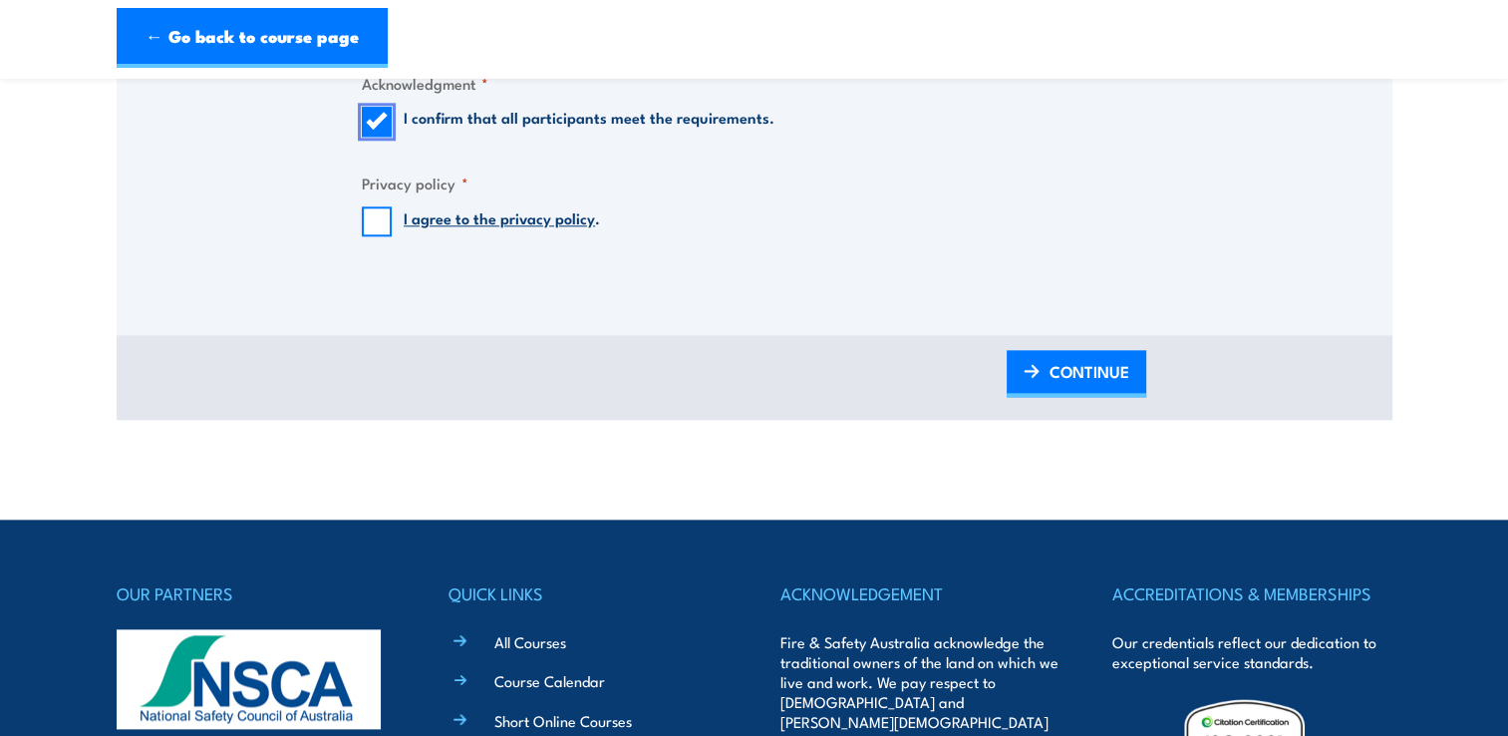
scroll to position [2193, 0]
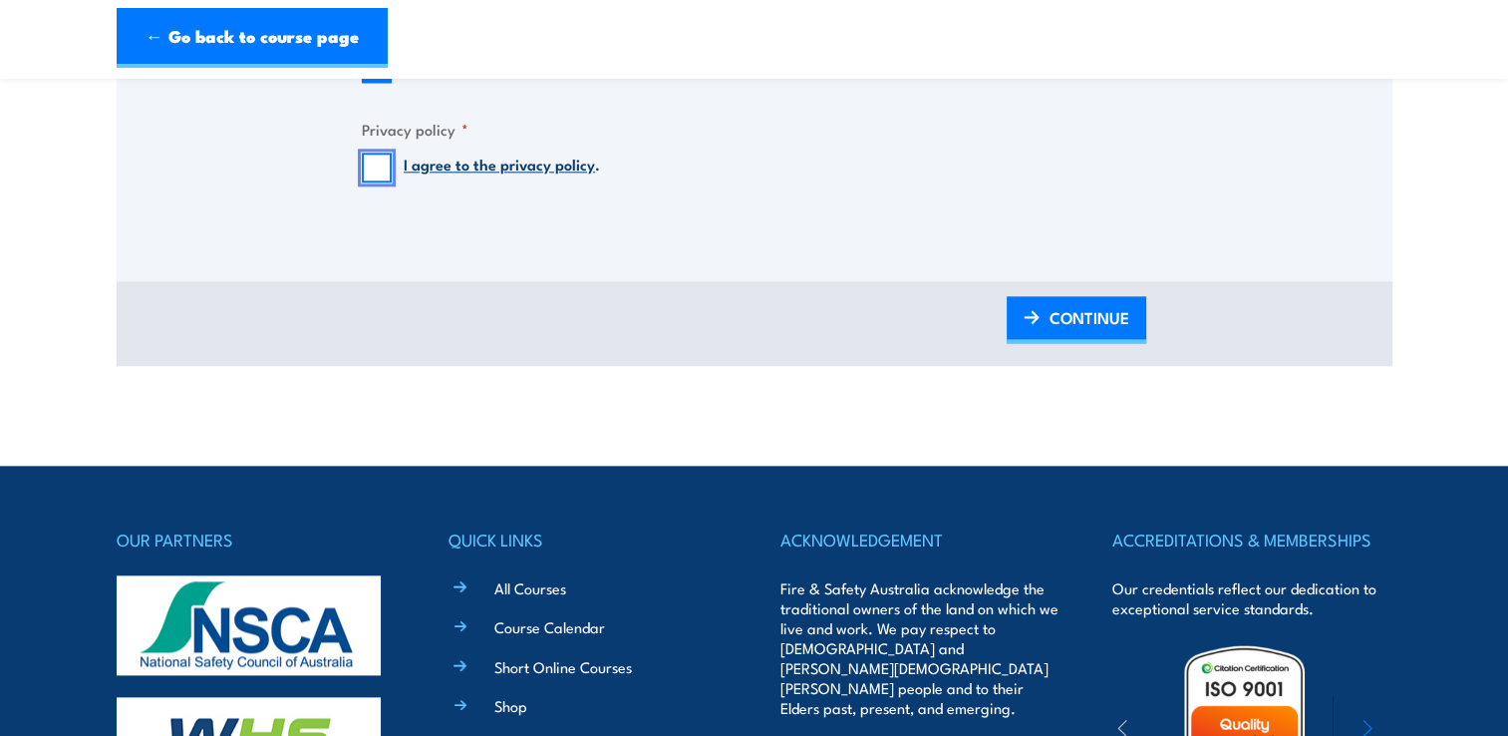
click at [375, 168] on input "I agree to the privacy policy ." at bounding box center [377, 167] width 30 height 30
checkbox input "true"
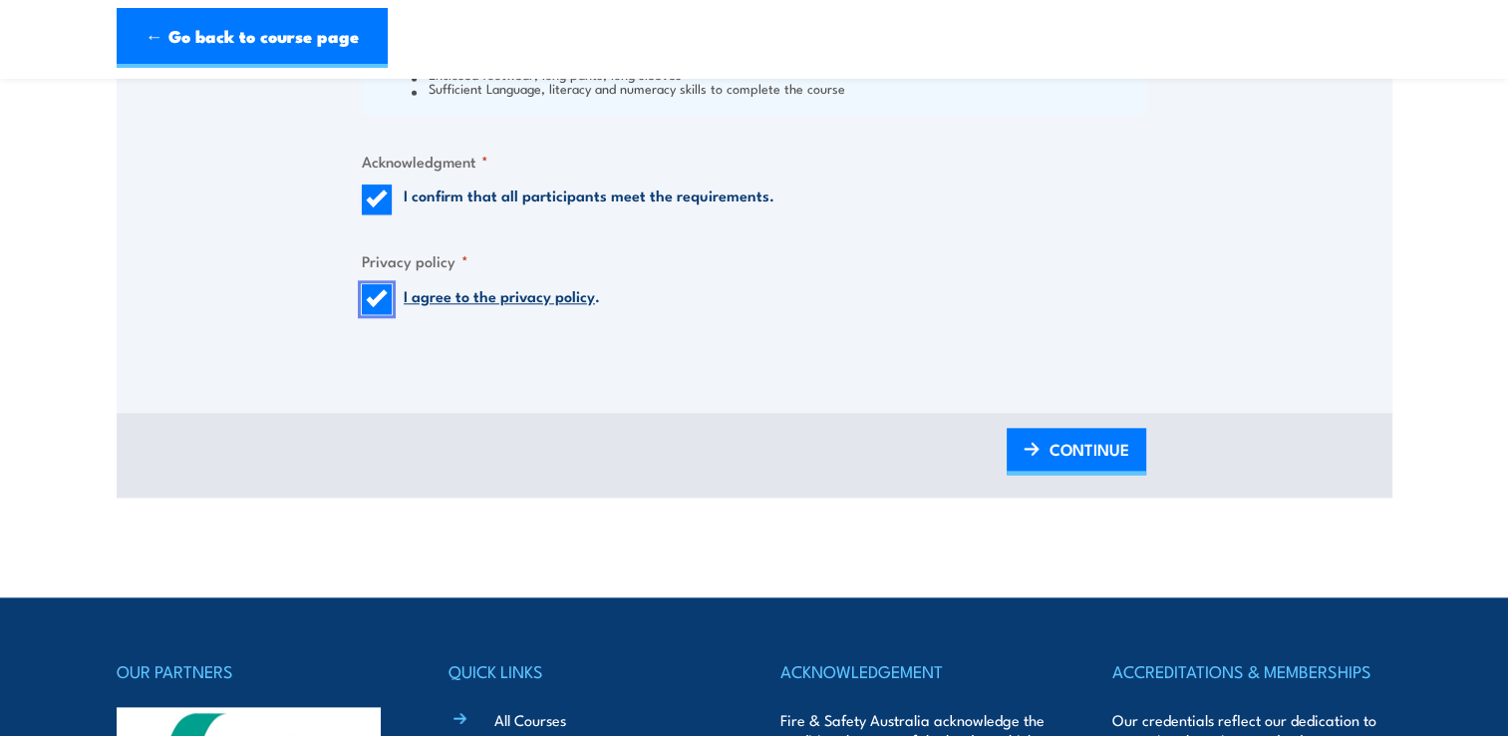
scroll to position [2392, 0]
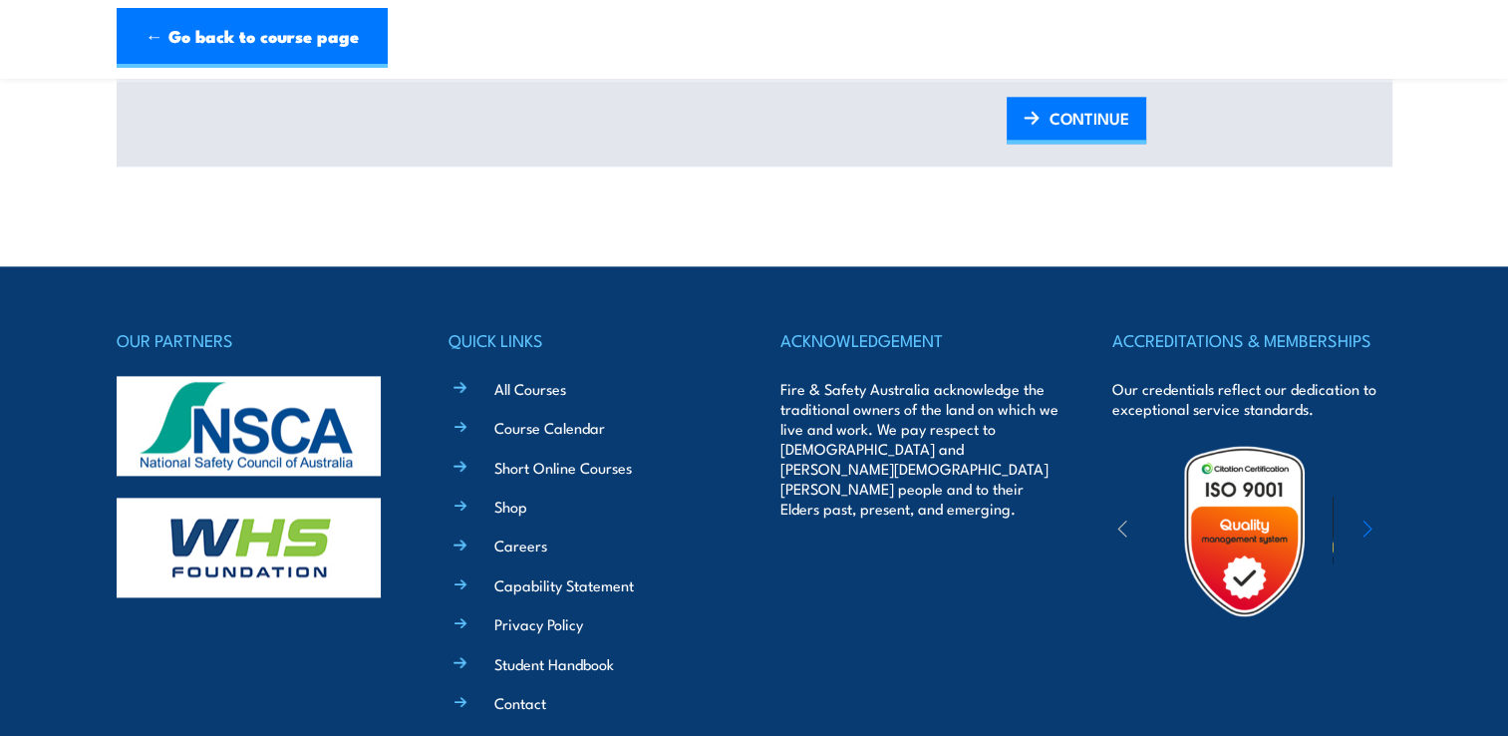
click at [1362, 528] on icon "button" at bounding box center [1367, 528] width 10 height 20
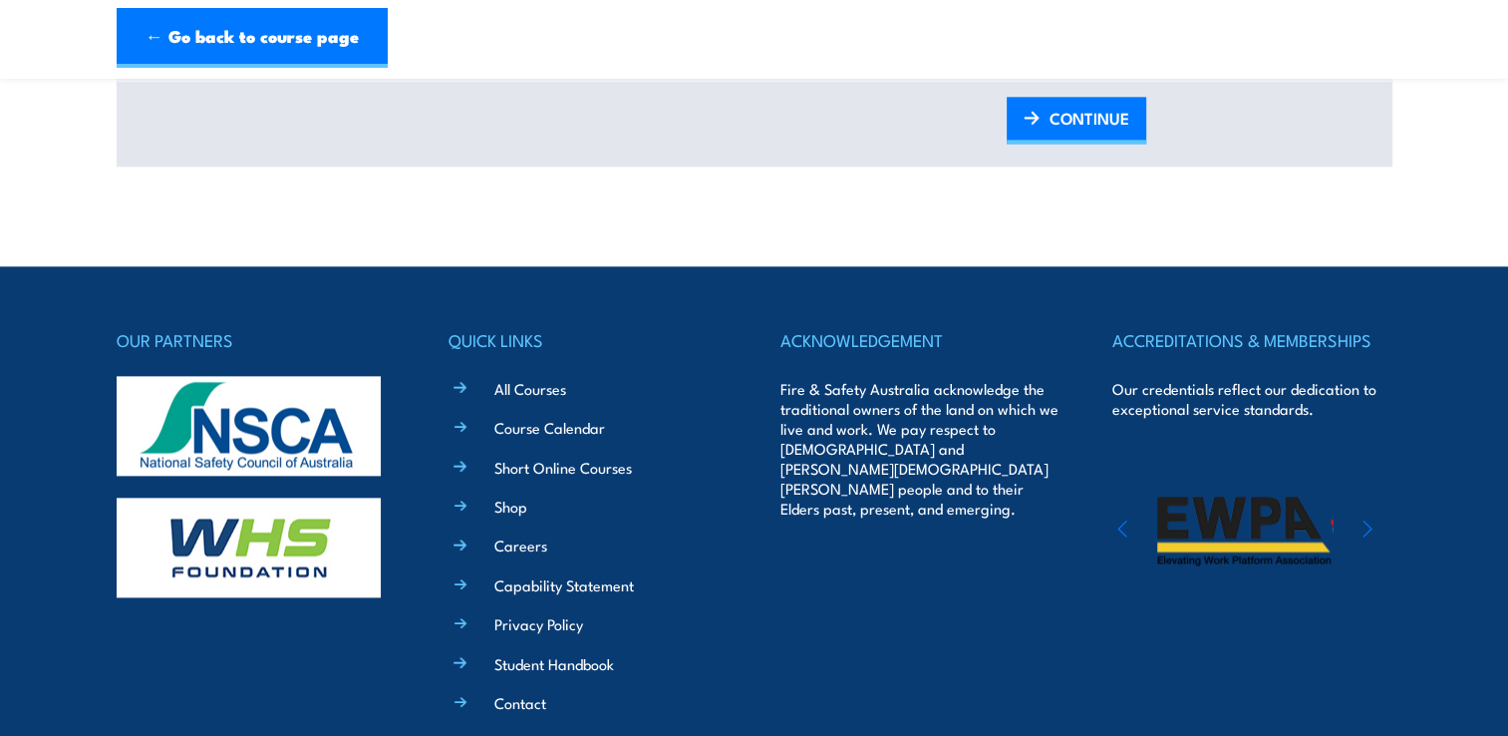
click at [1362, 528] on icon "button" at bounding box center [1367, 528] width 10 height 20
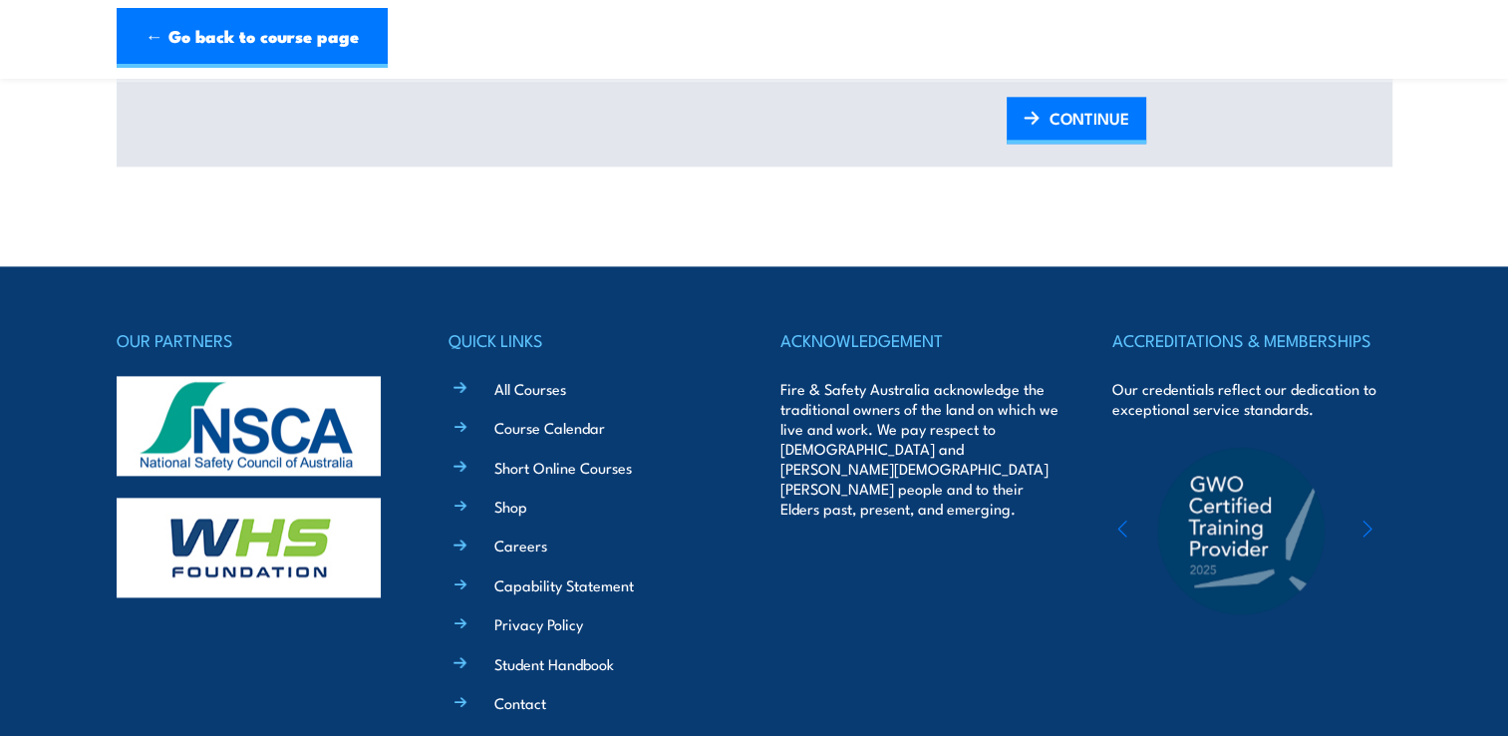
click at [1362, 528] on icon "button" at bounding box center [1367, 528] width 10 height 20
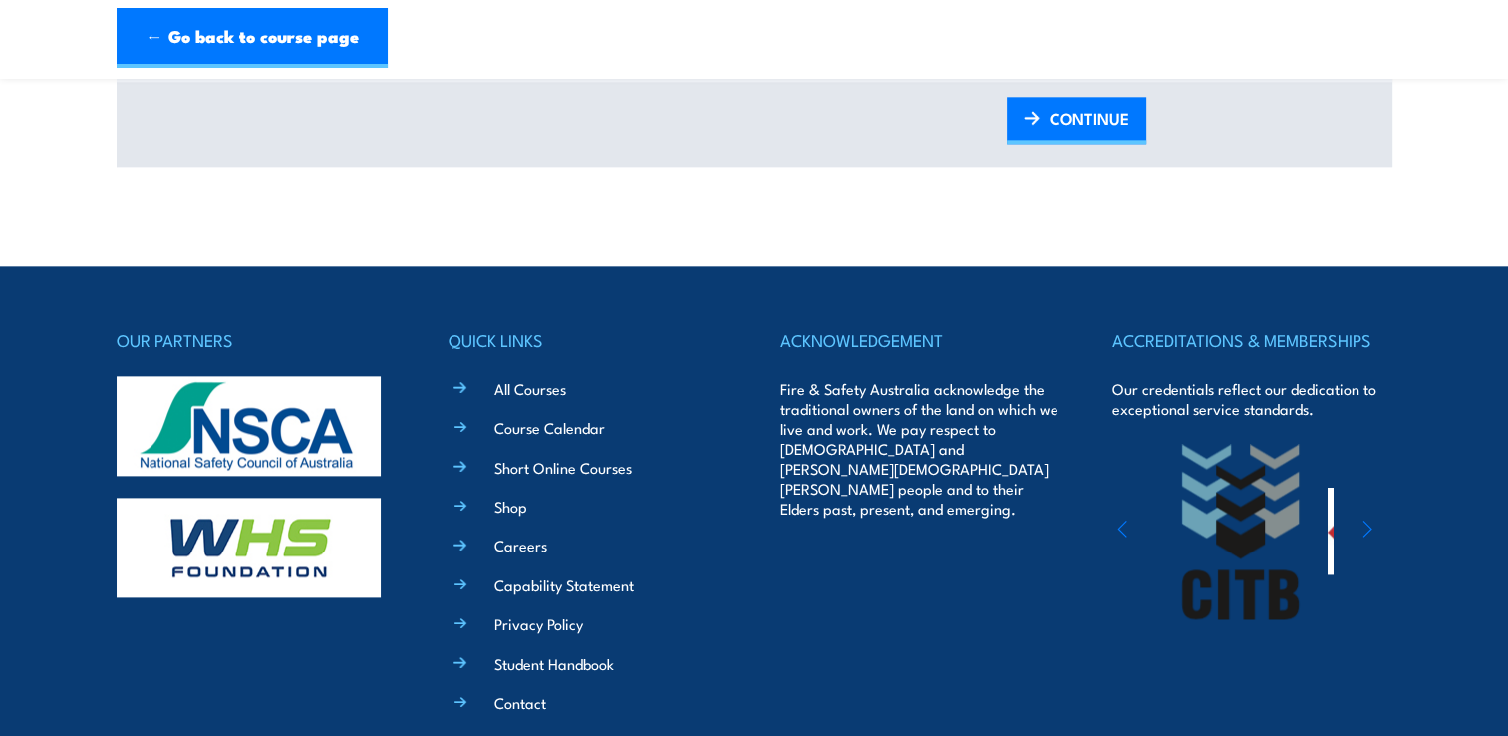
click at [1362, 528] on icon "button" at bounding box center [1367, 528] width 10 height 20
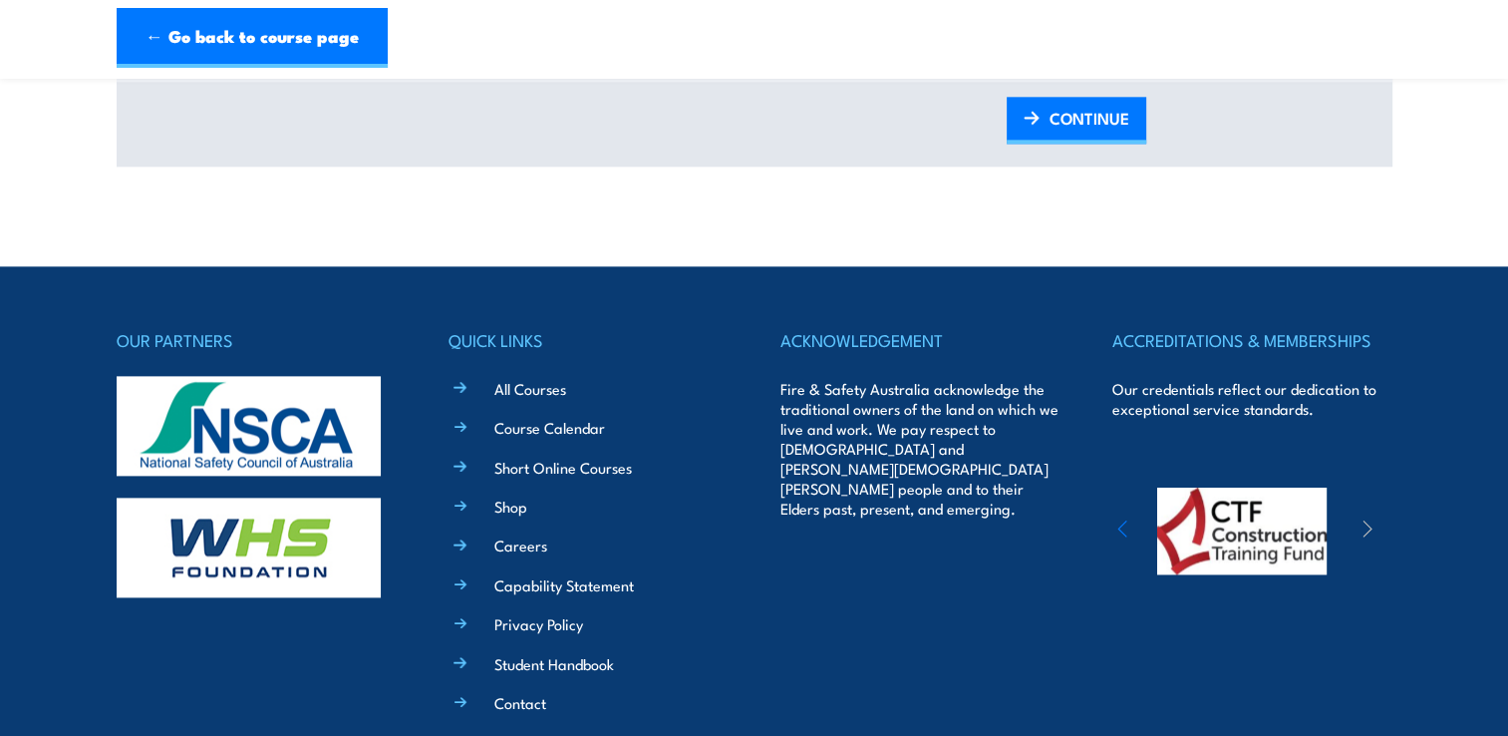
click at [1362, 528] on icon "button" at bounding box center [1367, 528] width 10 height 20
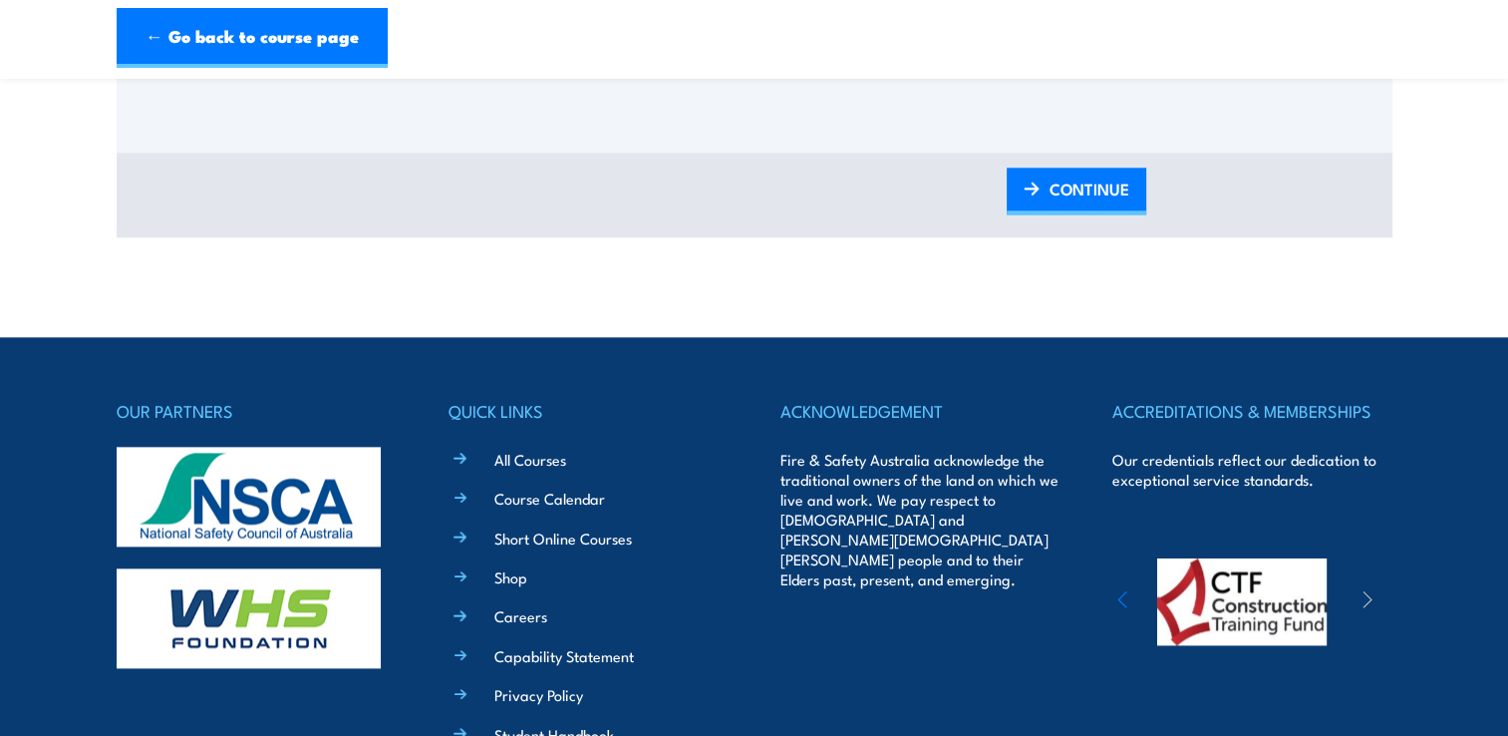
scroll to position [2193, 0]
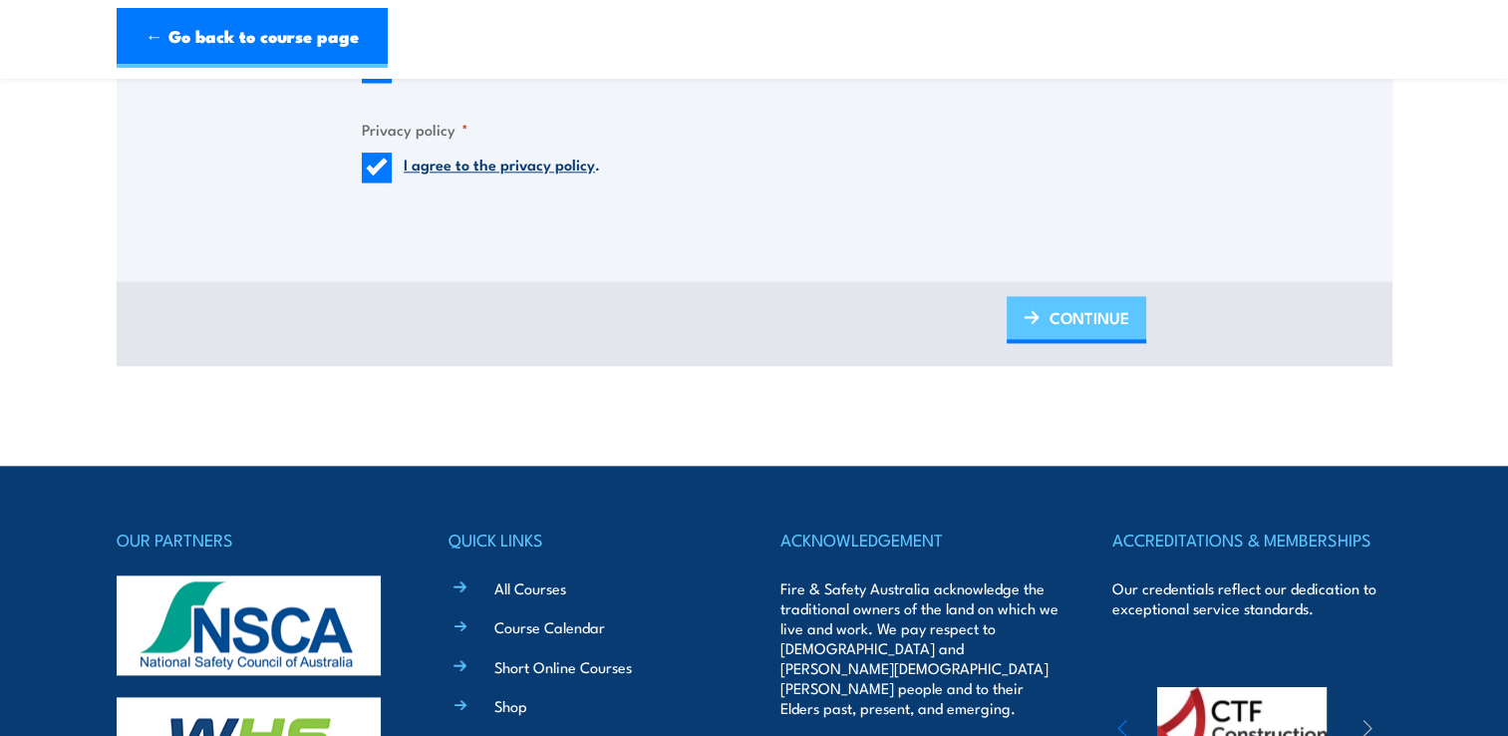
click at [1080, 317] on span "CONTINUE" at bounding box center [1089, 317] width 80 height 53
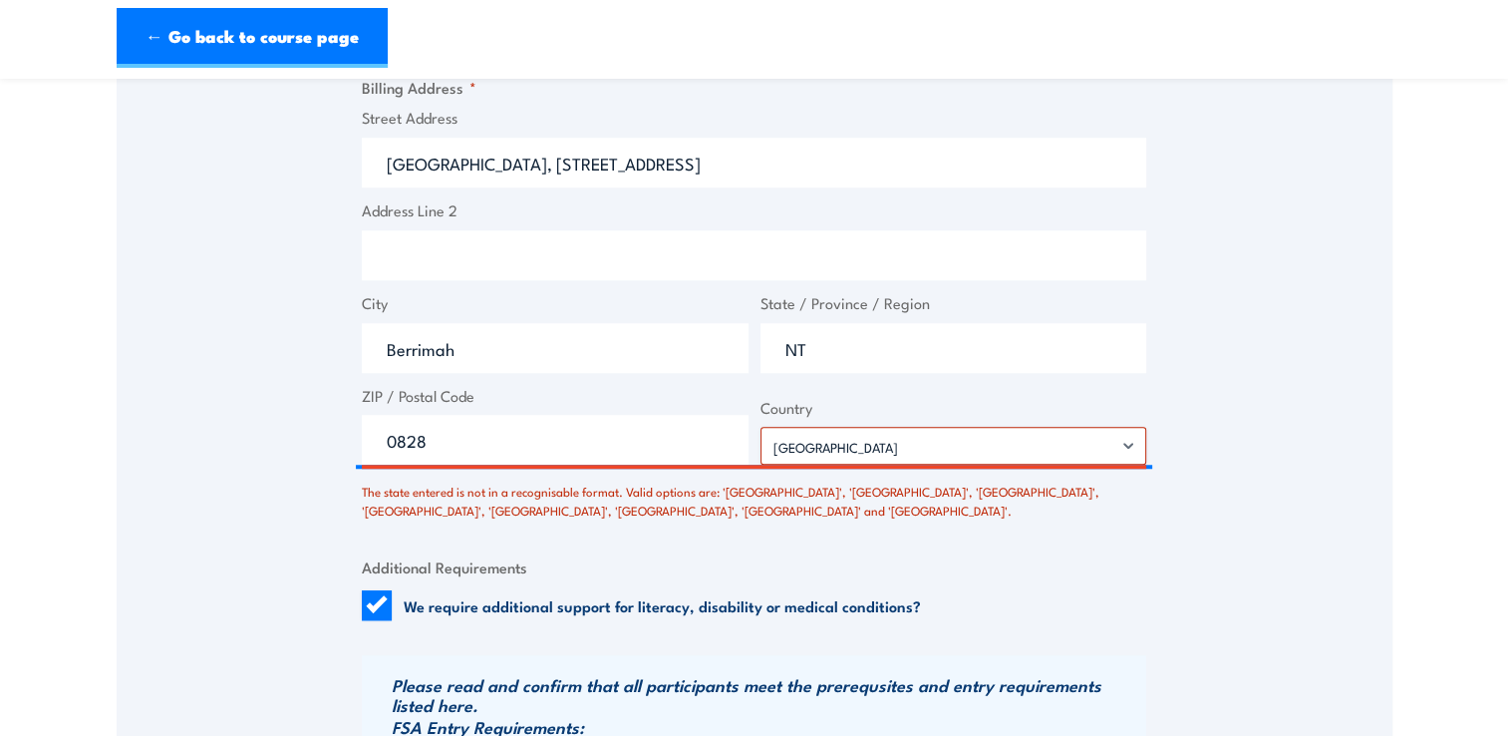
scroll to position [1551, 0]
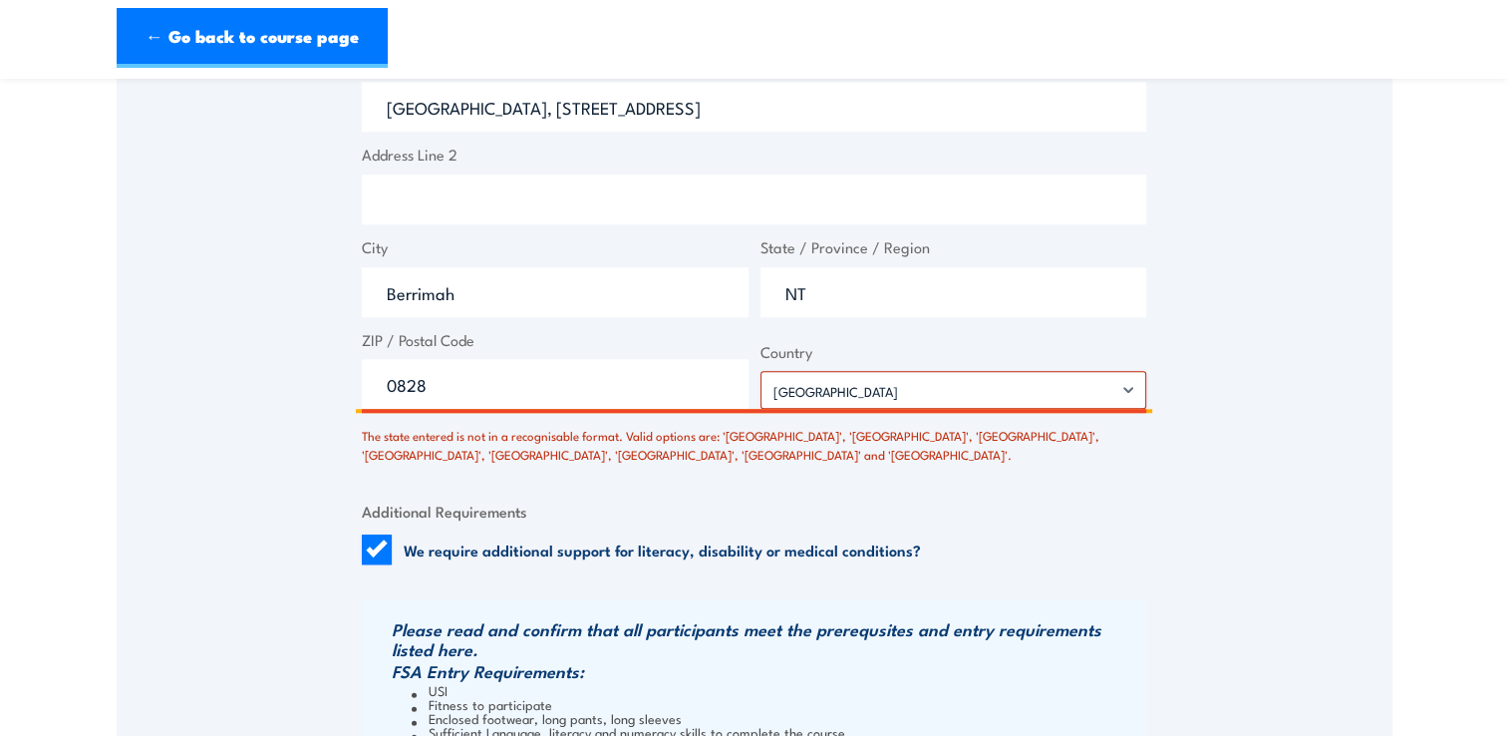
click at [597, 392] on input "0828" at bounding box center [555, 384] width 387 height 50
drag, startPoint x: 594, startPoint y: 385, endPoint x: 99, endPoint y: 357, distance: 496.1
type input "8"
type input "0800"
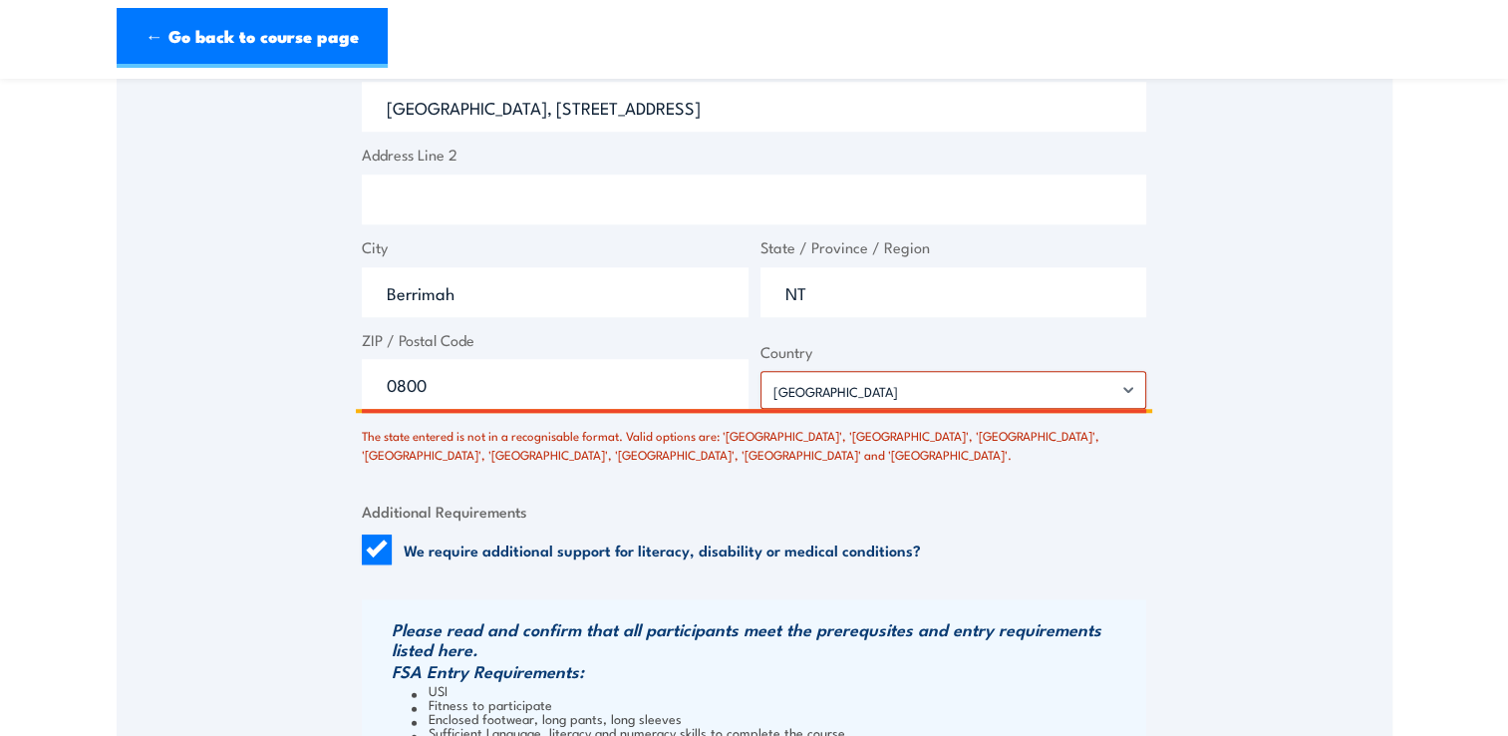
click at [882, 294] on input "NT" at bounding box center [953, 292] width 387 height 50
click at [902, 304] on input "NT" at bounding box center [953, 292] width 387 height 50
drag, startPoint x: 879, startPoint y: 292, endPoint x: 636, endPoint y: 284, distance: 243.3
click at [610, 285] on div "Street Address Berrimah Business Park, 631 Stuart Highway, Building 1, Ground L…" at bounding box center [754, 230] width 796 height 359
type input "Northern Territory"
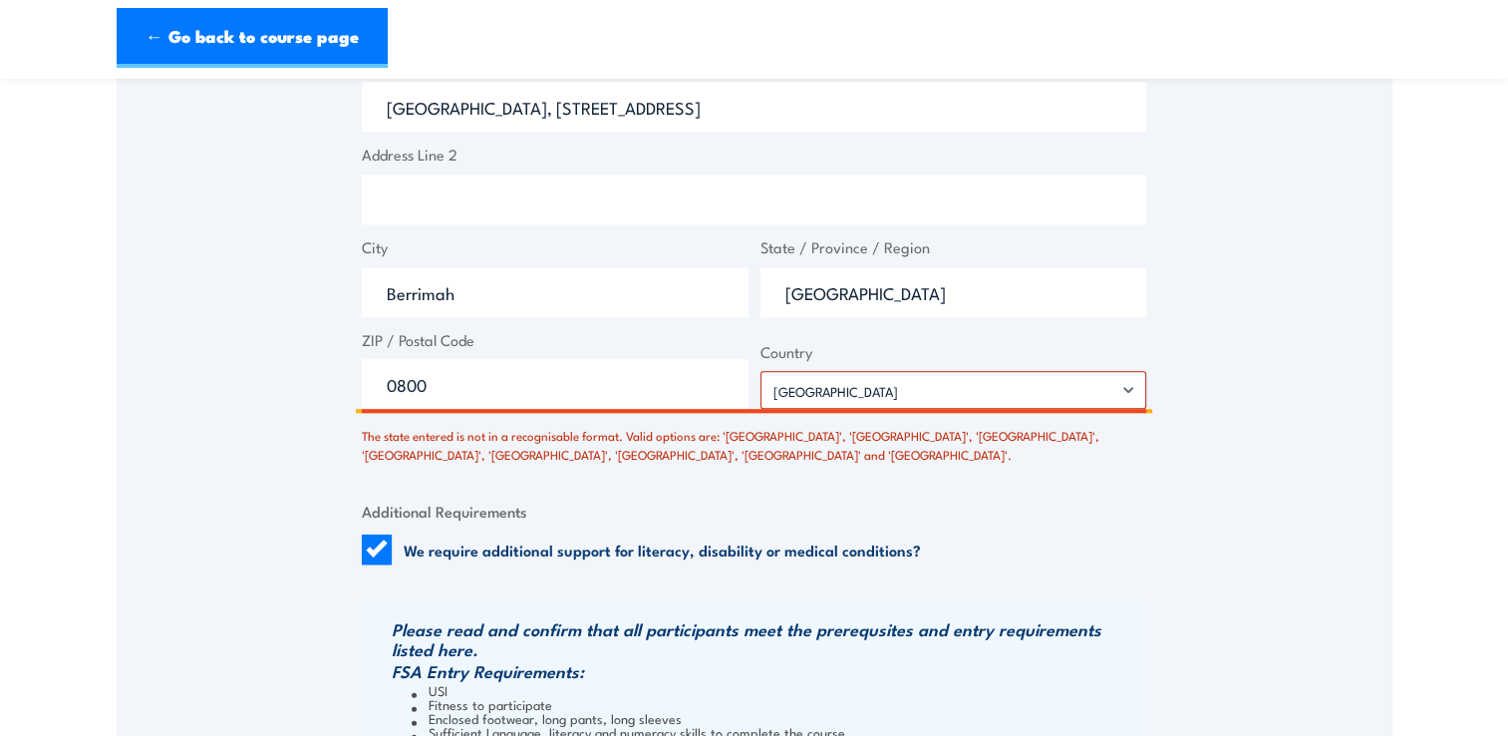
click at [579, 367] on input "0800" at bounding box center [555, 384] width 387 height 50
type input "0828"
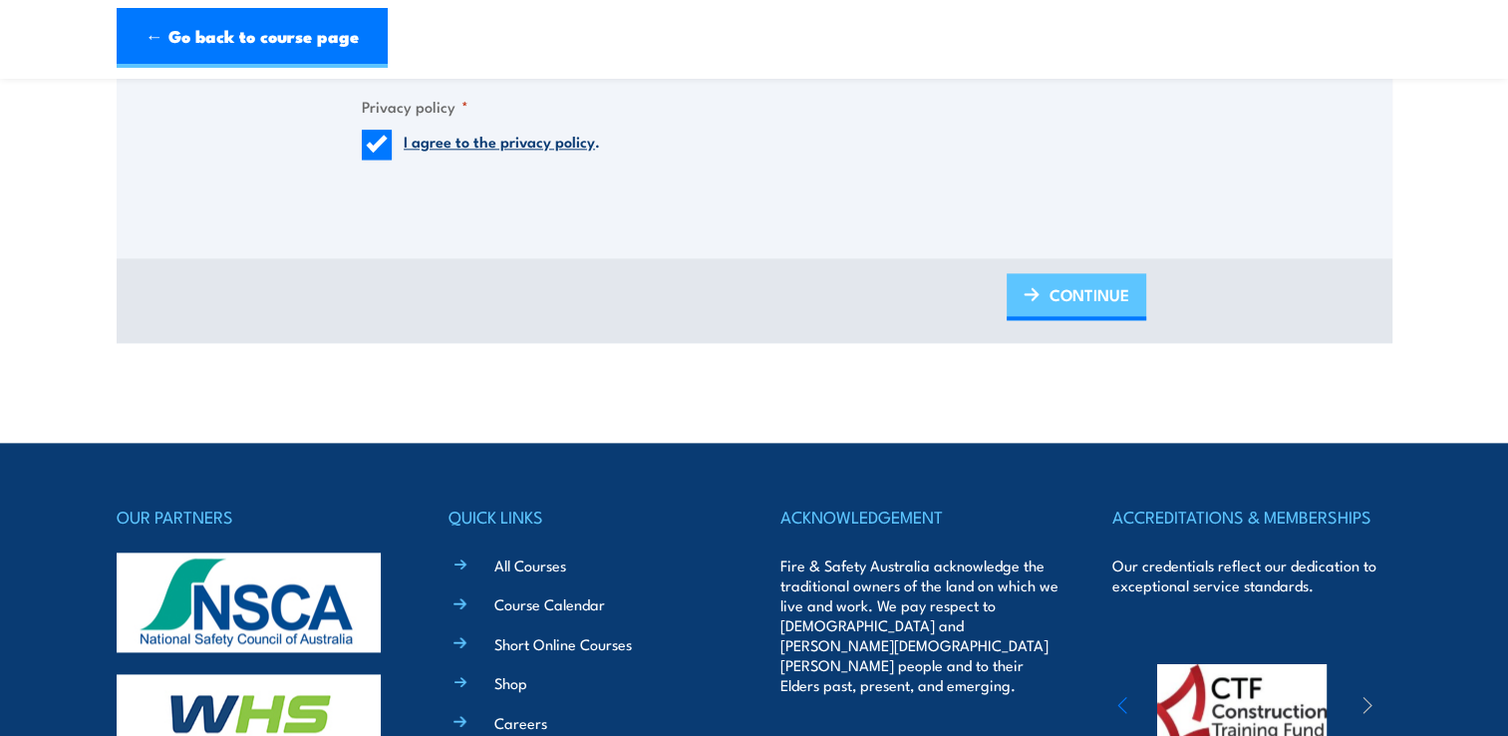
scroll to position [2330, 0]
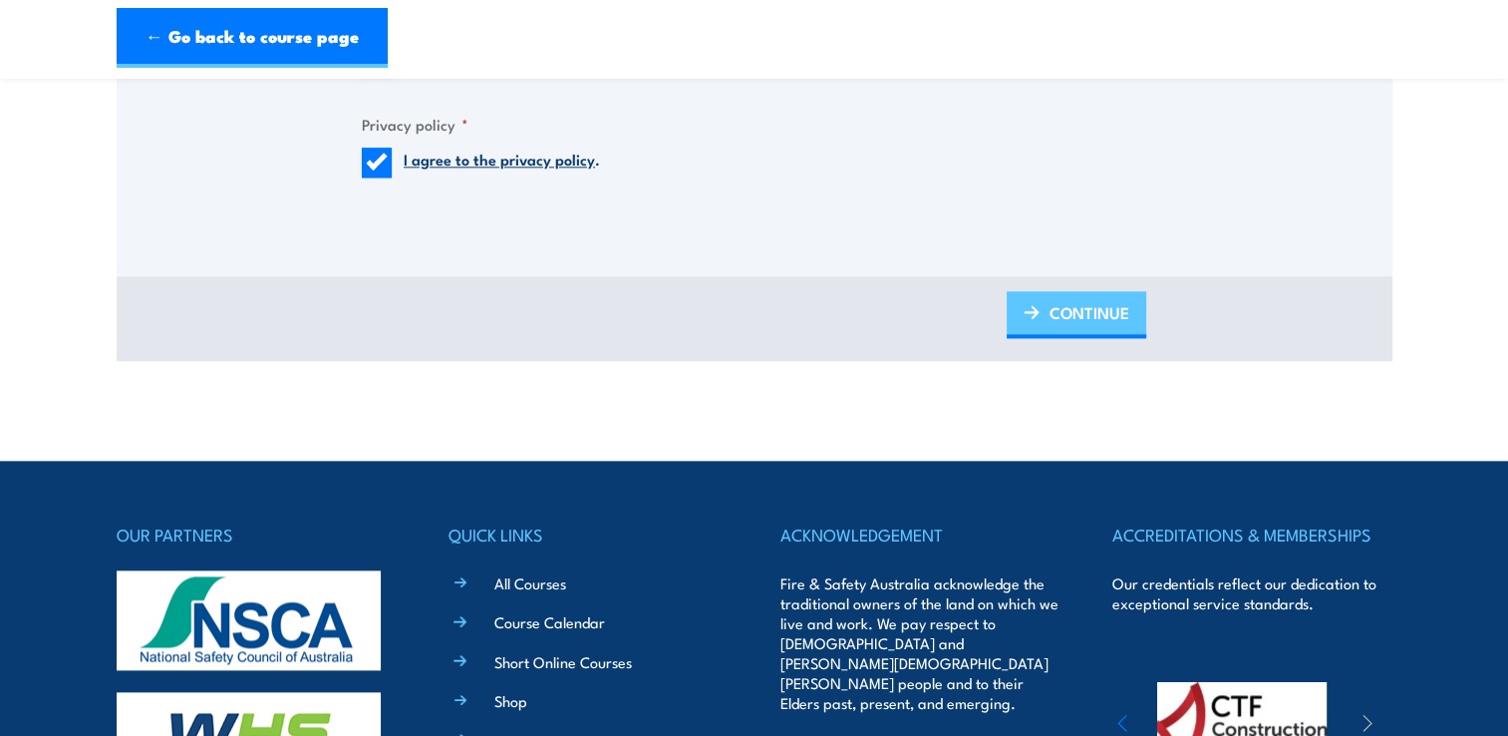
click at [1096, 321] on span "CONTINUE" at bounding box center [1089, 312] width 80 height 53
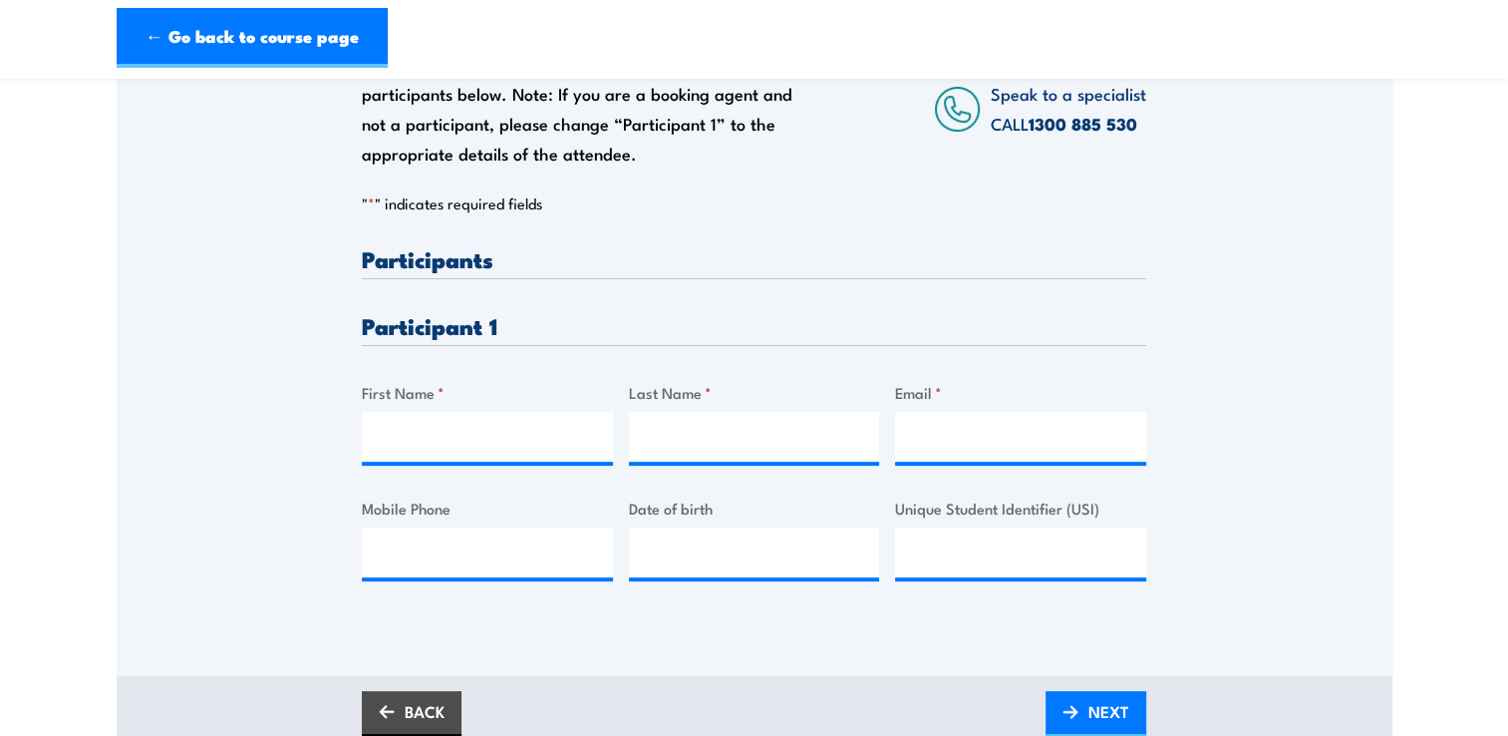
scroll to position [399, 0]
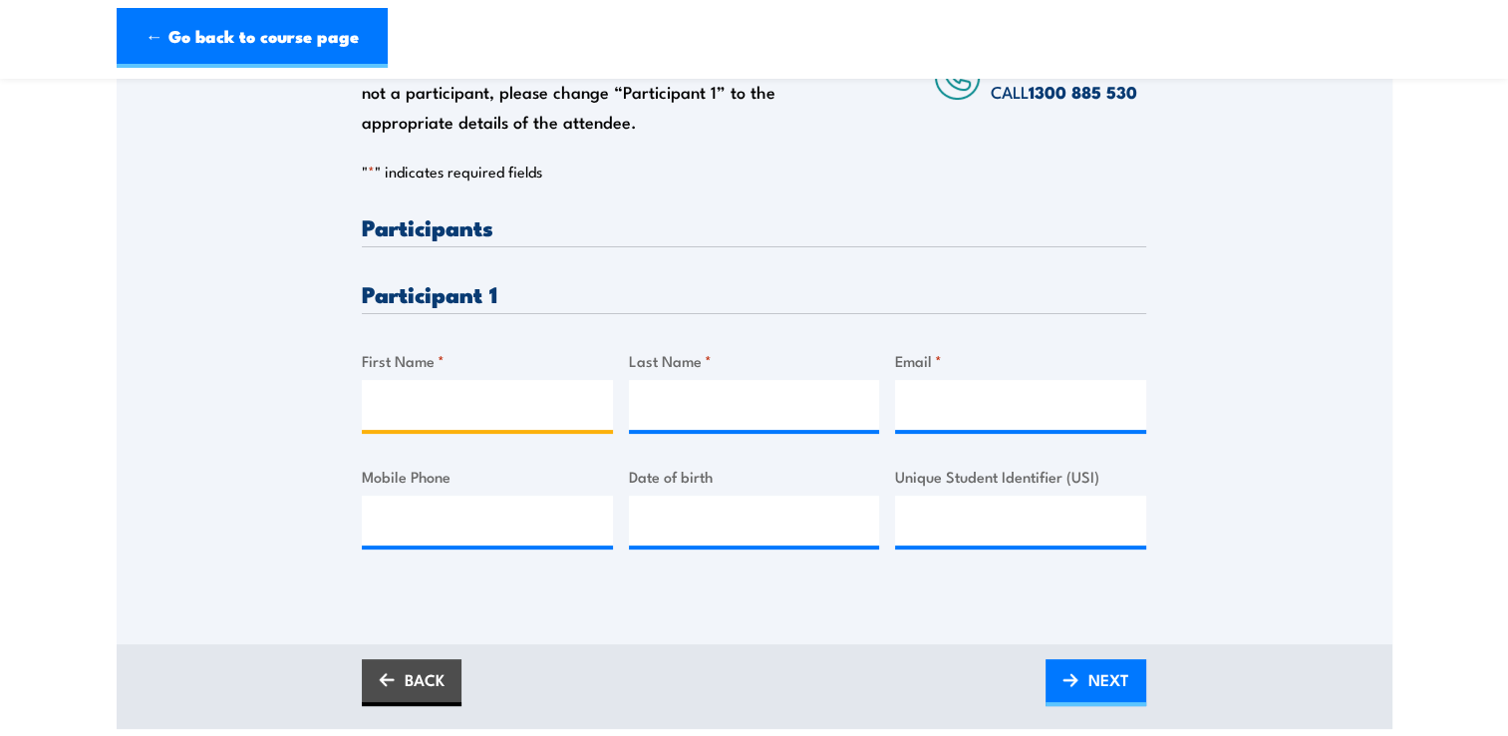
click at [524, 386] on input "First Name *" at bounding box center [487, 405] width 251 height 50
type input "Tenielle"
type input "Binet"
type input "tenielle.binet@ironbarkservicesnt.com.au"
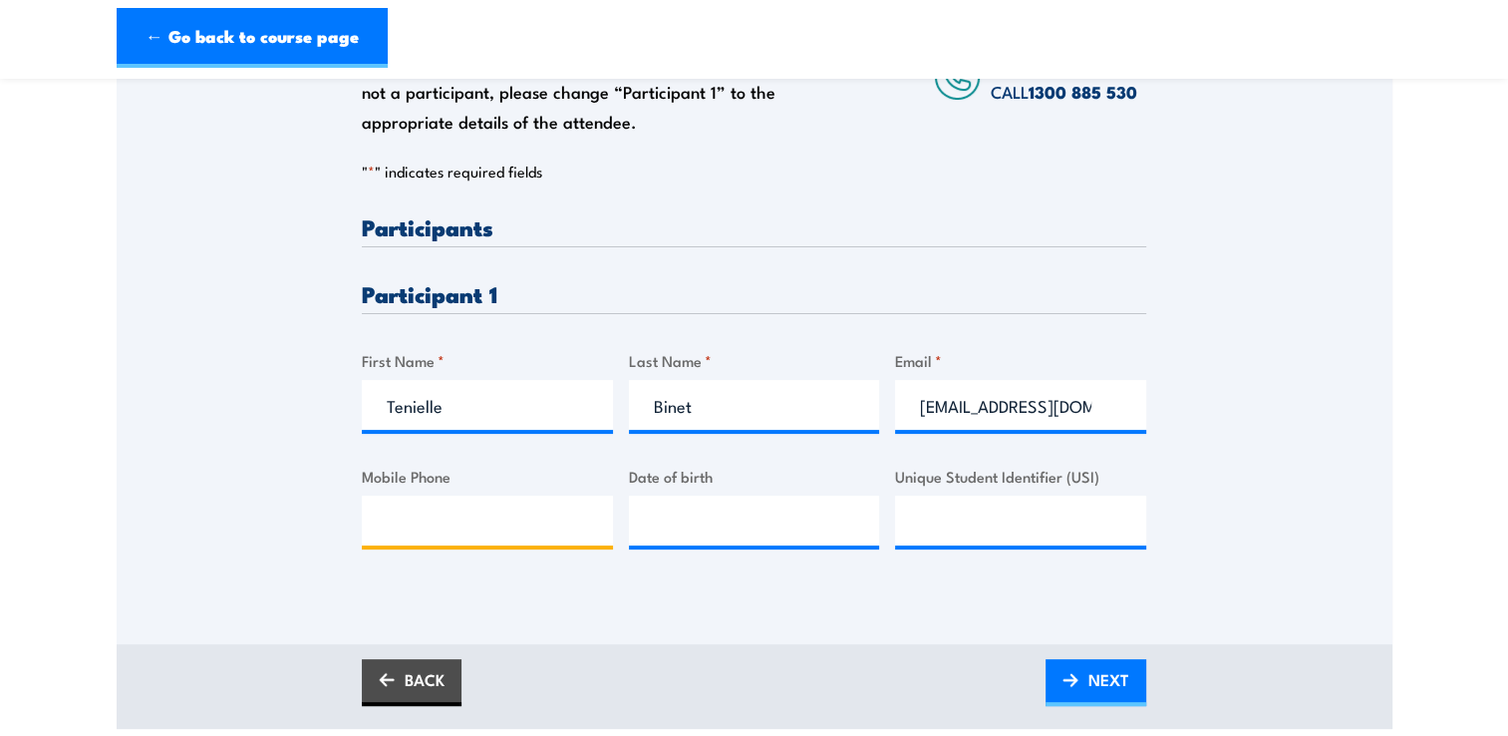
type input "0409923545"
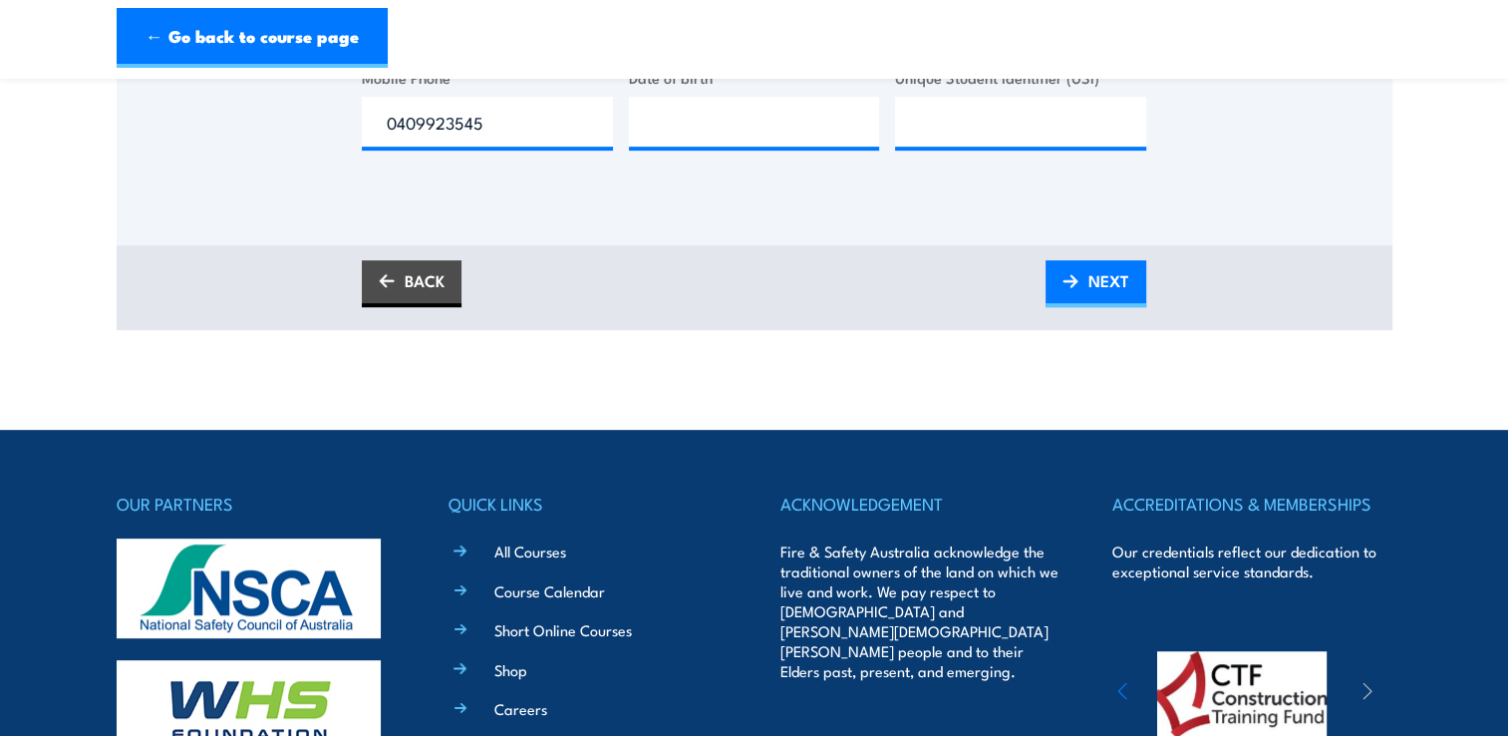
scroll to position [598, 0]
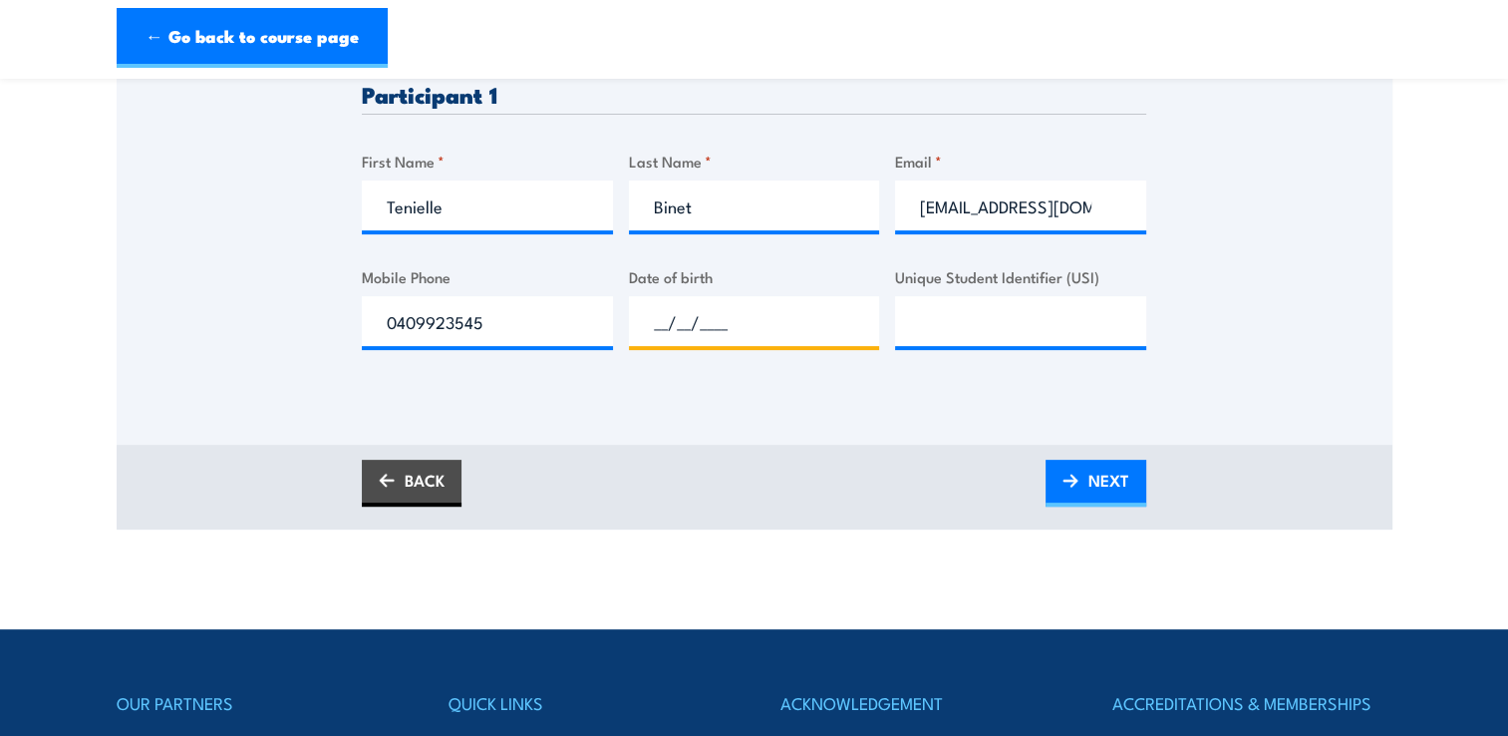
click at [825, 332] on input "__/__/____" at bounding box center [754, 321] width 251 height 50
type input "03/02/1988"
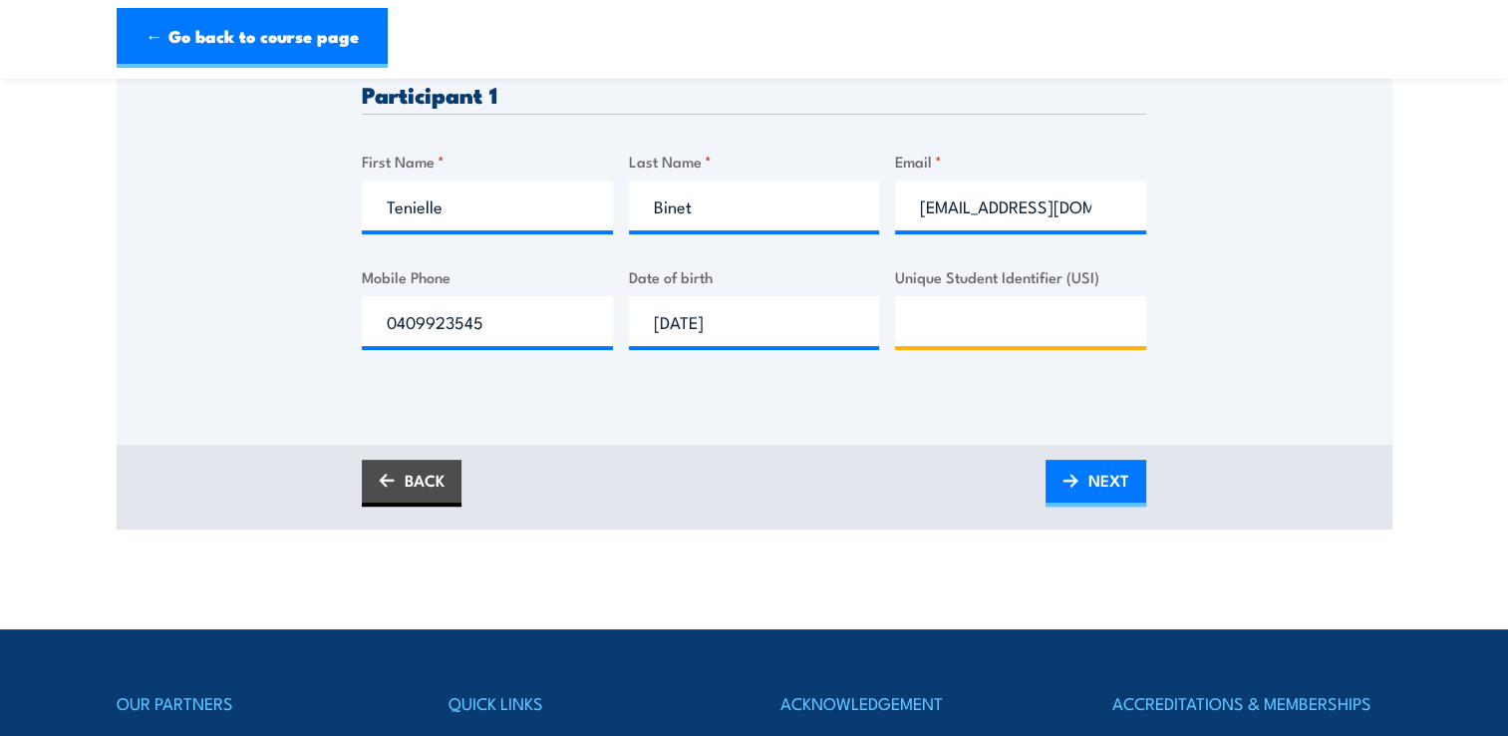
click at [1061, 321] on input "Unique Student Identifier (USI)" at bounding box center [1020, 321] width 251 height 50
click at [939, 312] on input "Unique Student Identifier (USI)" at bounding box center [1020, 321] width 251 height 50
type input "KPTDRG7QRY"
click at [1121, 468] on span "NEXT" at bounding box center [1108, 479] width 41 height 53
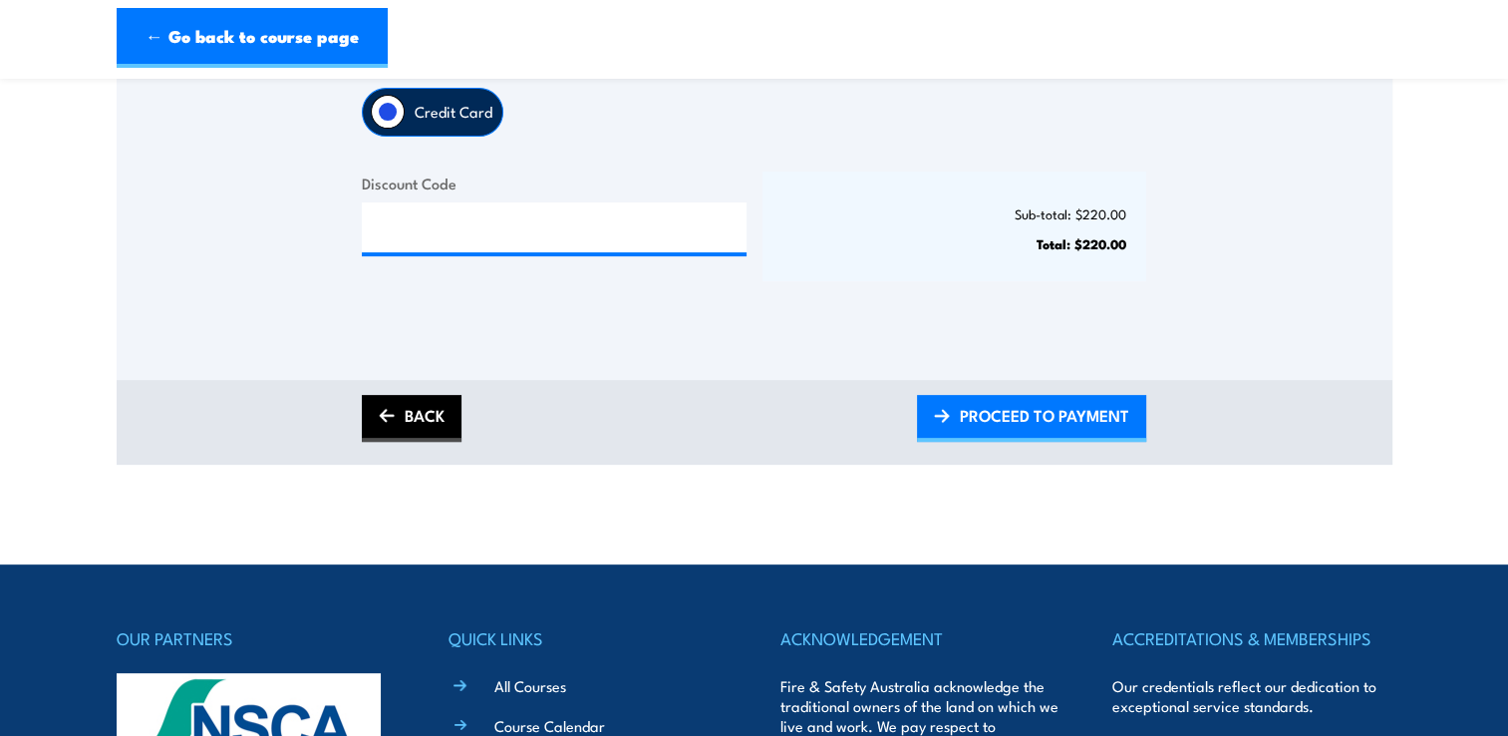
click at [393, 418] on img at bounding box center [387, 416] width 16 height 14
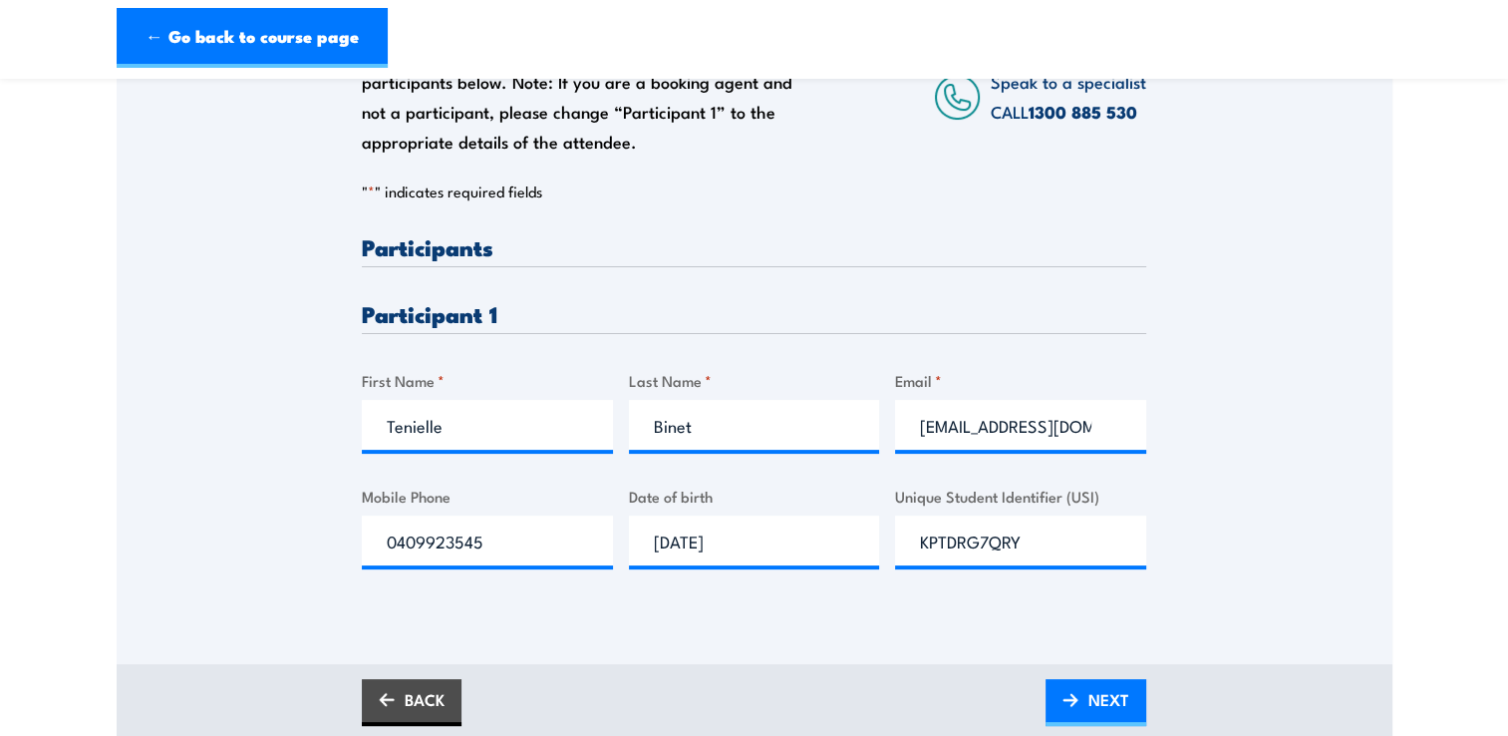
scroll to position [399, 0]
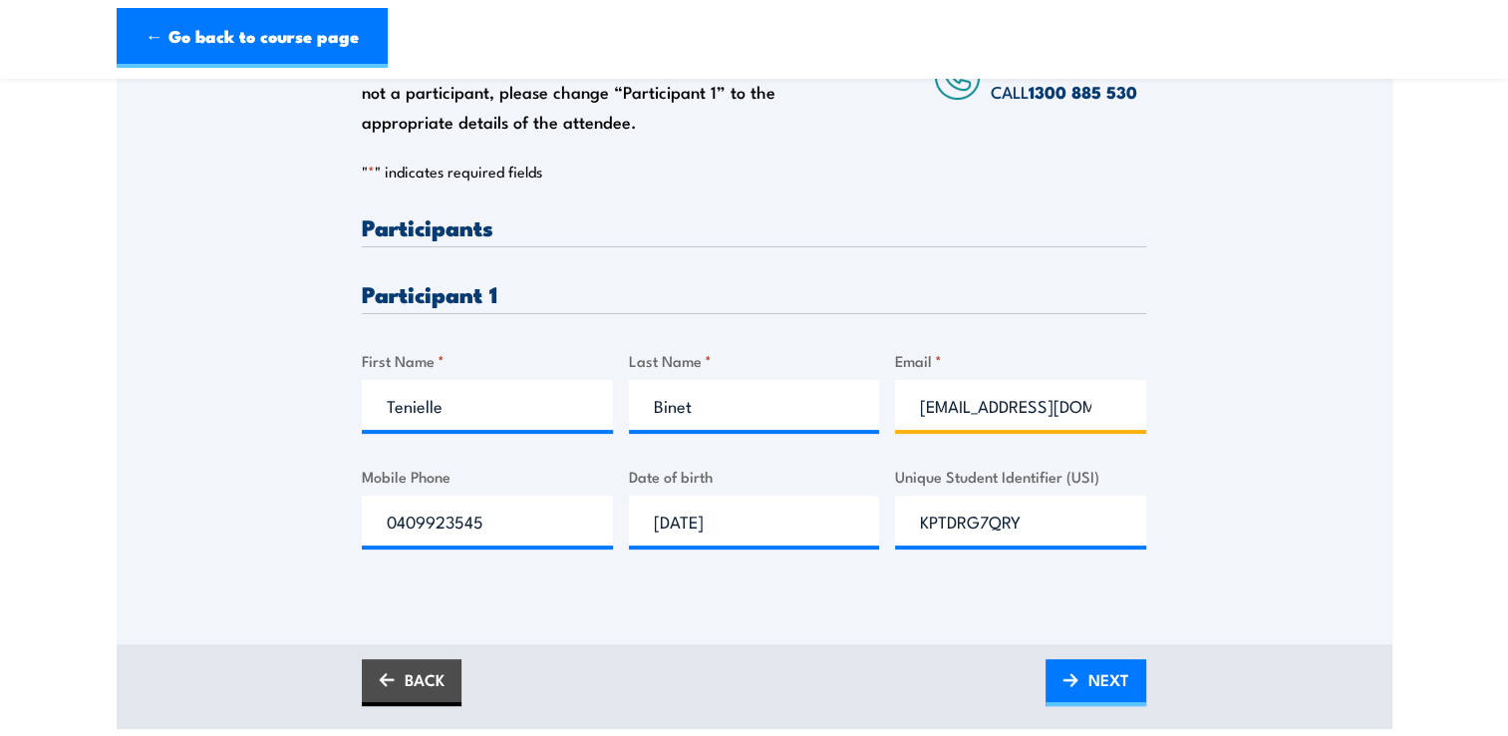
click at [1068, 406] on input "tenielle.binet@ironbarkservicesnt.com.au" at bounding box center [1020, 405] width 251 height 50
click at [1115, 397] on input "tenielle.binet@ironbarkservicesnt.com.au" at bounding box center [1020, 405] width 251 height 50
click at [1101, 403] on input "tenielle.binet@ironbarkservicesnt.com.au" at bounding box center [1020, 405] width 251 height 50
click at [1087, 404] on input "tenielle.binet@ironbarkservicesnt.com.au" at bounding box center [1020, 405] width 251 height 50
click at [1109, 409] on input "tenielle.binet@ironbarkservicesnt.com.au" at bounding box center [1020, 405] width 251 height 50
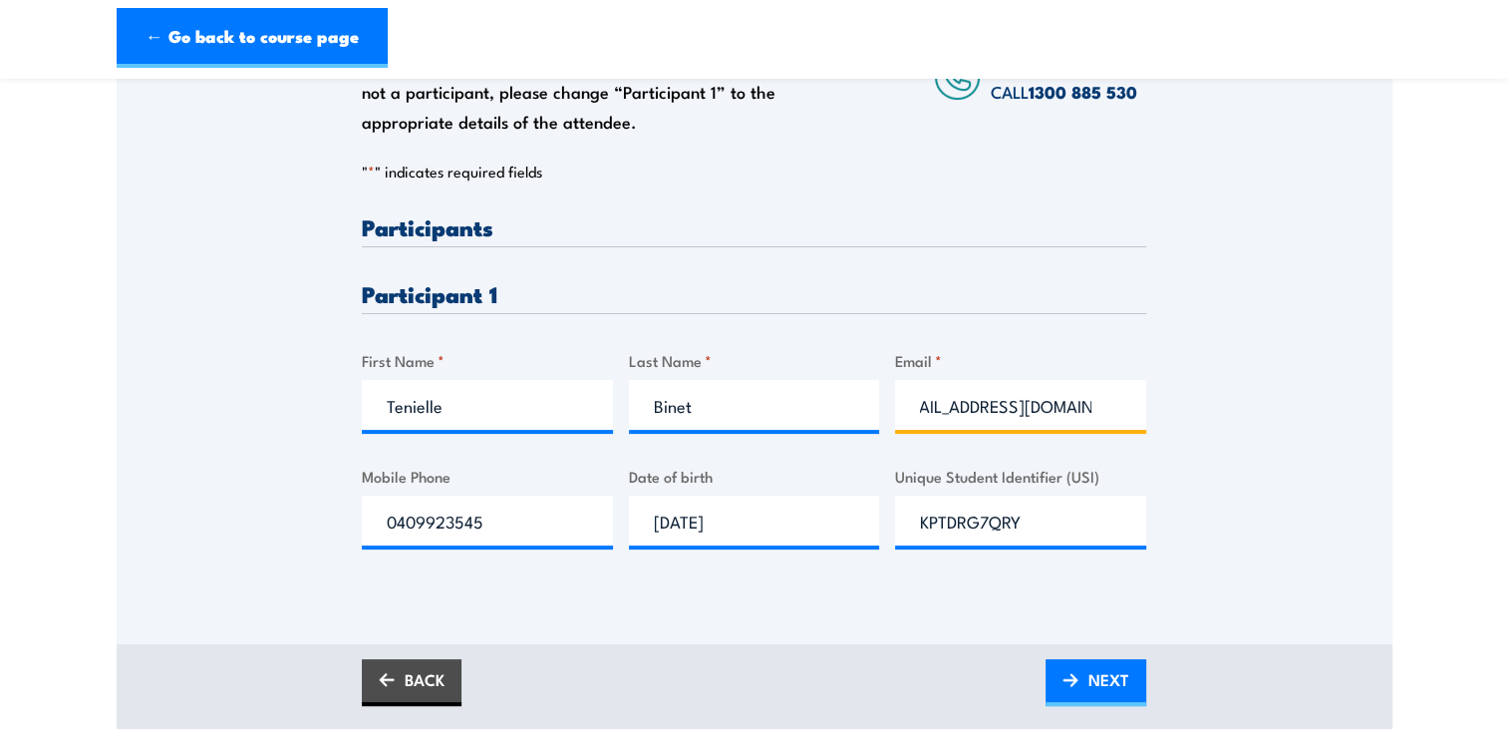
scroll to position [0, 44]
type input "tenielle.binet@ironbarkservicesnt.com.au"
click at [1325, 401] on div "Please provide names and contact details for each of the participants below. No…" at bounding box center [755, 267] width 1276 height 641
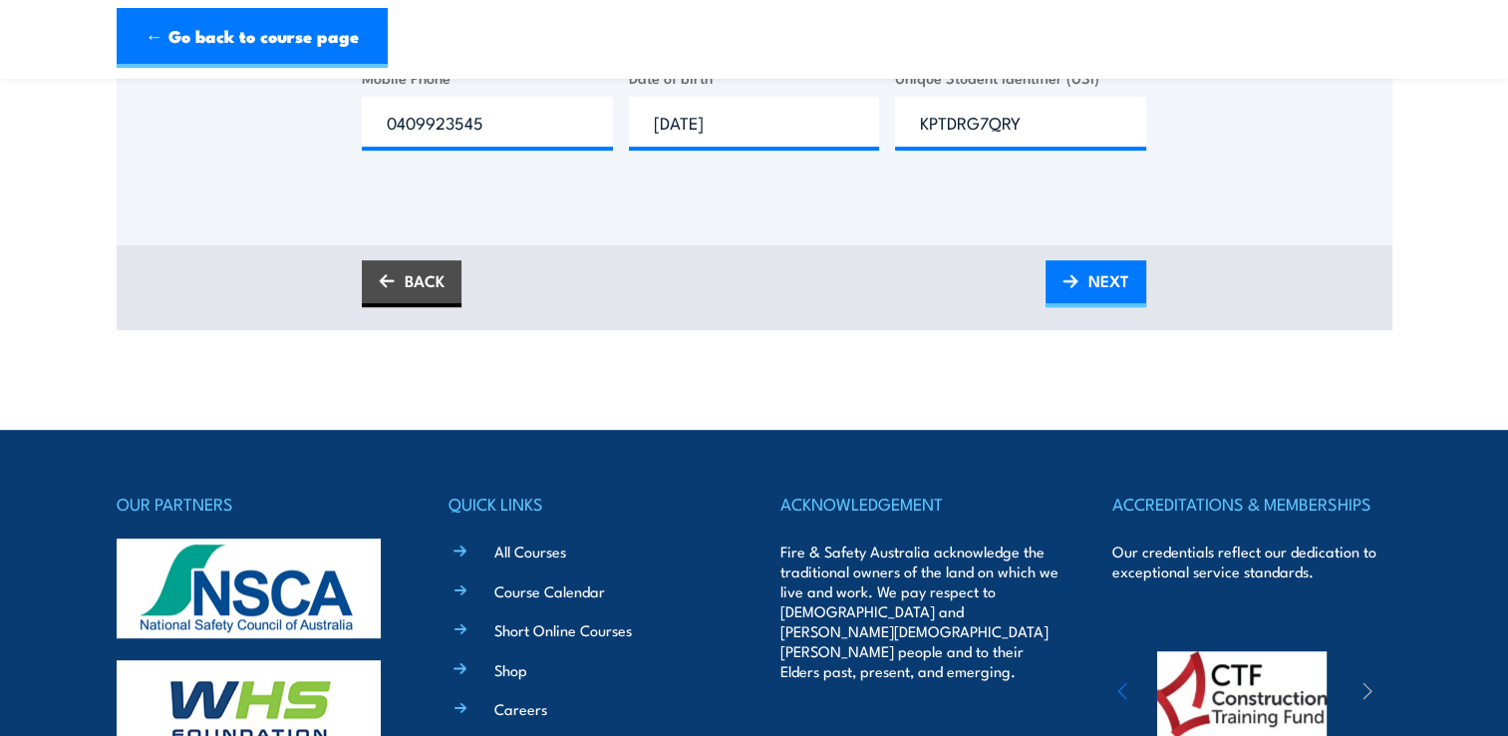
scroll to position [598, 0]
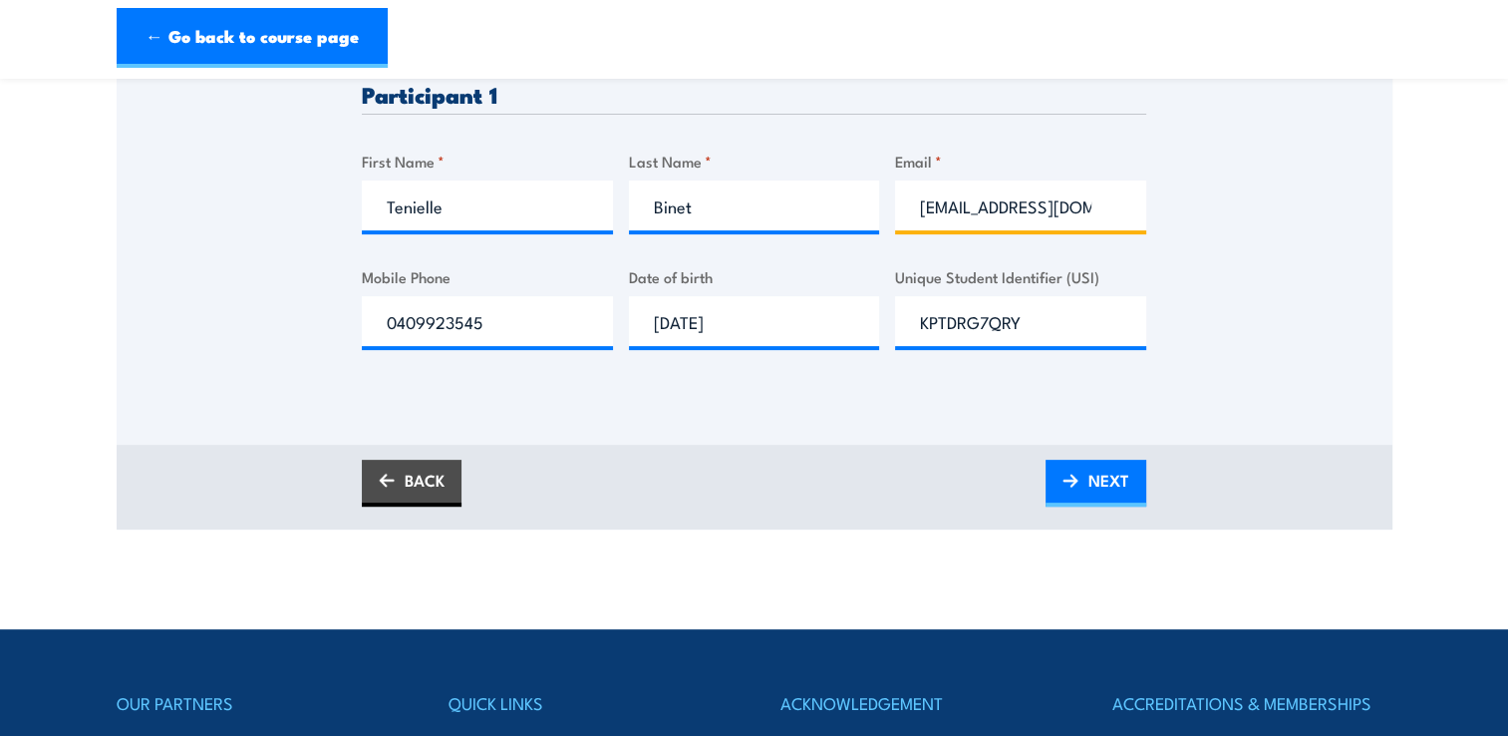
click at [1092, 201] on input "tenielle.binet@ironbarkservicesnt.com.au" at bounding box center [1020, 205] width 251 height 50
click at [1114, 487] on span "NEXT" at bounding box center [1108, 479] width 41 height 53
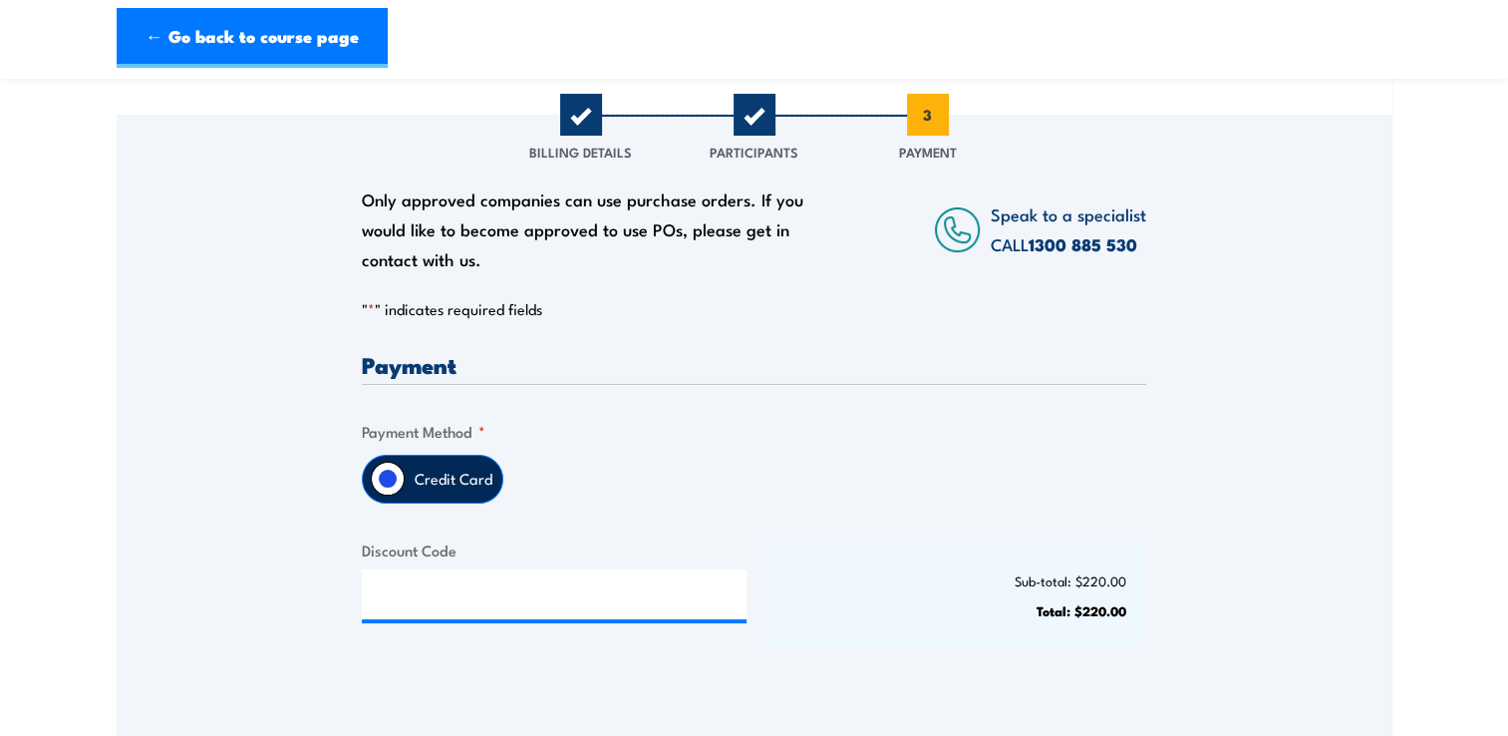
scroll to position [598, 0]
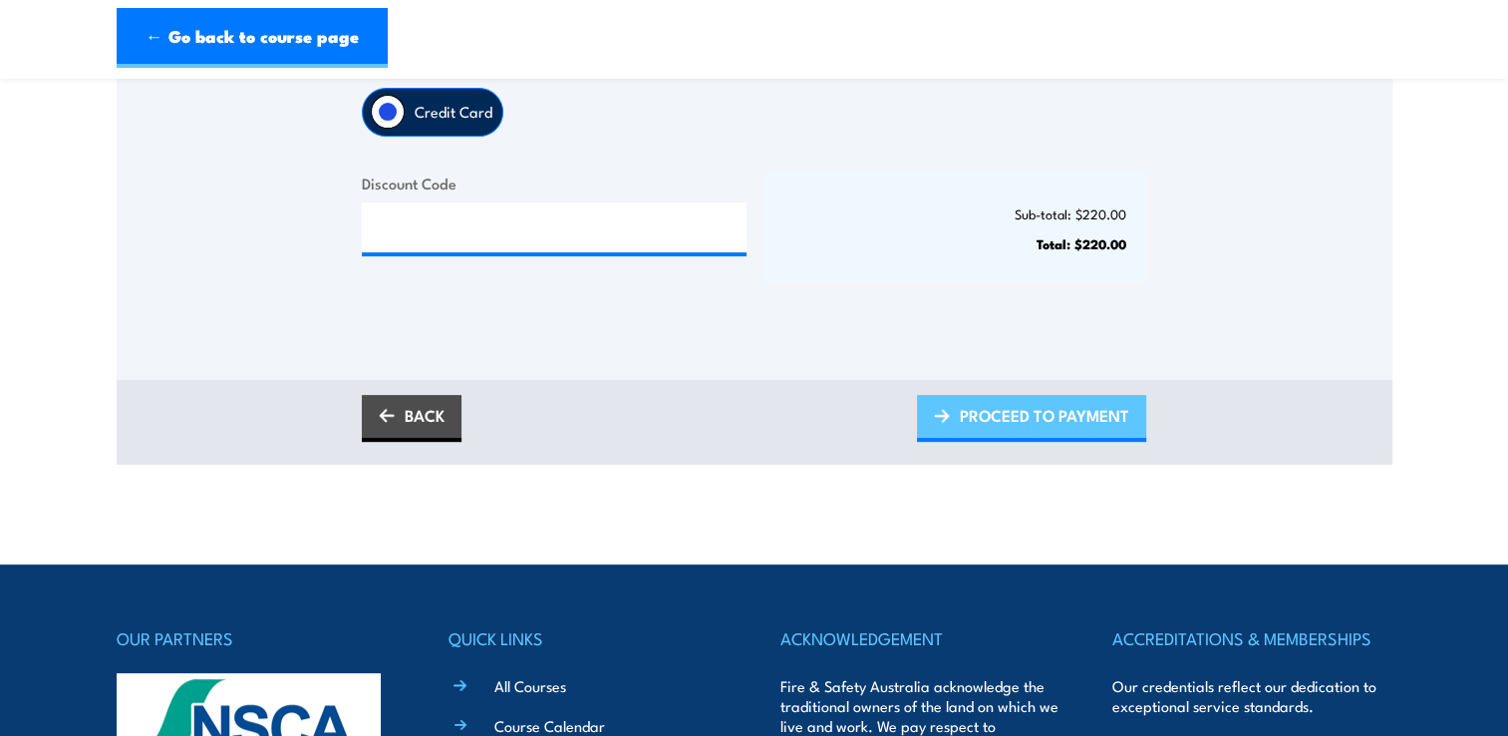
click at [1014, 424] on span "PROCEED TO PAYMENT" at bounding box center [1044, 415] width 169 height 53
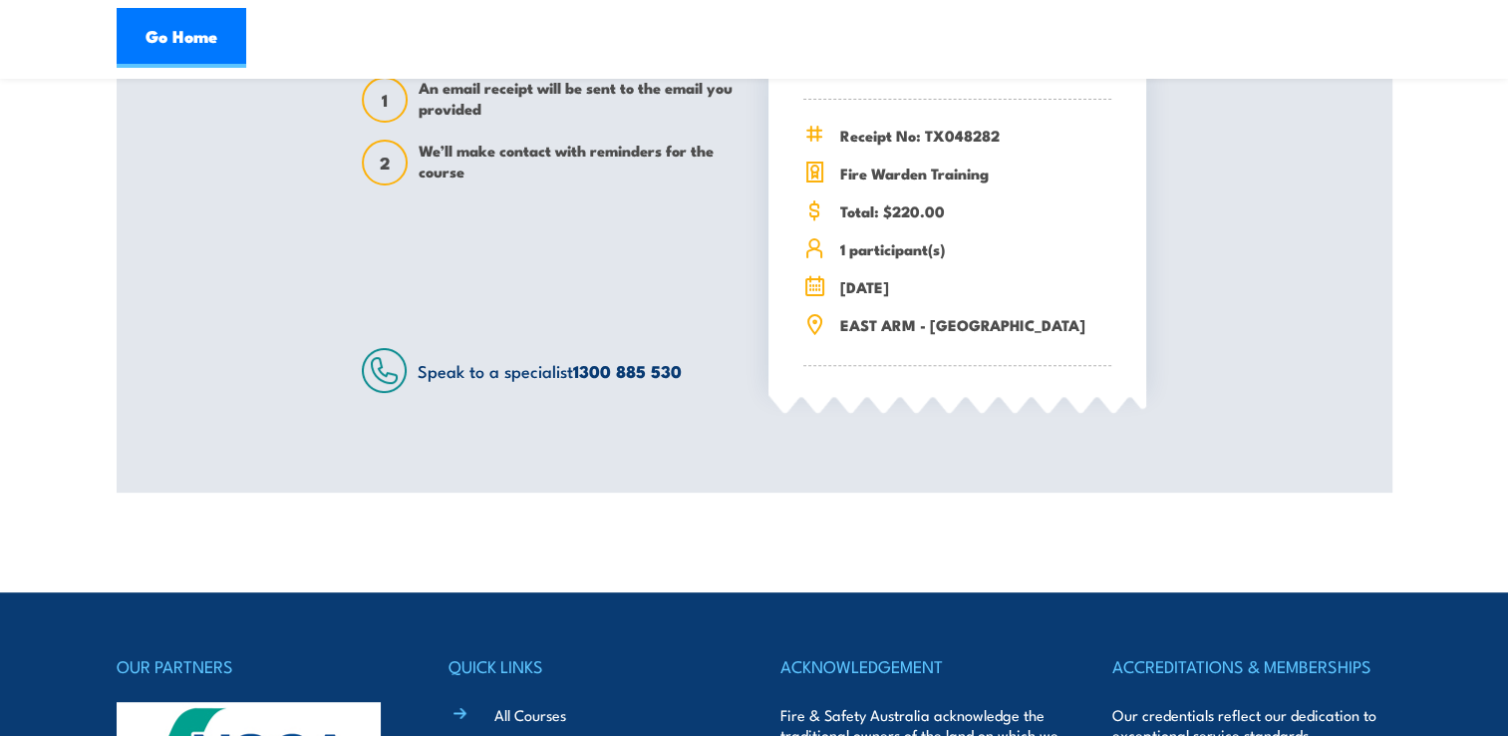
scroll to position [797, 0]
